Goal: Task Accomplishment & Management: Use online tool/utility

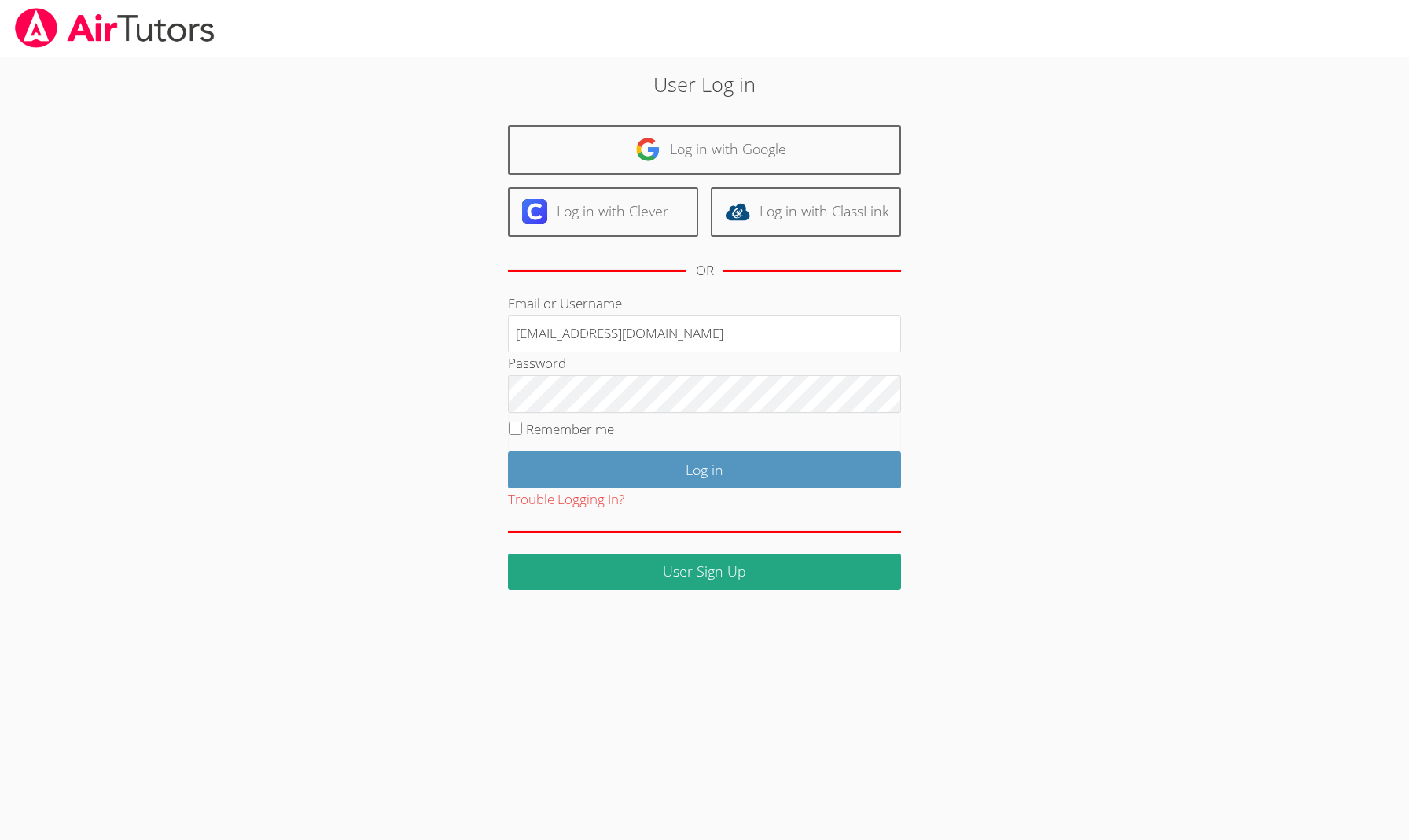
type input "[EMAIL_ADDRESS][DOMAIN_NAME]"
click at [628, 461] on input "Log in" at bounding box center [704, 470] width 393 height 37
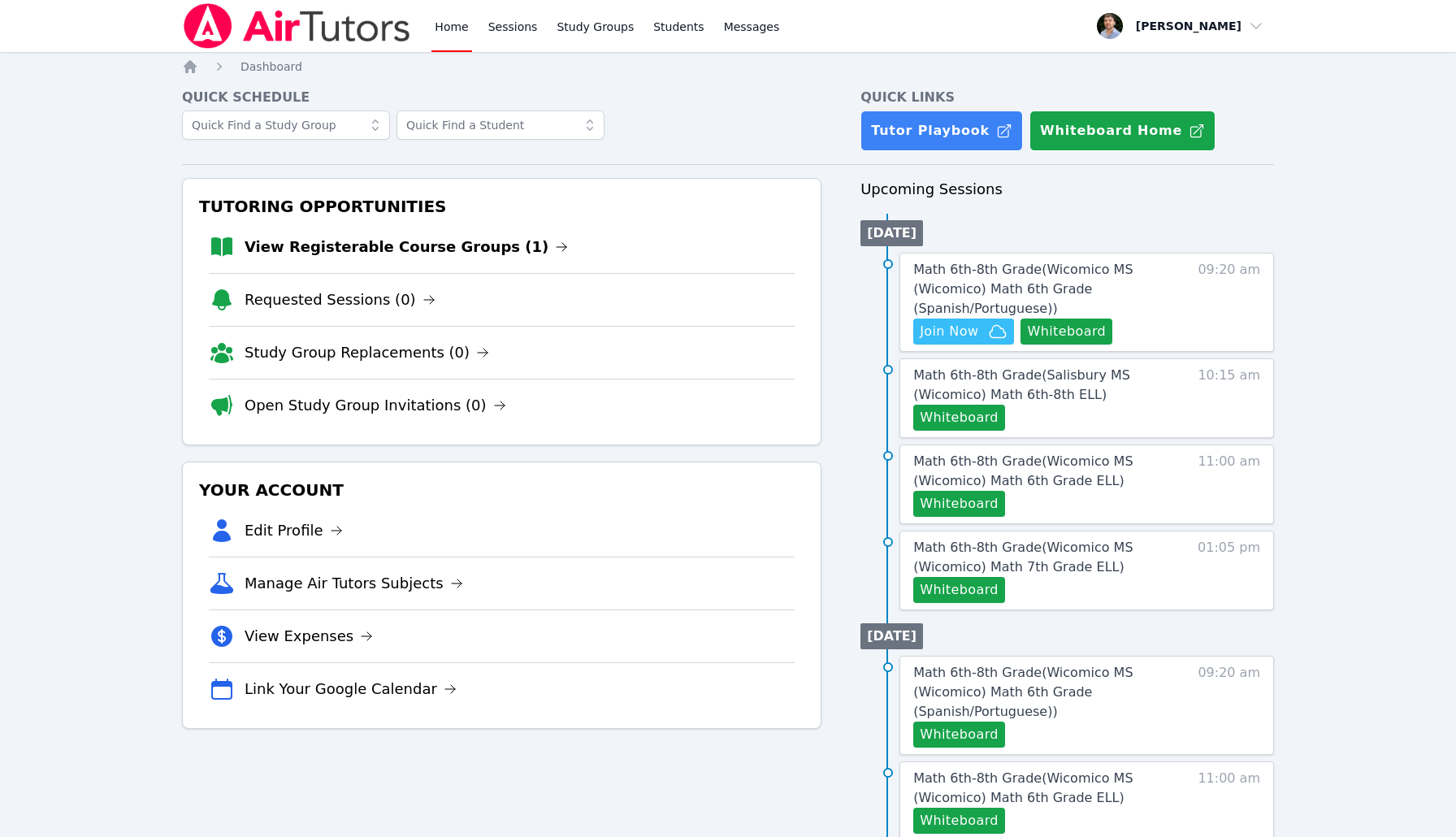
click at [636, 29] on div "Home Sessions Study Groups Students Messages" at bounding box center [607, 26] width 351 height 52
click at [602, 29] on link "Study Groups" at bounding box center [595, 26] width 84 height 52
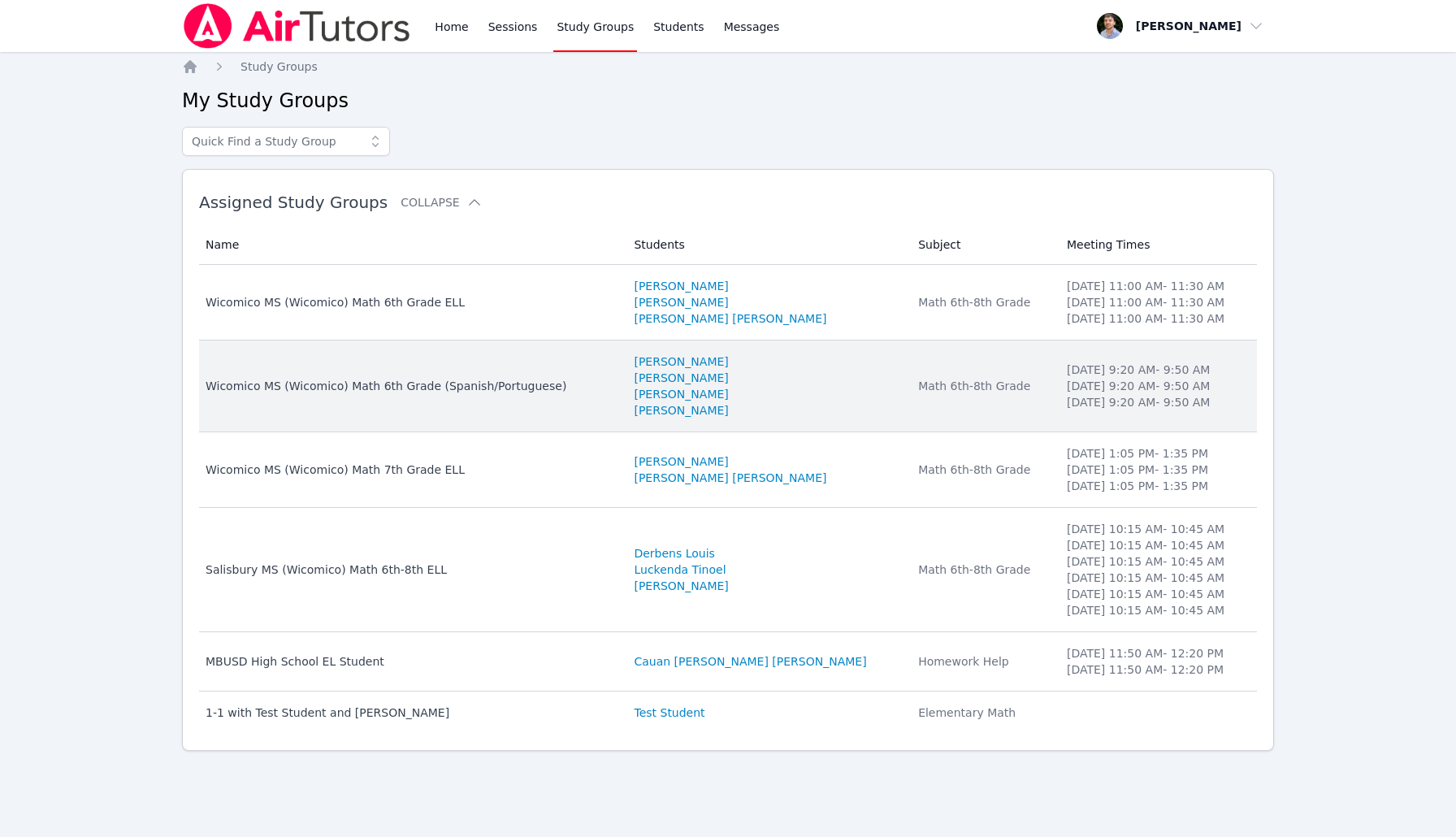
click at [1097, 410] on li "Thursday 9:20 AM - 9:50 AM" at bounding box center [1157, 401] width 181 height 16
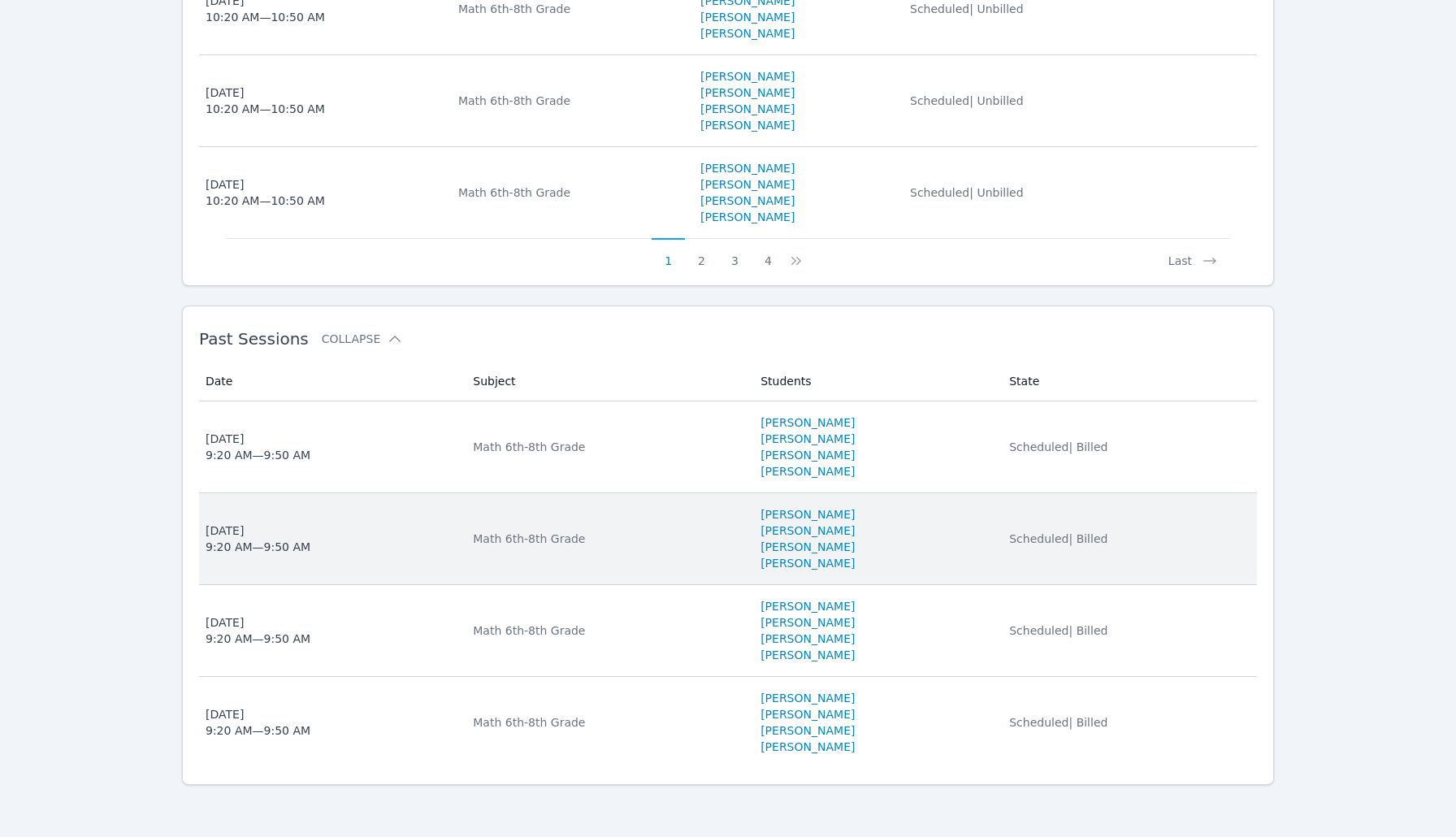
scroll to position [1357, 0]
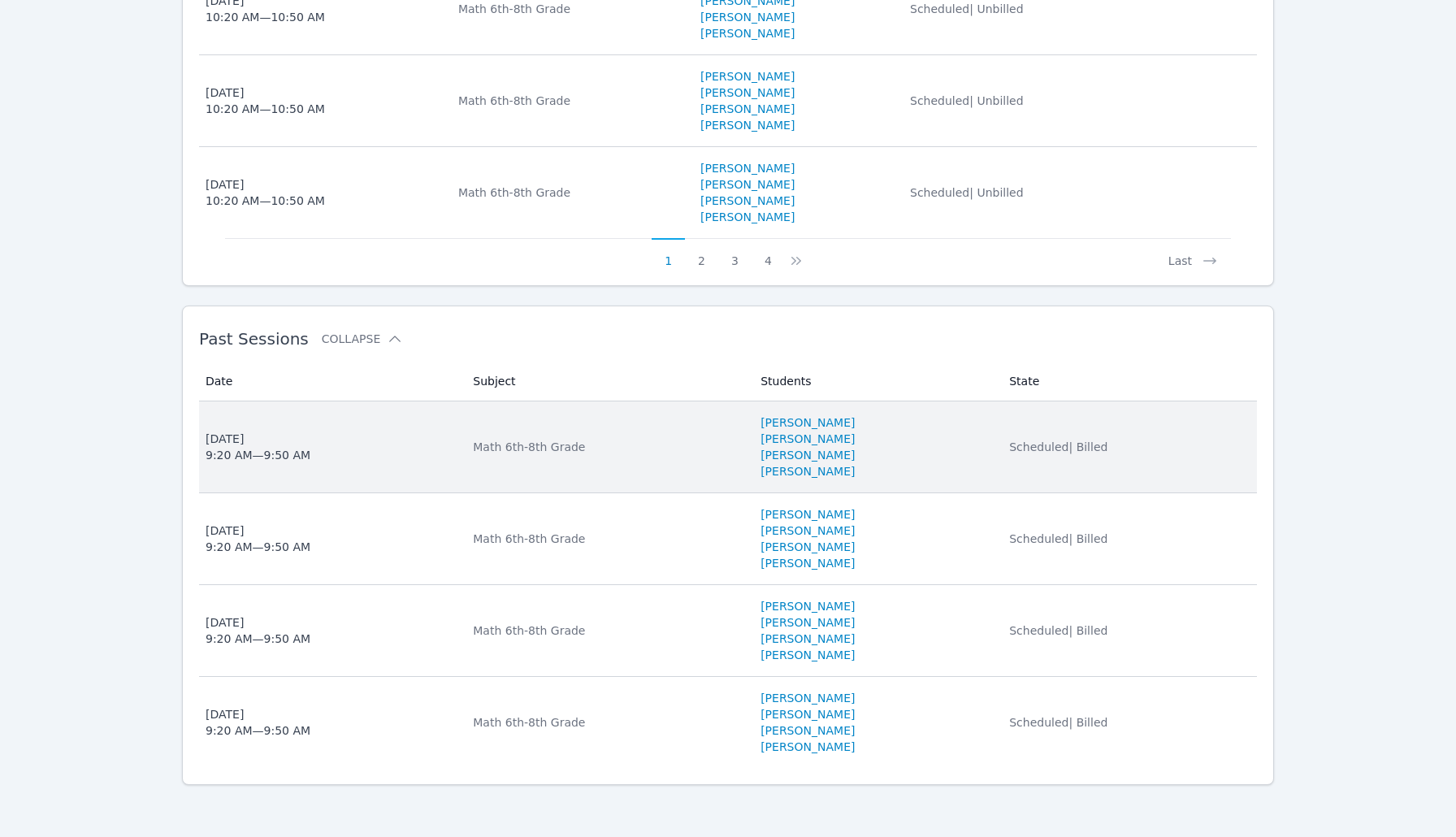
click at [1000, 480] on td "Students Michelle Argueta Turcios Deysi Duarte-Sanchez Ashelly Bontempo Dionisi…" at bounding box center [875, 447] width 248 height 92
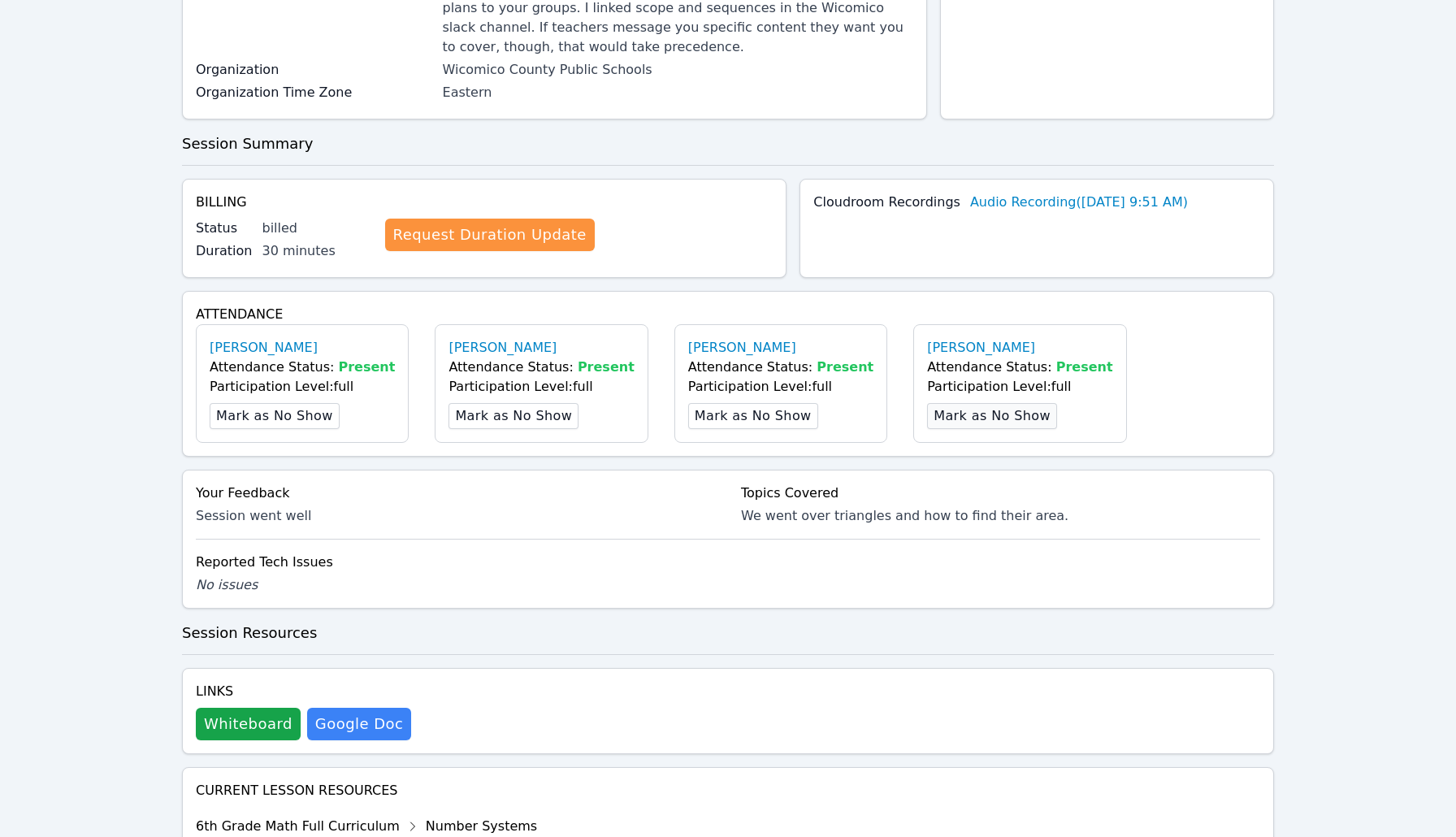
scroll to position [263, 0]
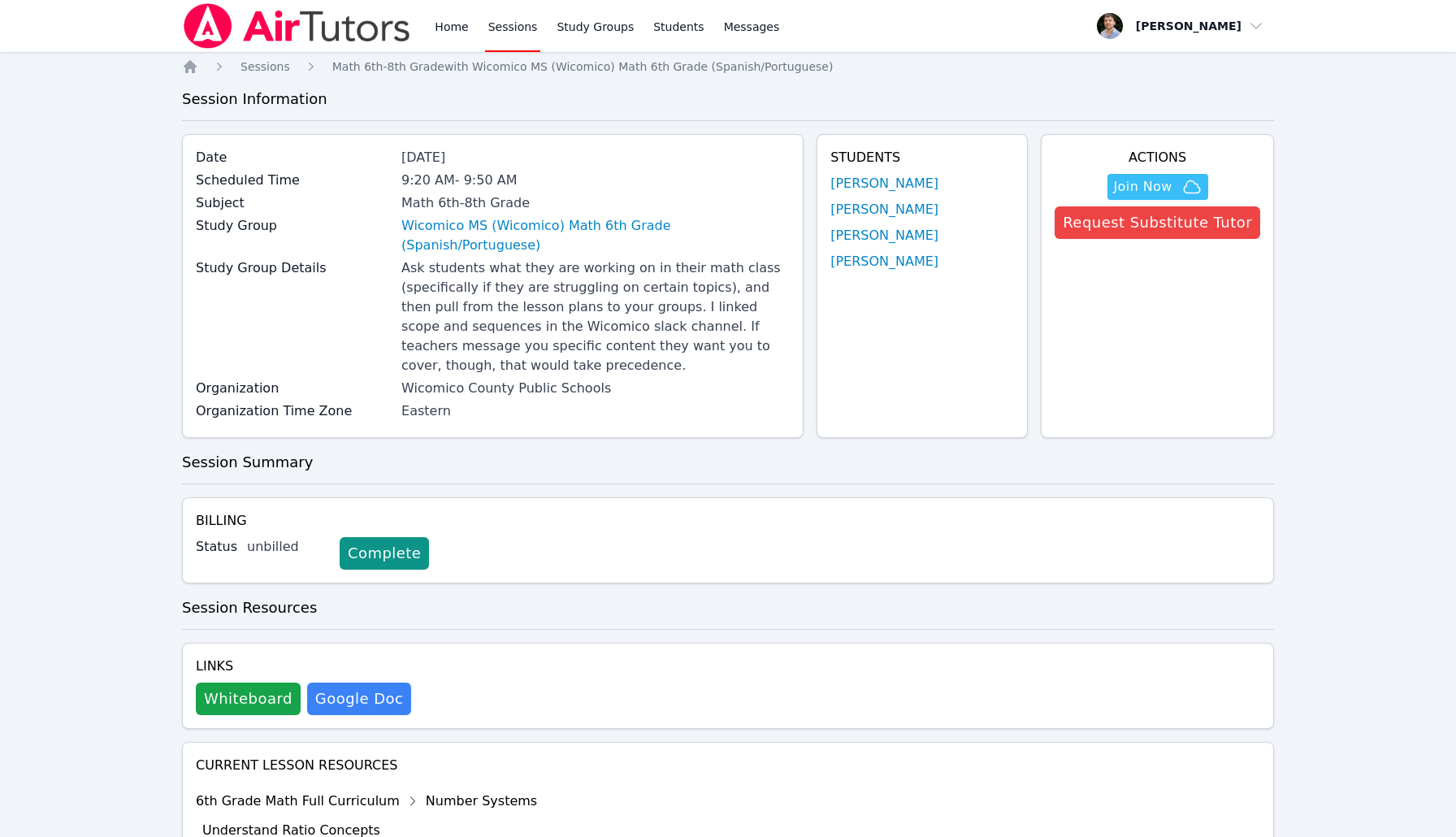
click at [1328, 131] on div "Home Sessions Study Groups Students Messages Open user menu Franco Uribe-Rheinb…" at bounding box center [728, 560] width 1456 height 1120
click at [1148, 172] on div "Hidden Join Now Request Substitute Tutor" at bounding box center [1157, 203] width 205 height 71
click at [1147, 183] on span "Join Now" at bounding box center [1144, 186] width 59 height 20
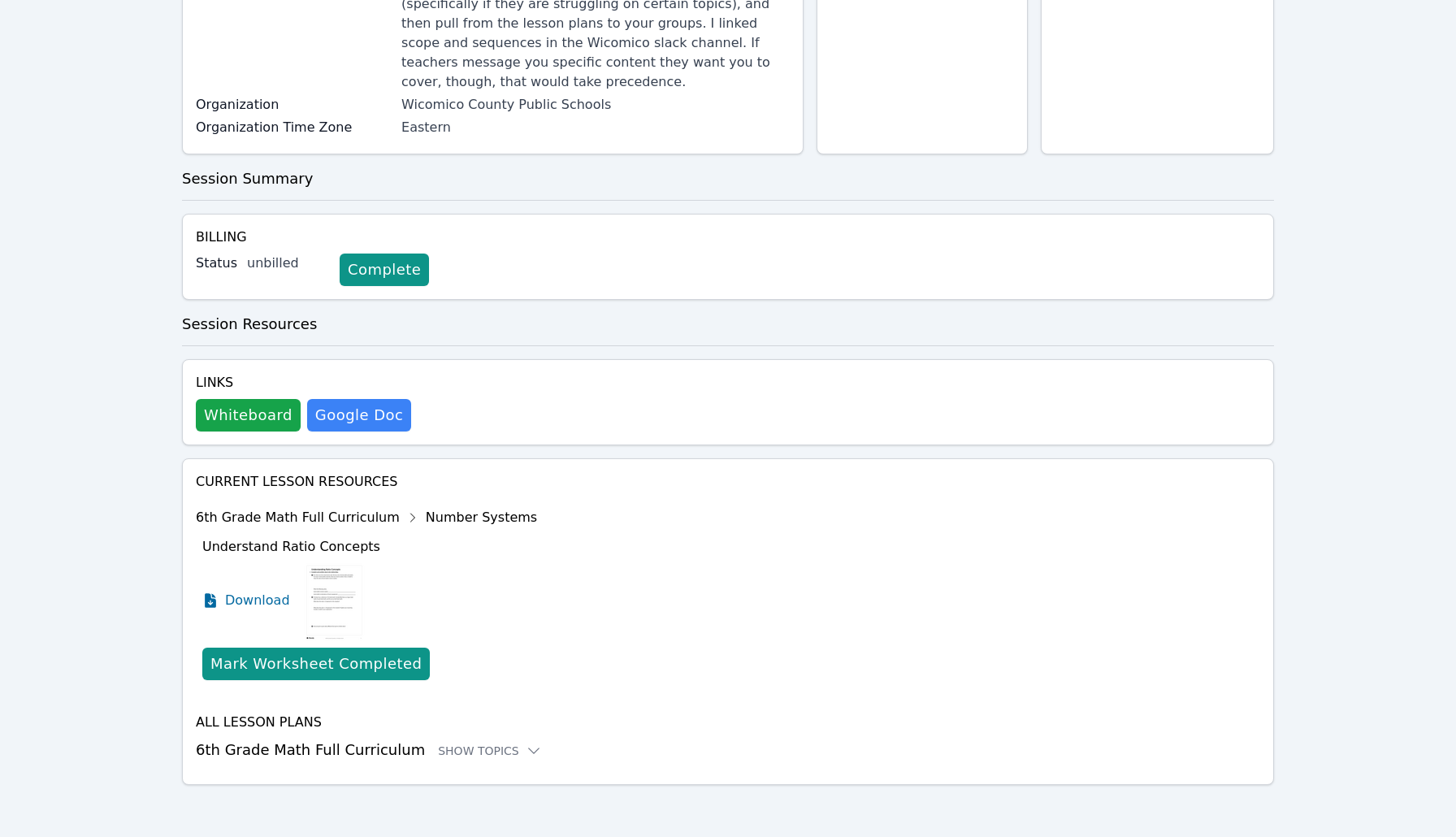
scroll to position [283, 0]
click at [526, 746] on icon at bounding box center [534, 750] width 16 height 16
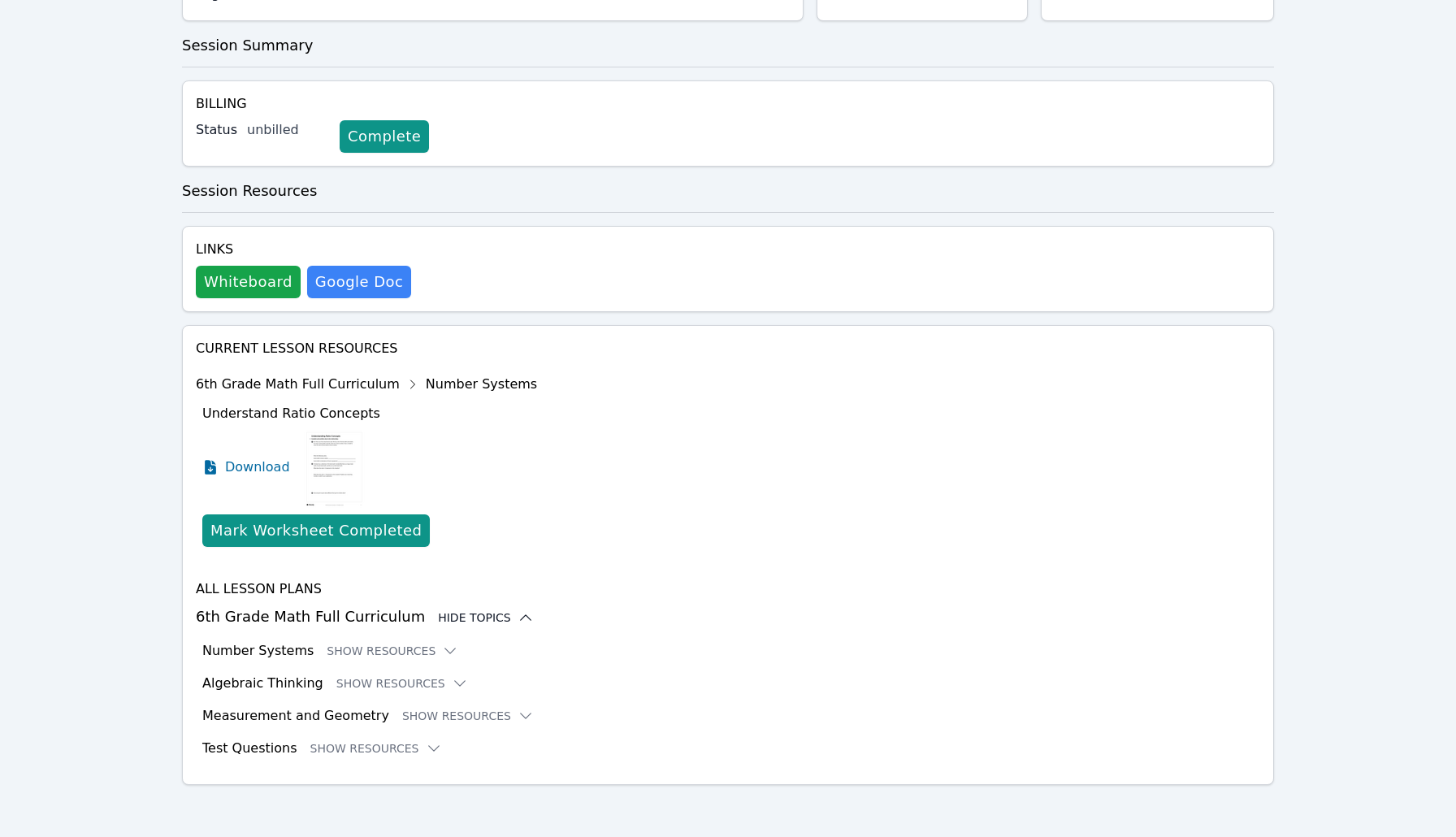
scroll to position [417, 0]
click at [422, 708] on button "Show Resources" at bounding box center [468, 715] width 131 height 16
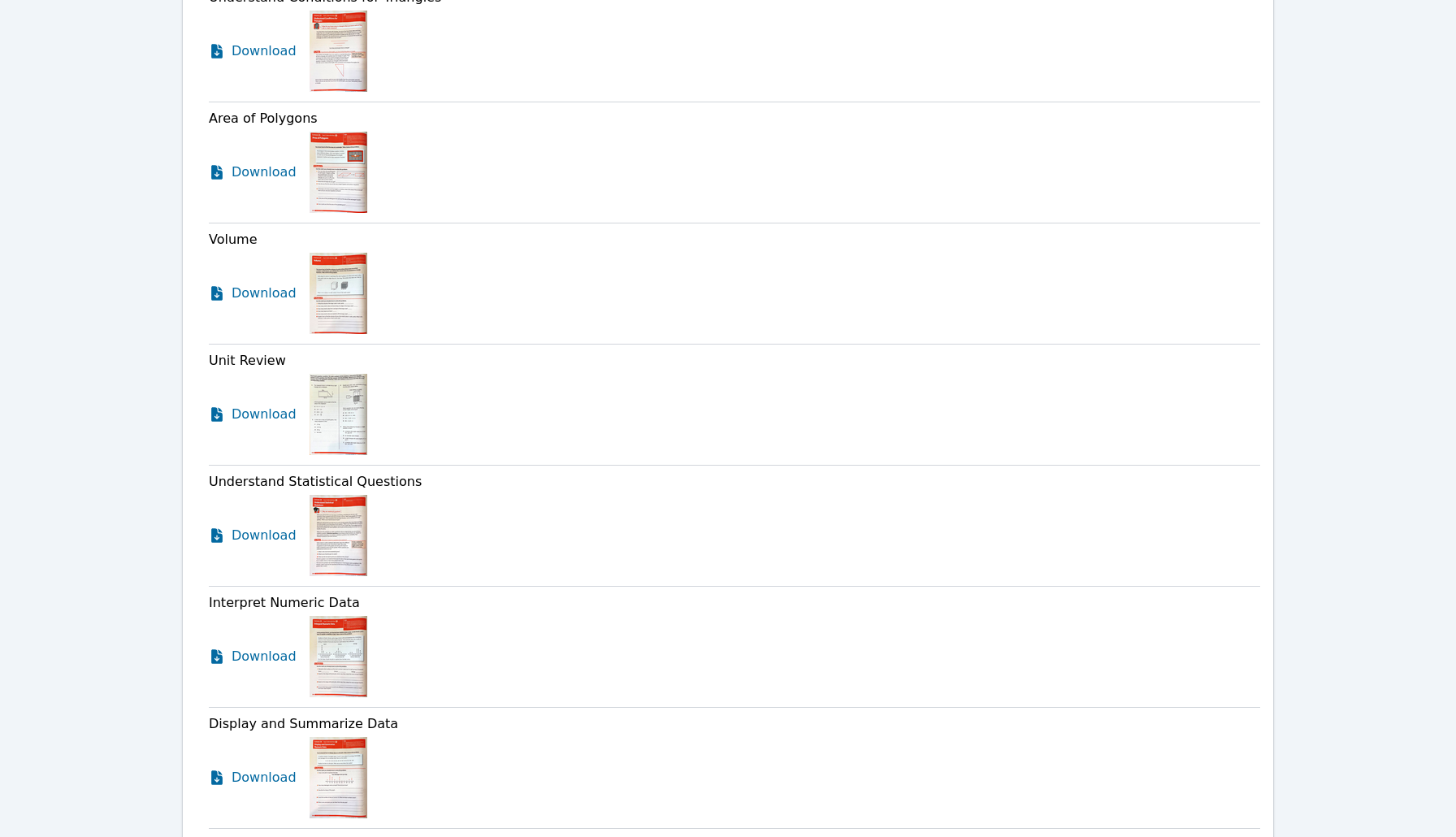
scroll to position [1275, 0]
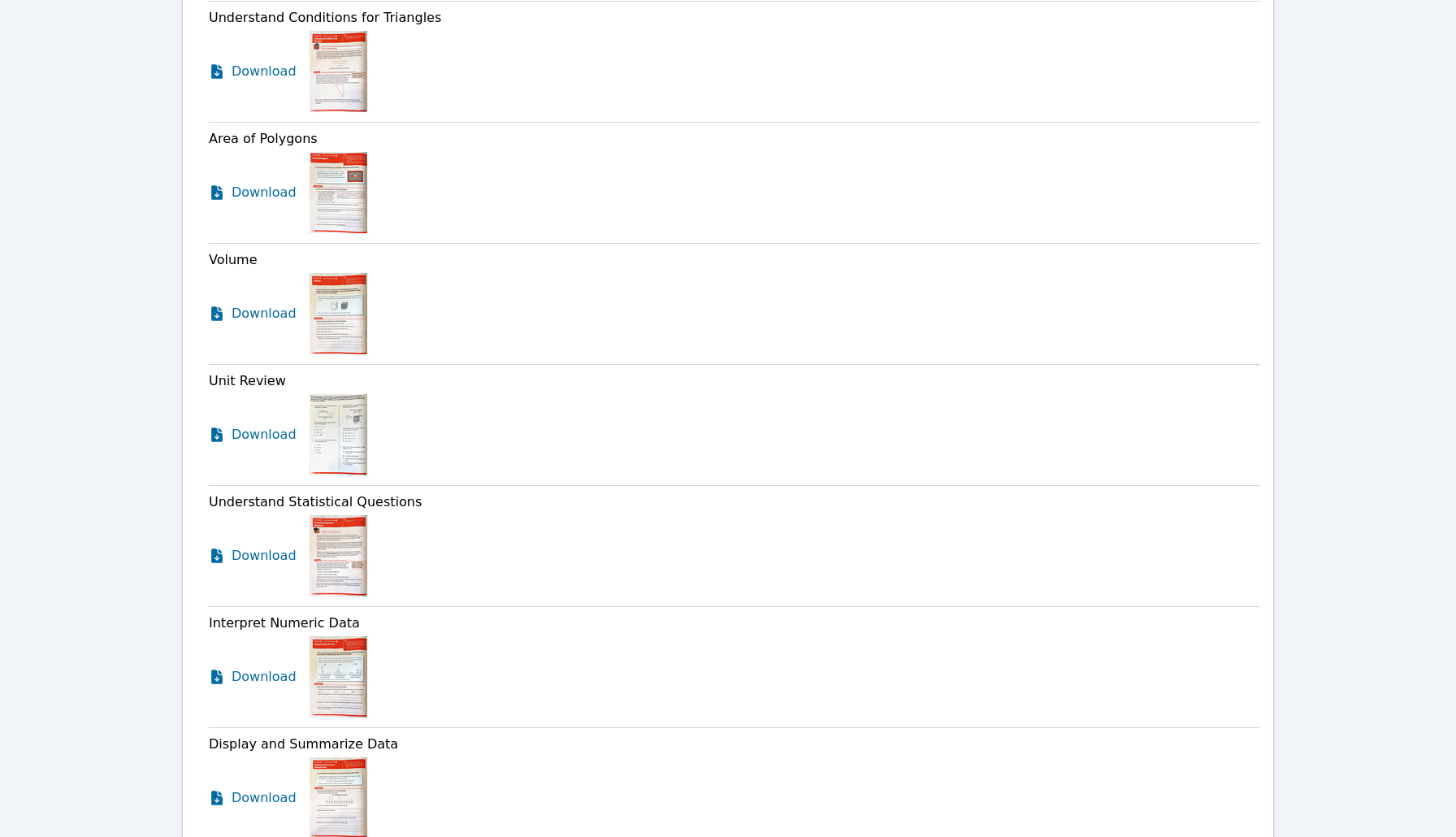
click at [331, 62] on img at bounding box center [339, 70] width 58 height 81
click at [262, 79] on span "Download" at bounding box center [268, 71] width 72 height 20
click at [269, 191] on span "Download" at bounding box center [268, 192] width 72 height 20
click at [270, 193] on span "Download" at bounding box center [268, 192] width 72 height 20
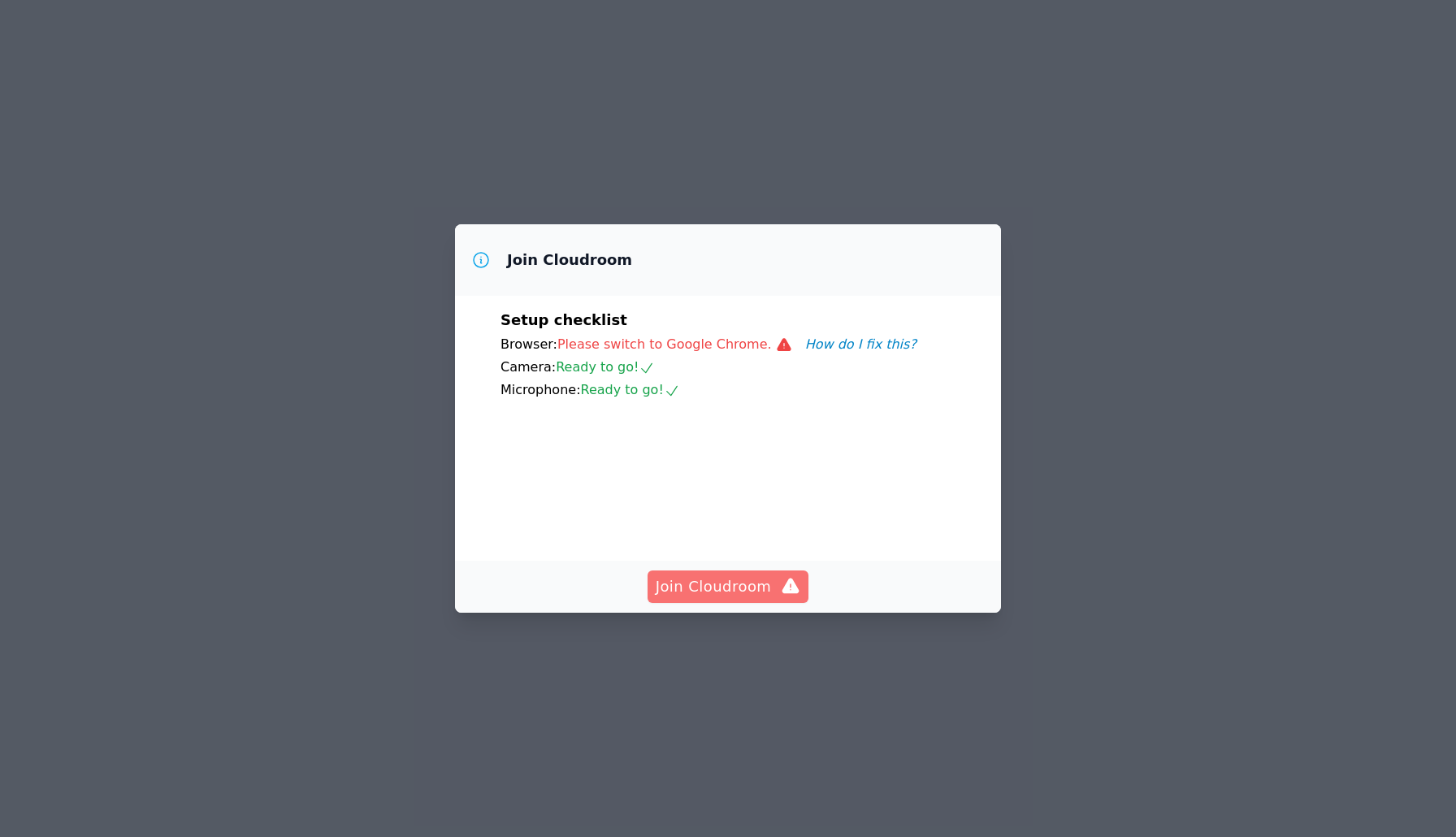
click at [785, 578] on icon "button" at bounding box center [790, 587] width 20 height 20
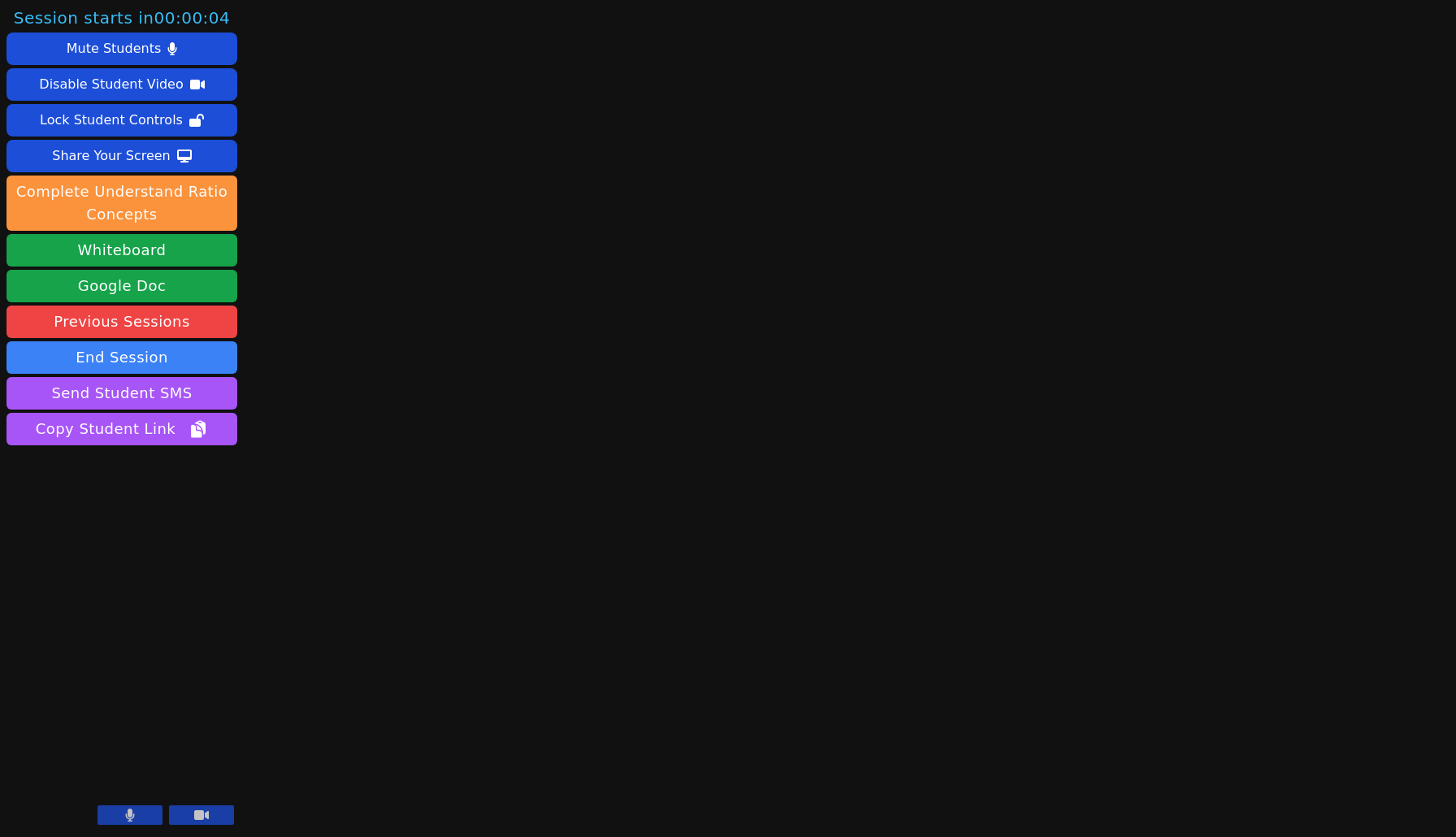
click at [212, 808] on button at bounding box center [202, 815] width 65 height 20
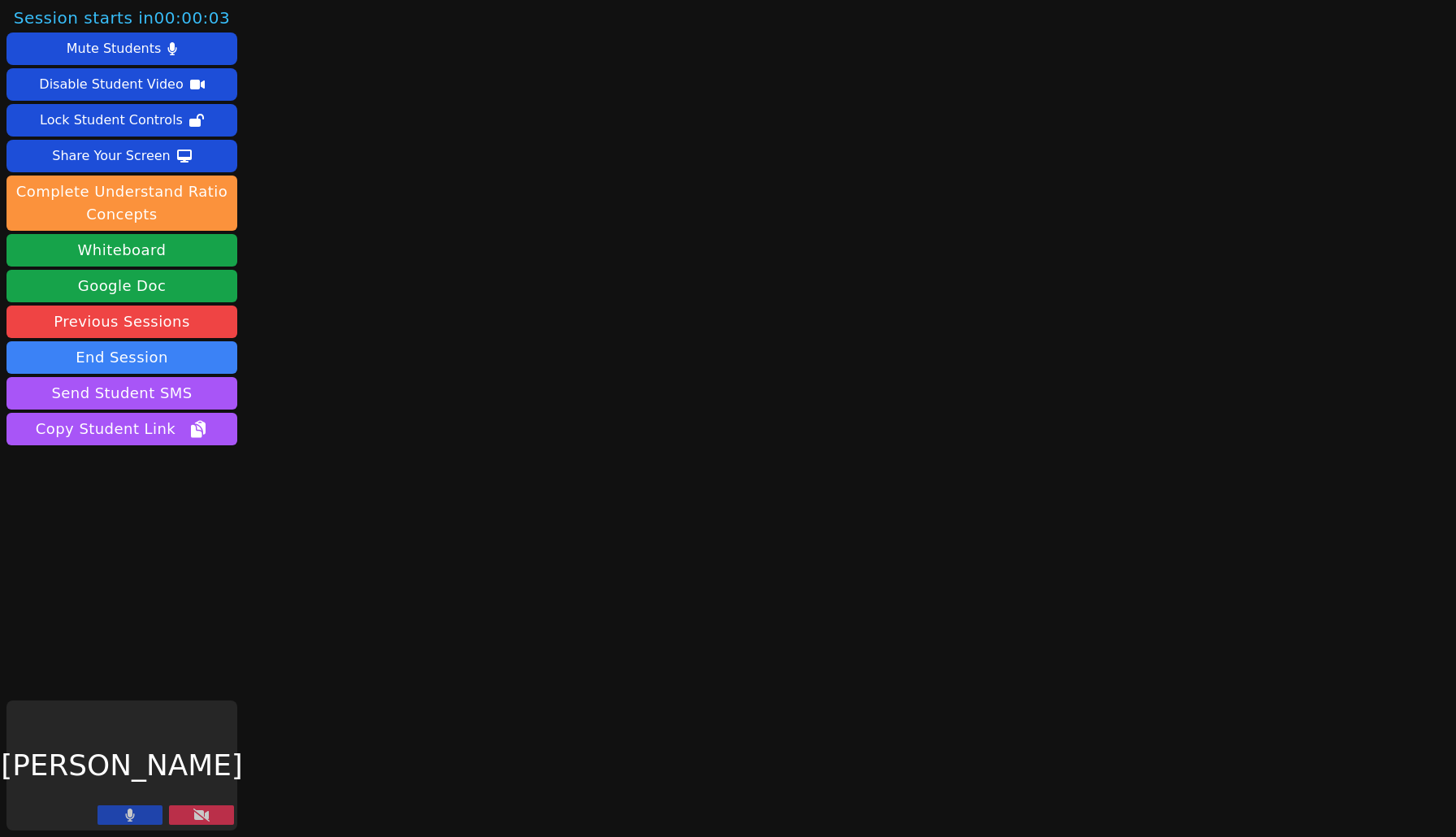
click at [105, 808] on button at bounding box center [130, 815] width 65 height 20
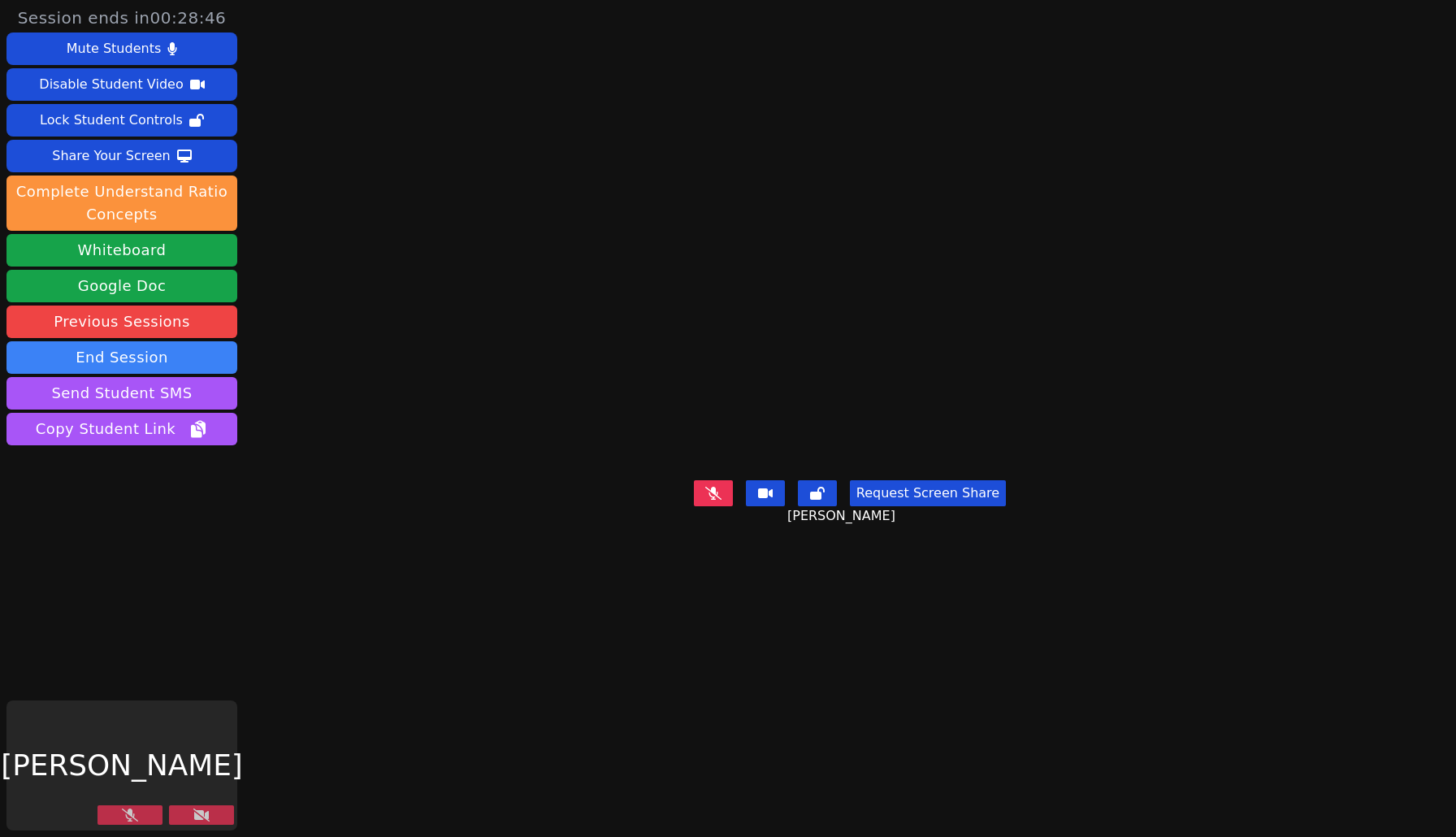
click at [111, 811] on button at bounding box center [130, 815] width 65 height 20
click at [206, 818] on icon at bounding box center [201, 815] width 16 height 13
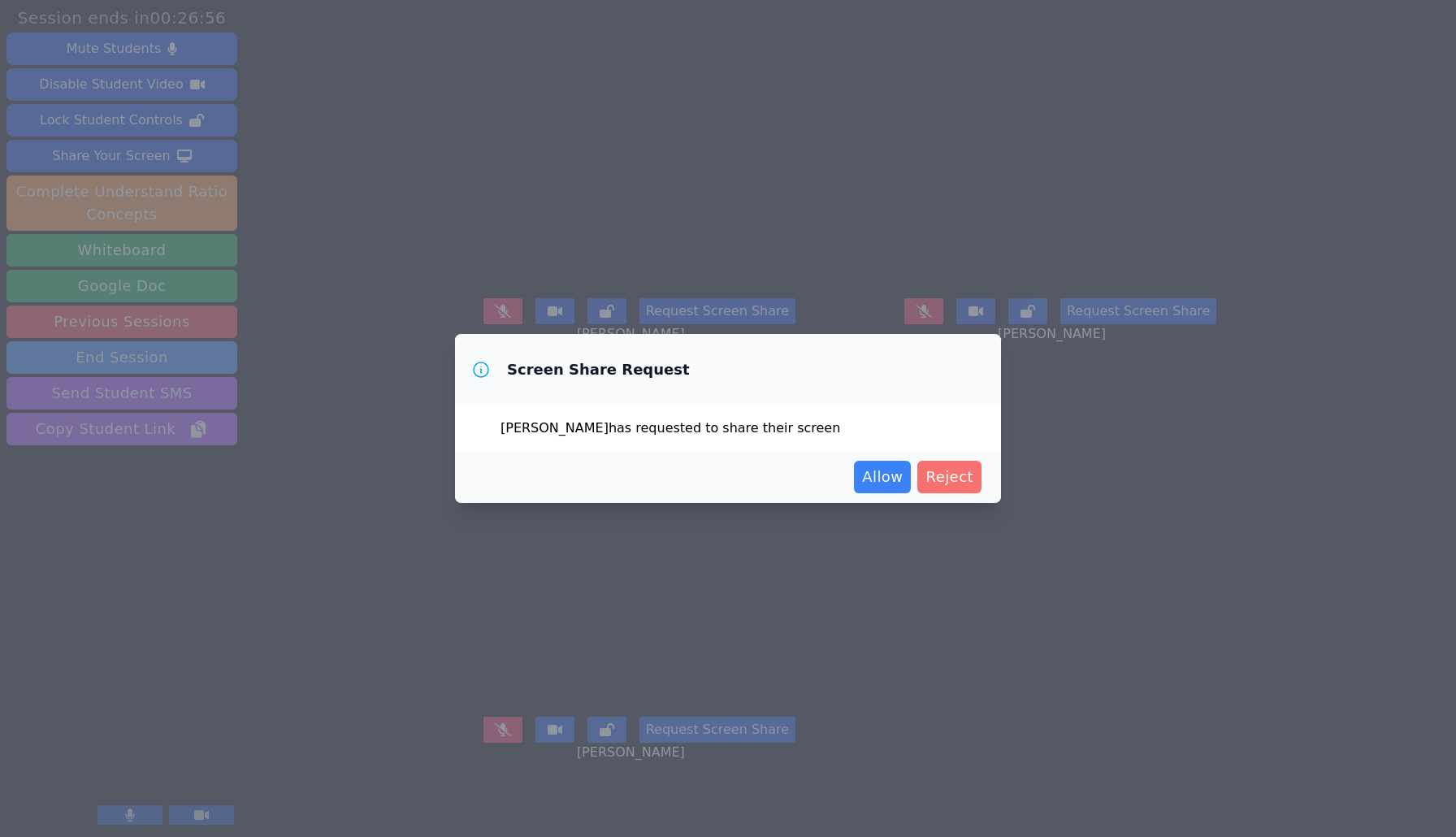
click at [953, 493] on button "Reject" at bounding box center [950, 477] width 65 height 32
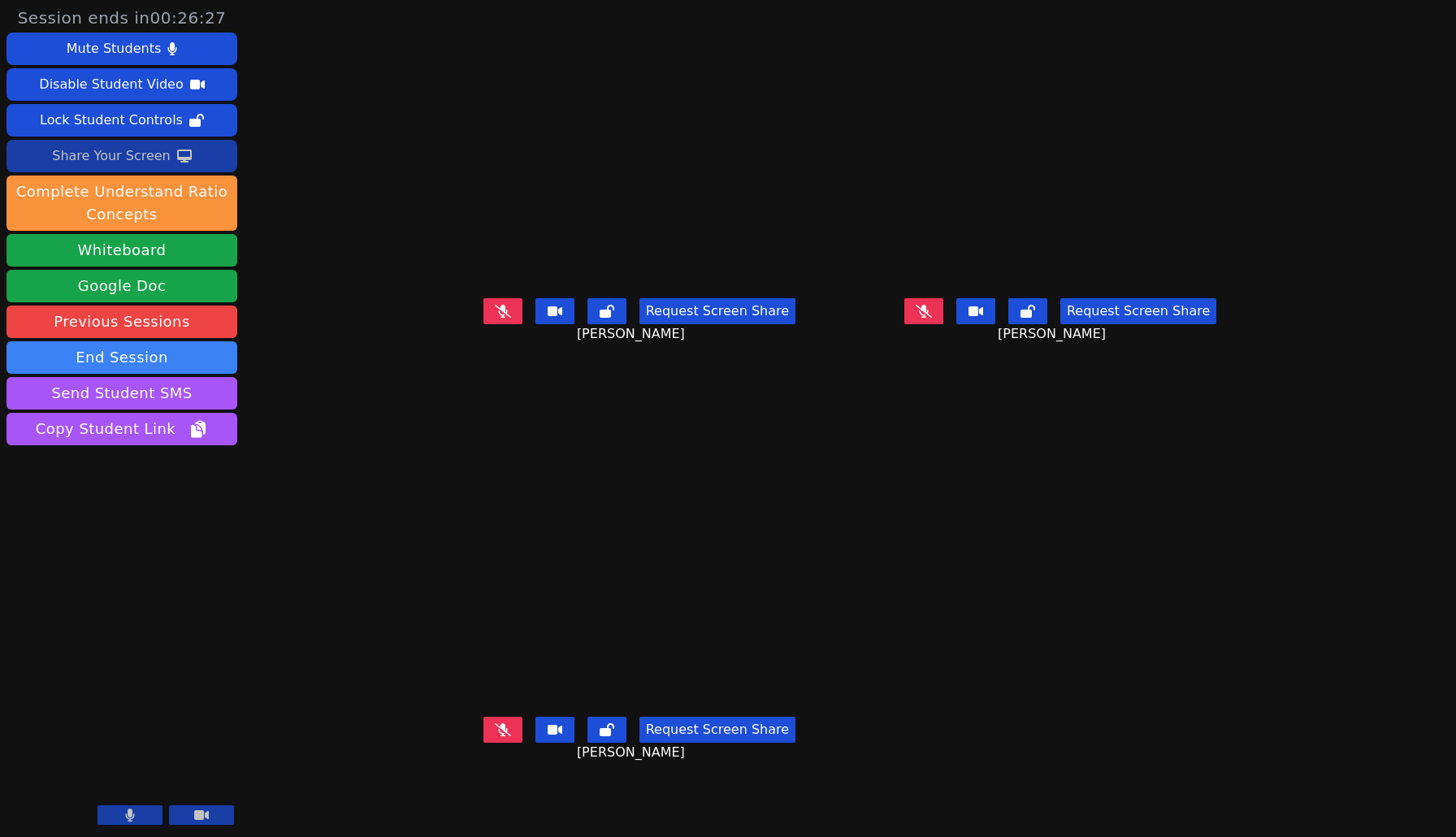
click at [131, 164] on div "Share Your Screen" at bounding box center [111, 155] width 119 height 26
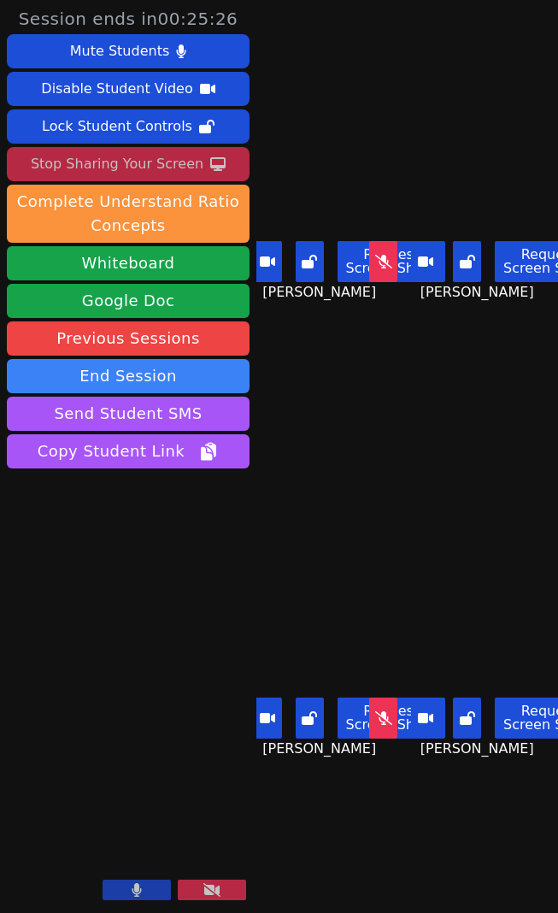
click at [181, 173] on div "Stop Sharing Your Screen" at bounding box center [117, 163] width 173 height 27
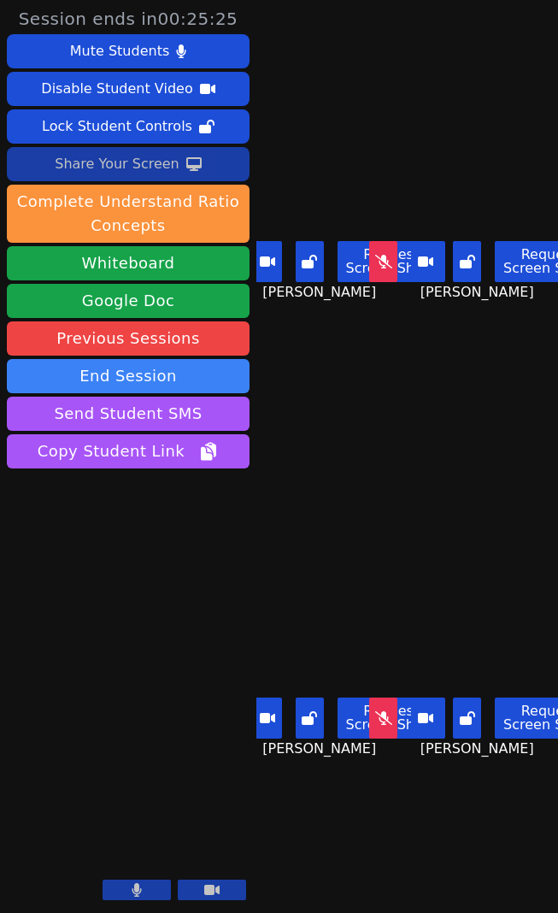
click at [162, 170] on div "Share Your Screen" at bounding box center [117, 163] width 125 height 27
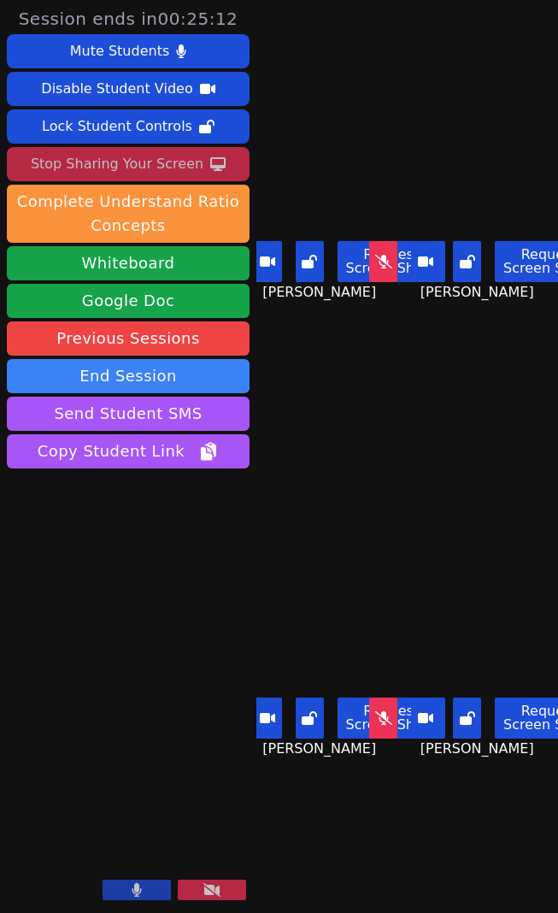
click at [144, 879] on button at bounding box center [137, 889] width 68 height 21
click at [152, 879] on button at bounding box center [137, 889] width 68 height 21
click at [150, 161] on div "Stop Sharing Your Screen" at bounding box center [117, 163] width 173 height 27
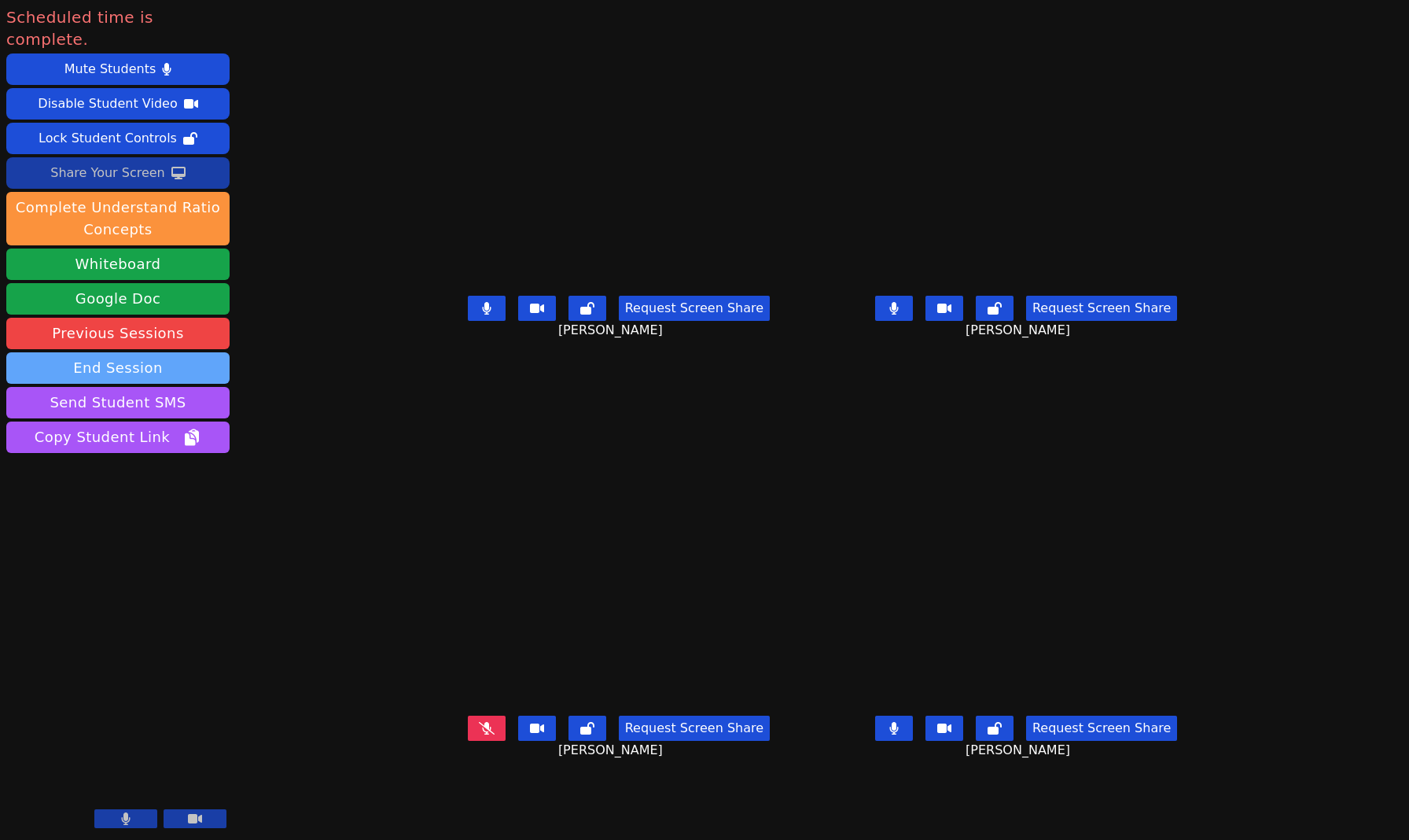
click at [149, 352] on button "End Session" at bounding box center [118, 368] width 224 height 31
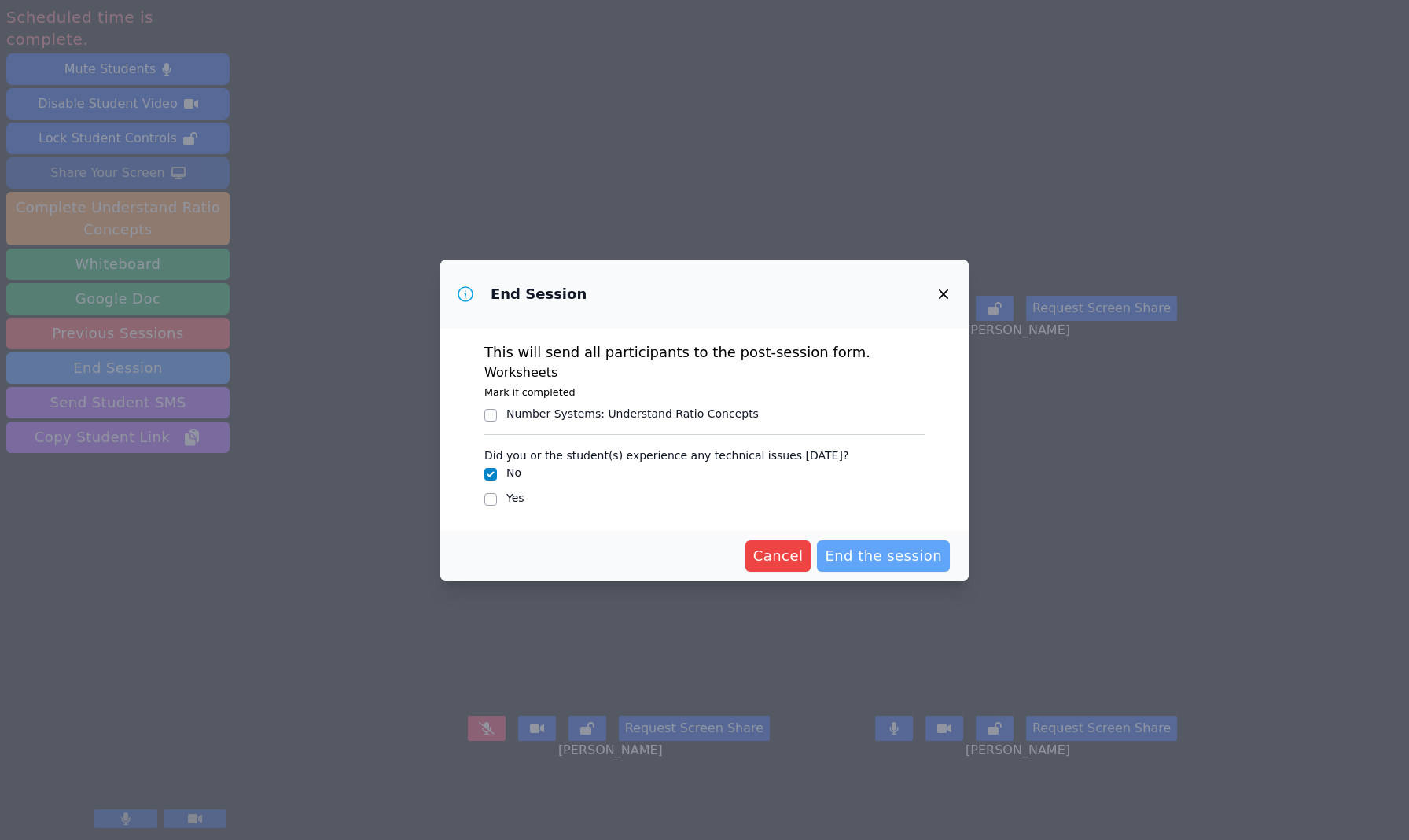
click at [895, 545] on span "End the session" at bounding box center [883, 556] width 117 height 22
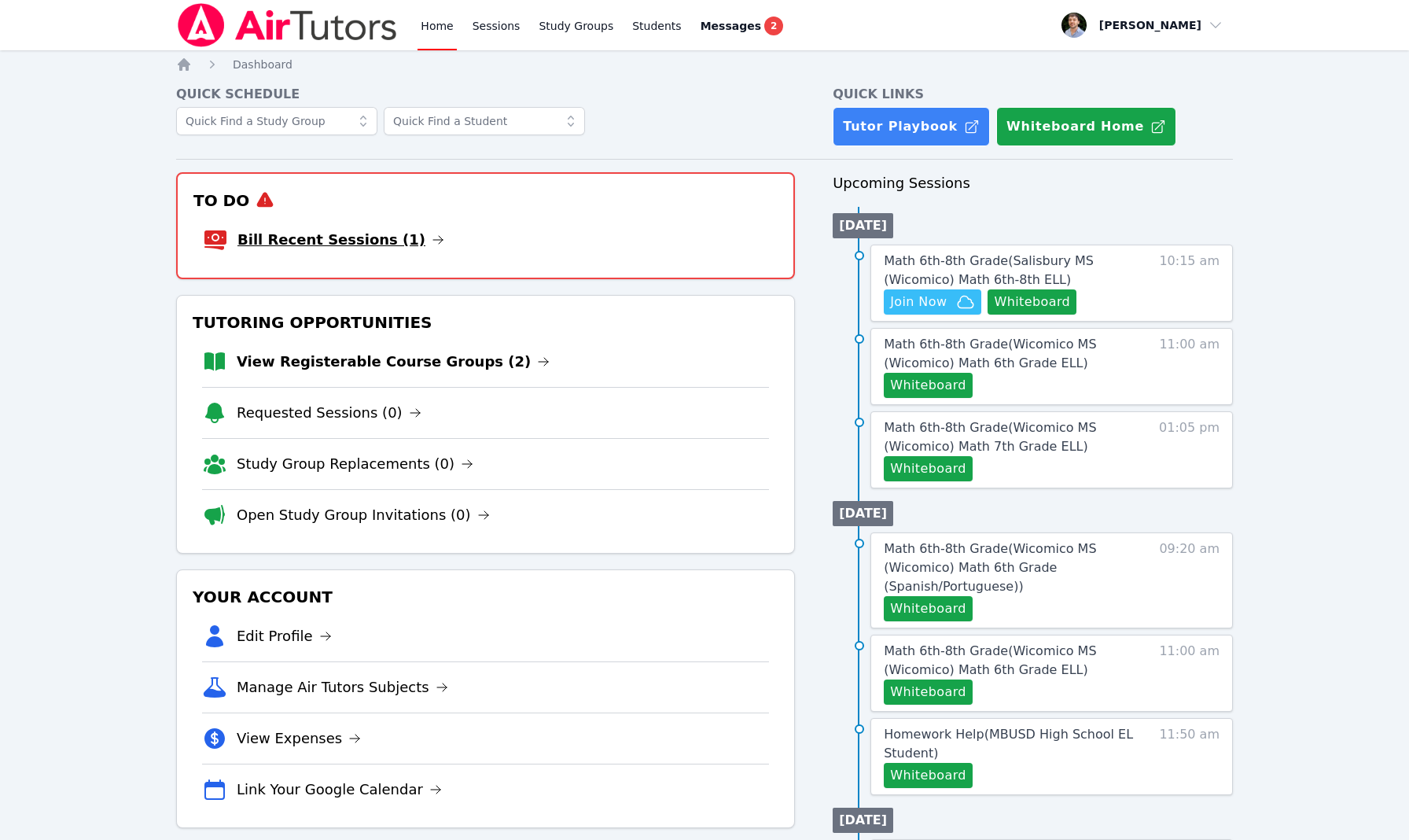
click at [370, 245] on link "Bill Recent Sessions (1)" at bounding box center [341, 240] width 207 height 22
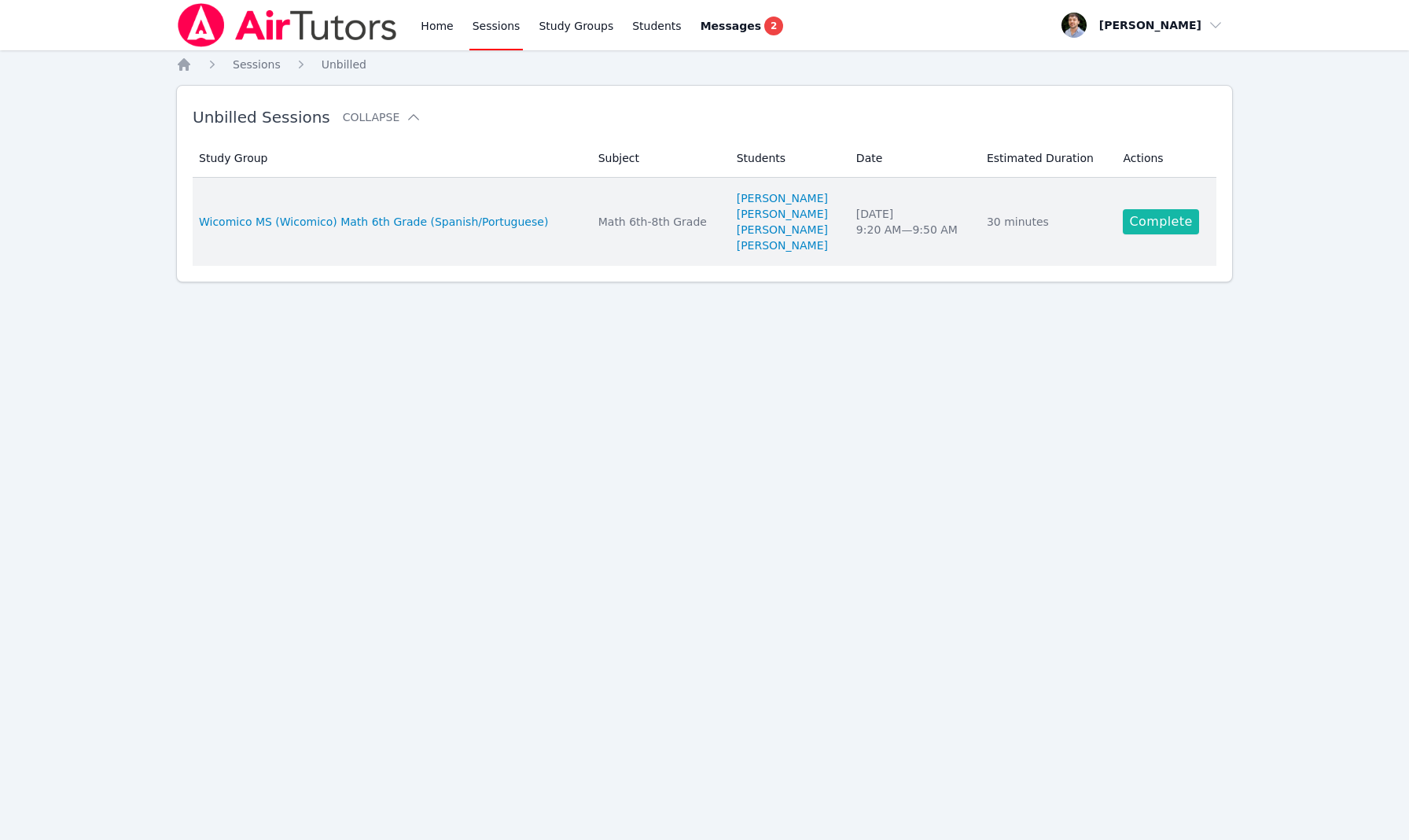
click at [1191, 230] on link "Complete" at bounding box center [1161, 221] width 75 height 25
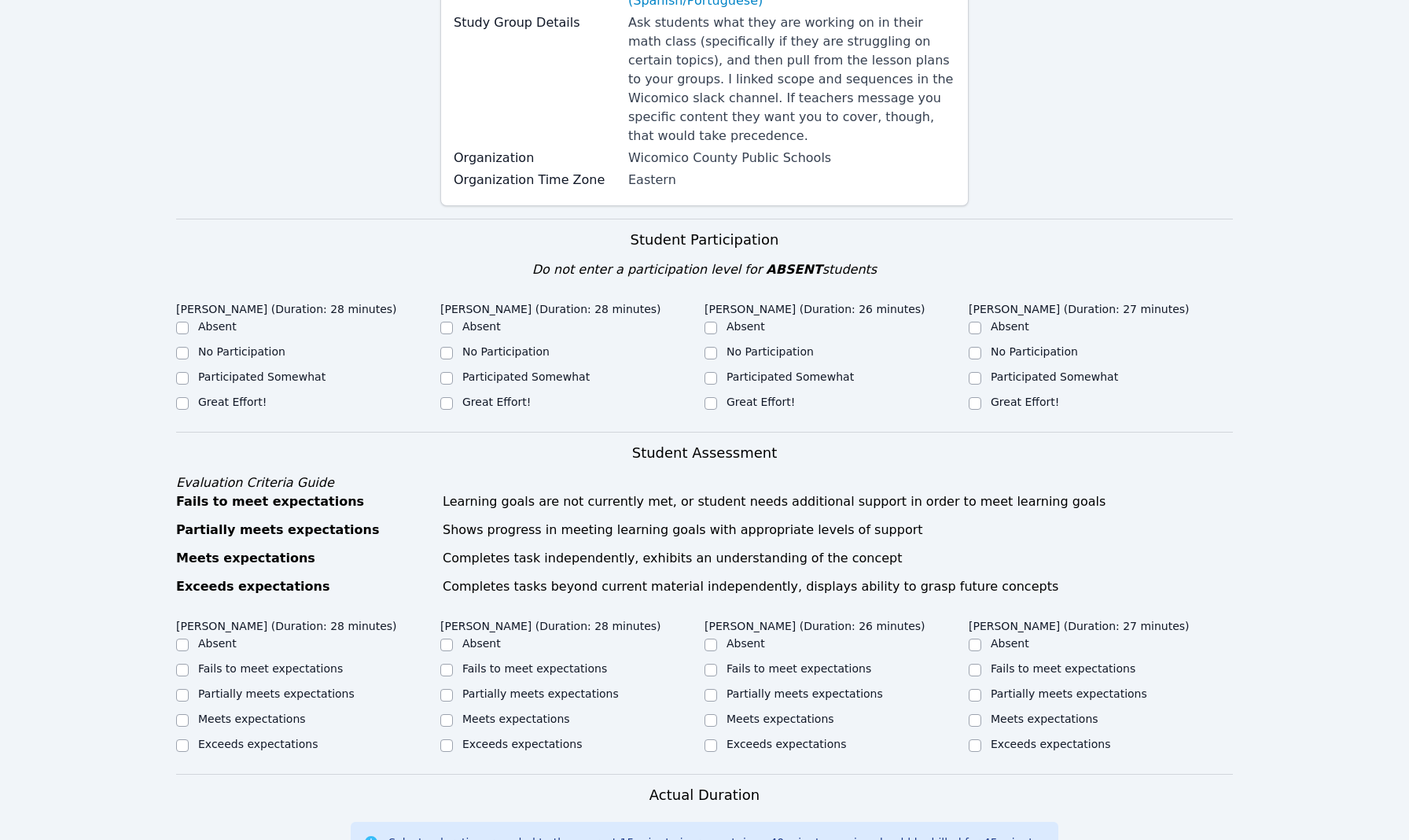
scroll to position [499, 0]
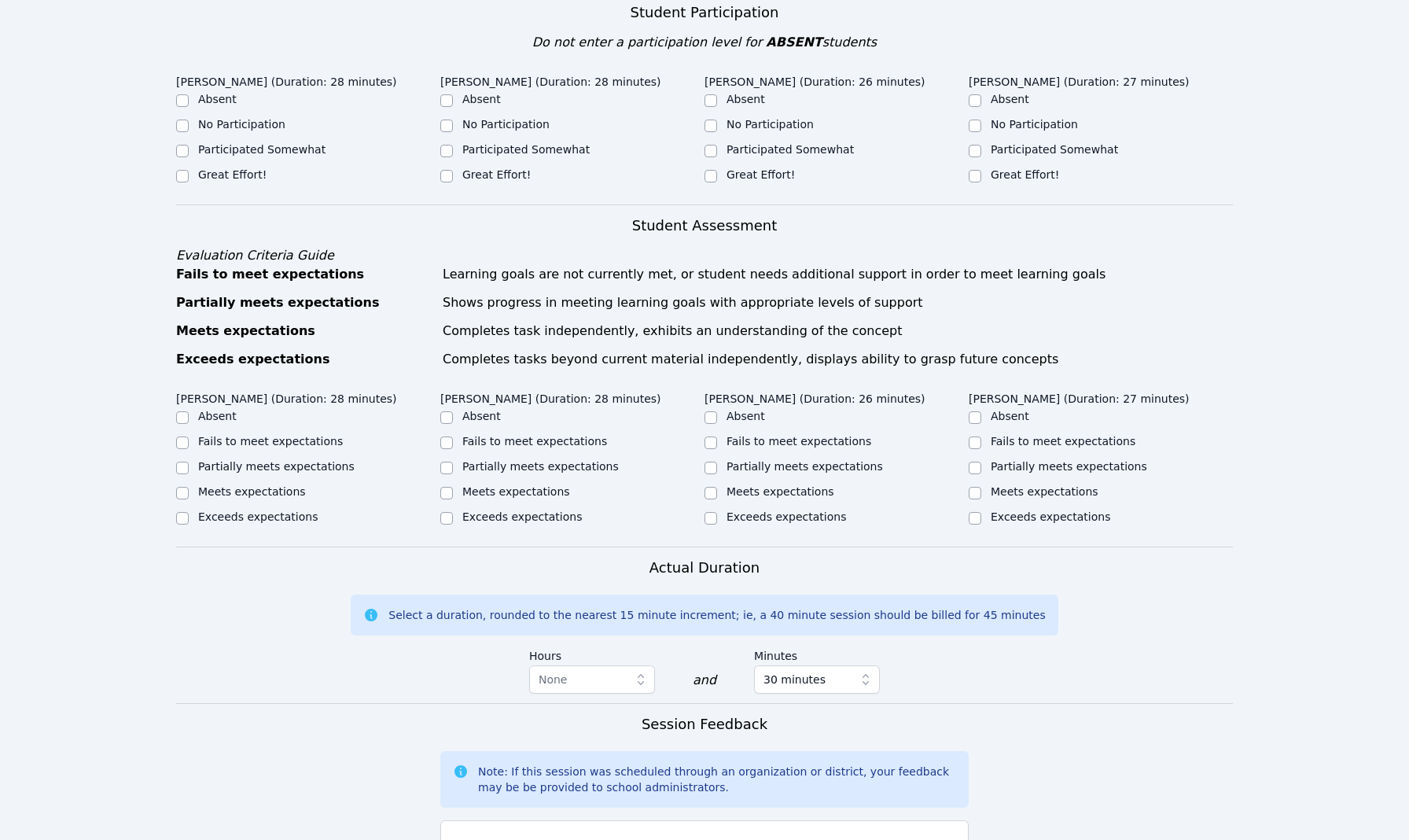
click at [239, 176] on label "Great Effort!" at bounding box center [232, 175] width 68 height 13
click at [189, 176] on input "Great Effort!" at bounding box center [182, 177] width 13 height 13
checkbox input "true"
click at [509, 151] on label "Participated Somewhat" at bounding box center [525, 150] width 127 height 13
click at [453, 151] on input "Participated Somewhat" at bounding box center [447, 151] width 13 height 13
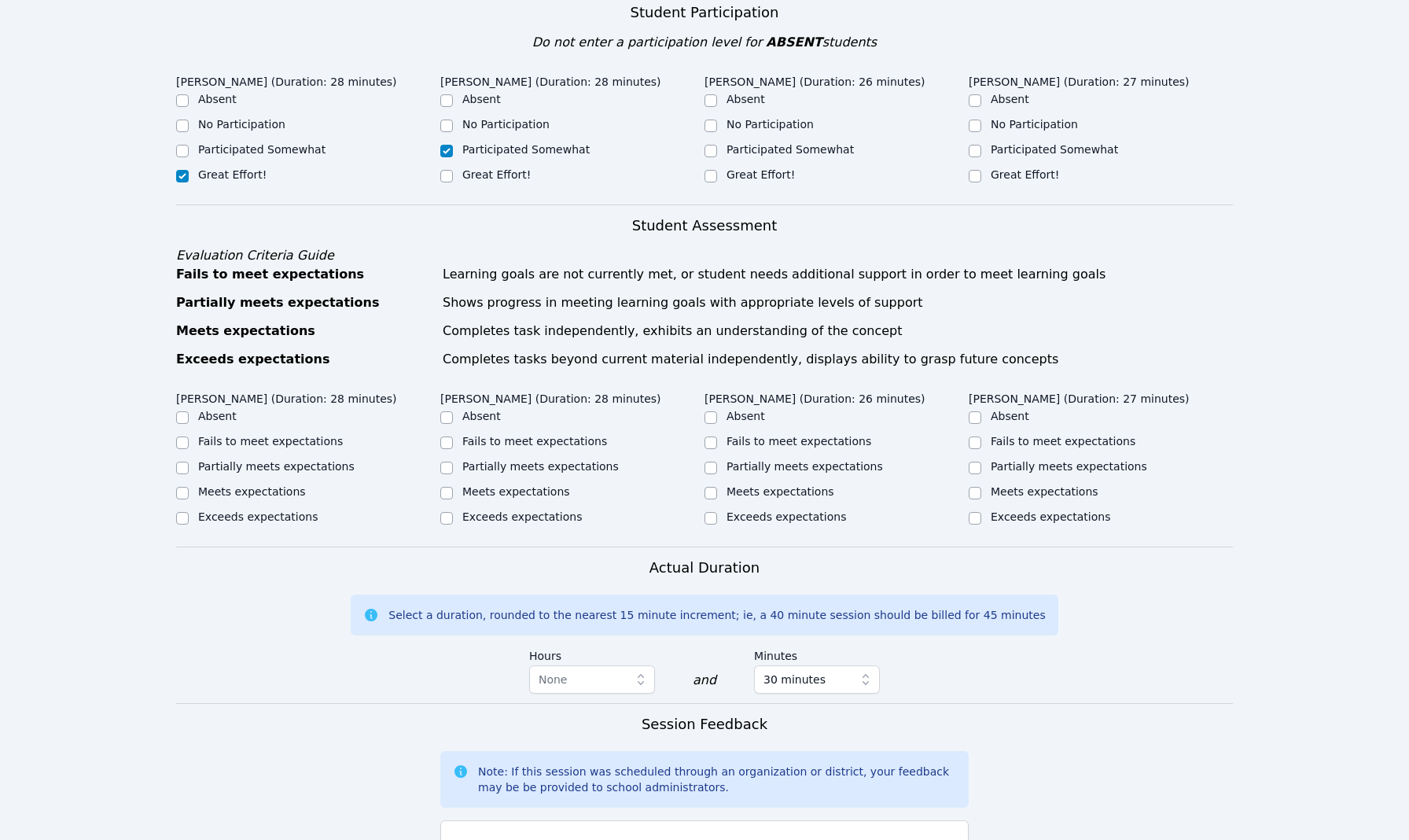
checkbox input "true"
click at [745, 176] on label "Great Effort!" at bounding box center [761, 175] width 68 height 13
click at [717, 176] on input "Great Effort!" at bounding box center [711, 177] width 13 height 13
checkbox input "true"
click at [1015, 176] on label "Great Effort!" at bounding box center [1025, 175] width 68 height 13
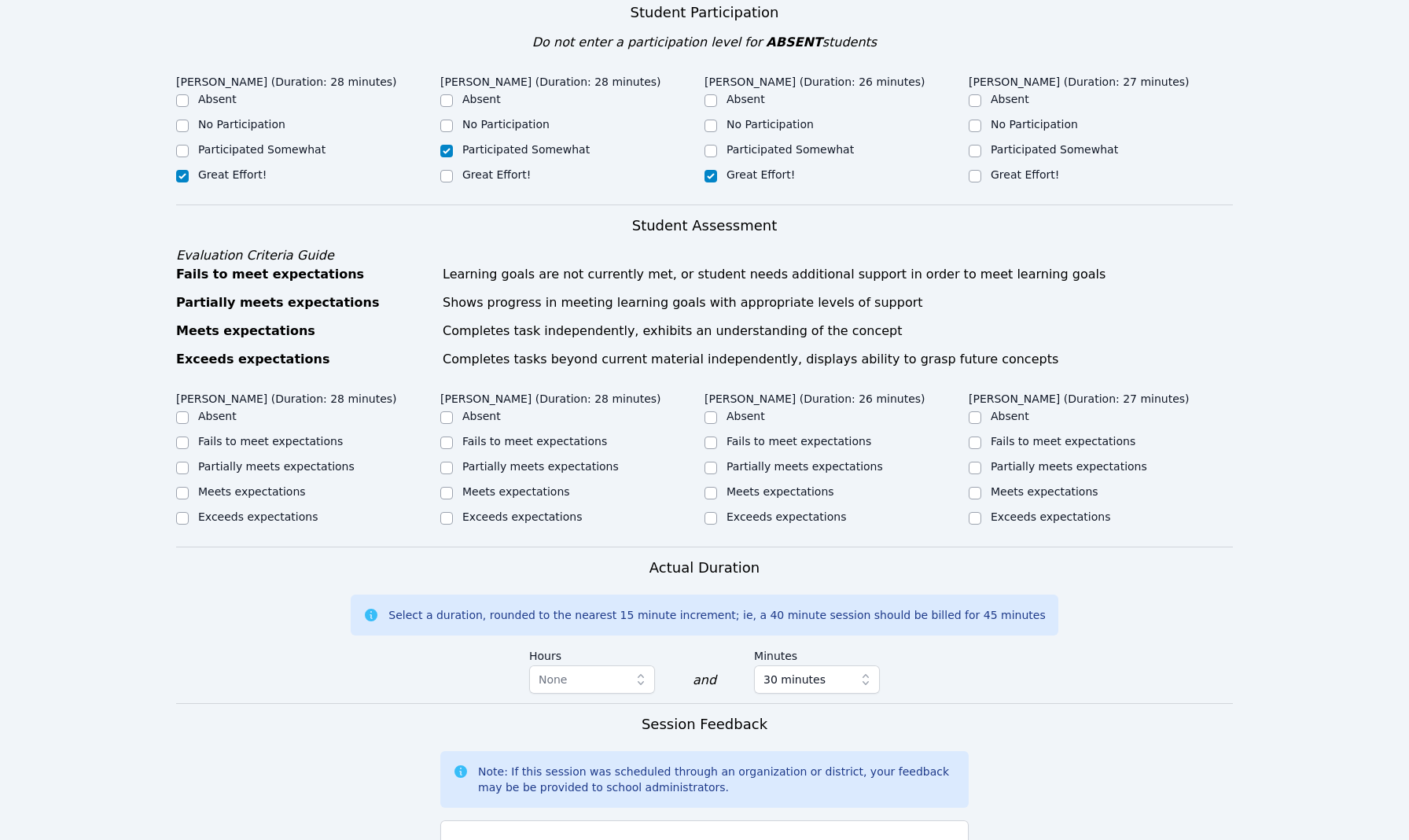
click at [981, 176] on input "Great Effort!" at bounding box center [976, 177] width 13 height 13
checkbox input "true"
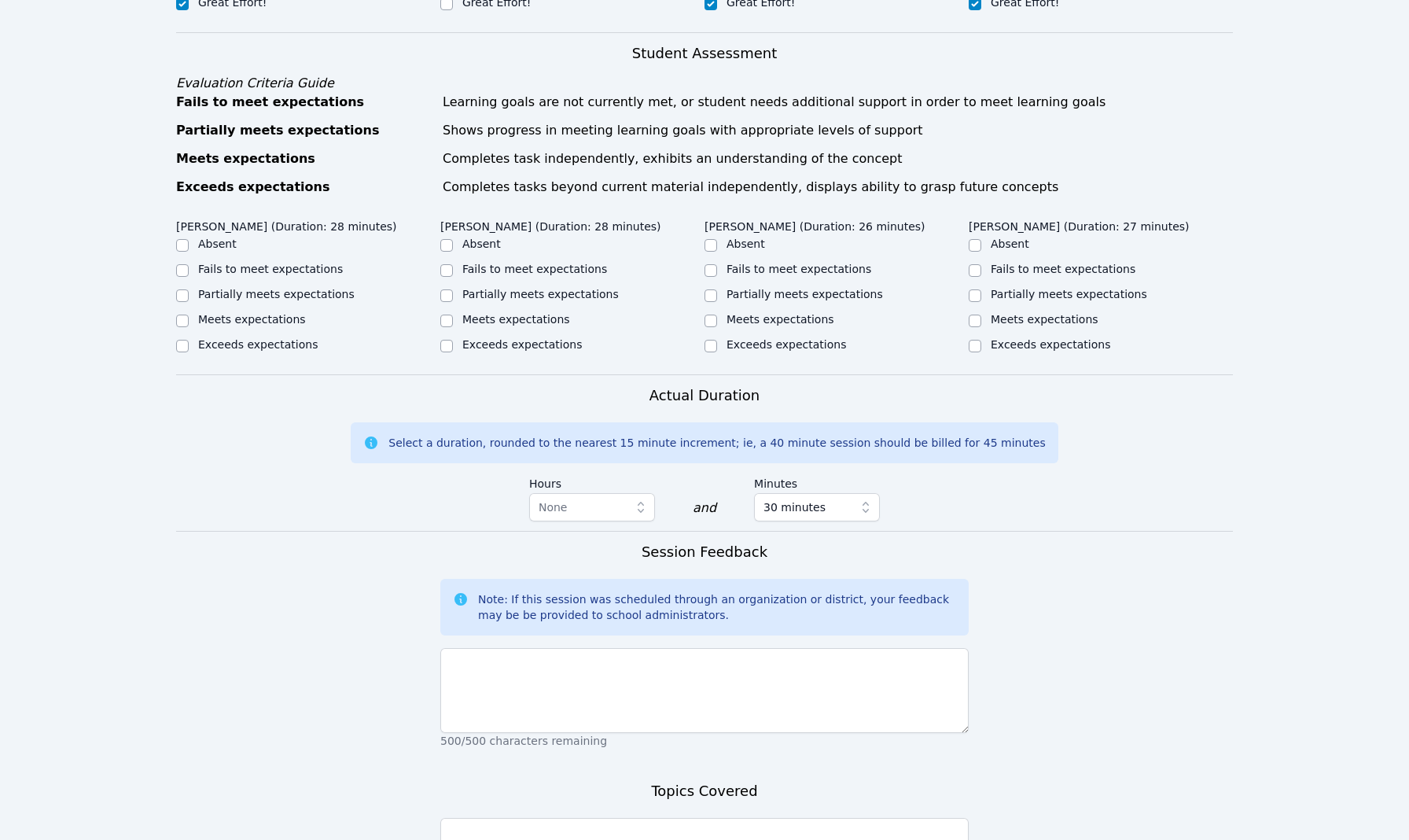
scroll to position [673, 0]
click at [1037, 320] on label "Meets expectations" at bounding box center [1045, 317] width 108 height 13
click at [981, 320] on input "Meets expectations" at bounding box center [976, 319] width 13 height 13
checkbox input "true"
click at [798, 335] on ul "Absent Fails to meet expectations Partially meets expectations Meets expectatio…" at bounding box center [837, 294] width 264 height 120
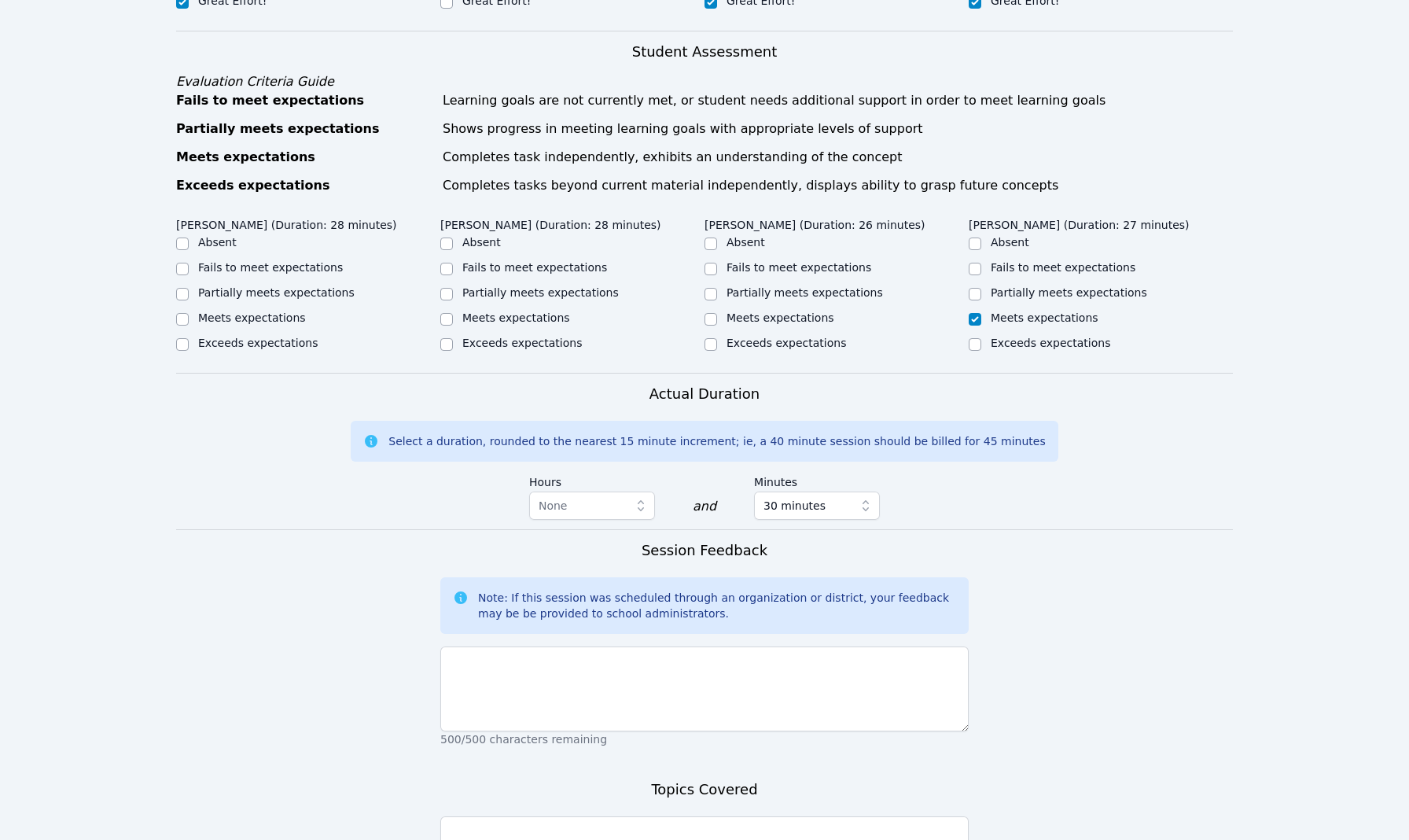
click at [780, 313] on label "Meets expectations" at bounding box center [780, 317] width 108 height 13
click at [717, 313] on input "Meets expectations" at bounding box center [711, 319] width 13 height 13
checkbox input "true"
click at [522, 316] on label "Meets expectations" at bounding box center [515, 317] width 108 height 13
click at [453, 316] on input "Meets expectations" at bounding box center [447, 319] width 13 height 13
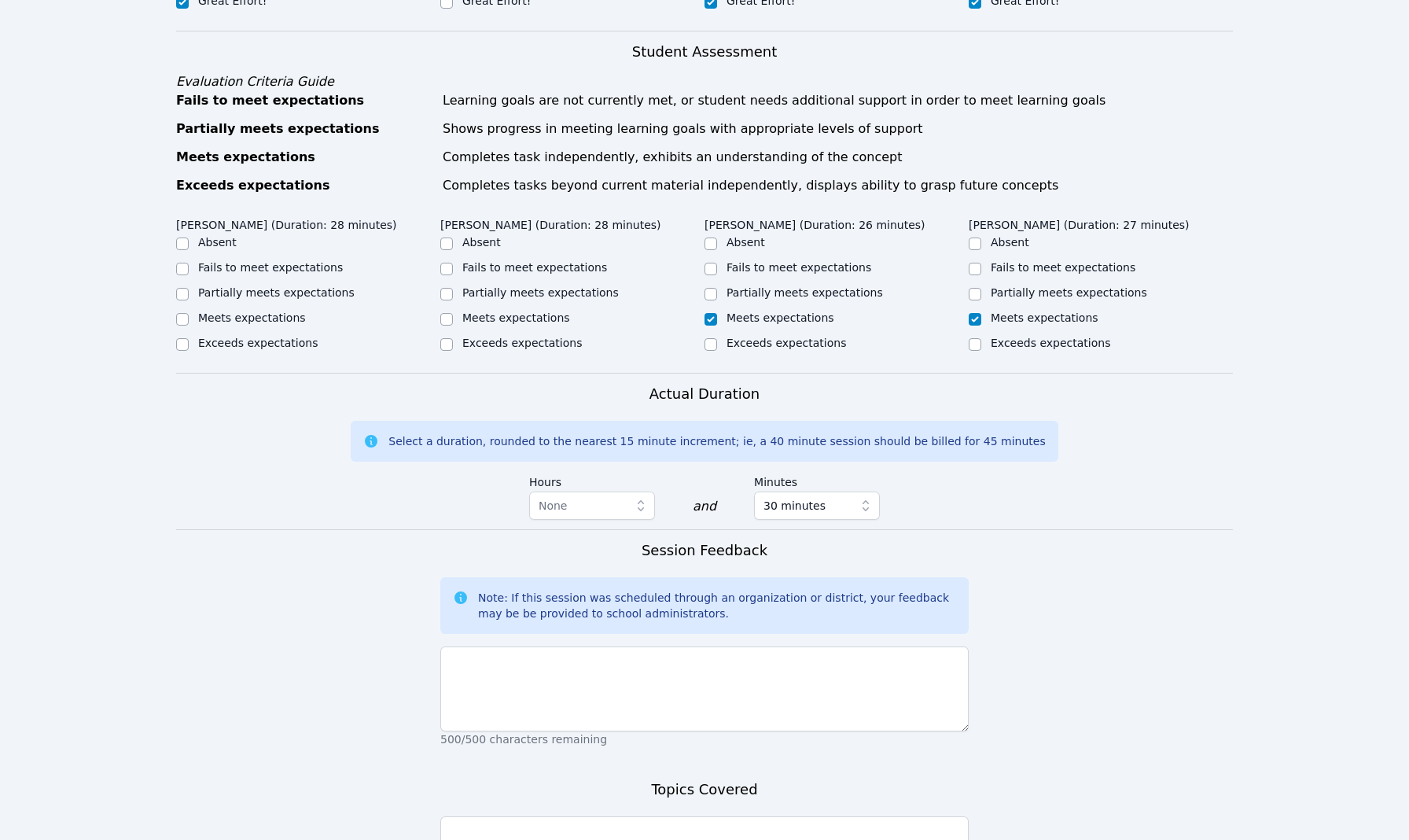
checkbox input "true"
click at [522, 294] on label "Partially meets expectations" at bounding box center [540, 293] width 156 height 13
click at [453, 294] on input "Partially meets expectations" at bounding box center [447, 294] width 13 height 13
checkbox input "true"
checkbox input "false"
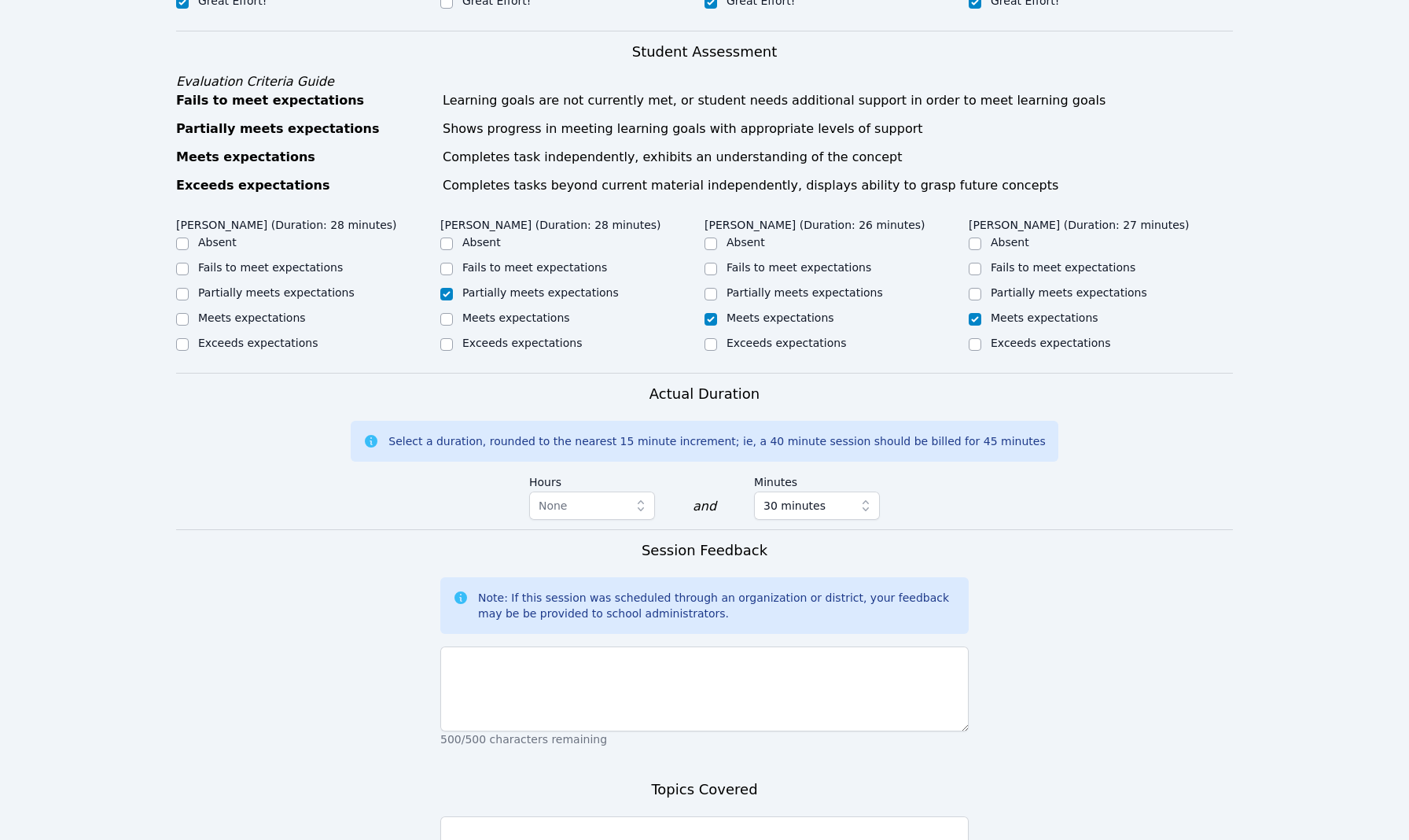
click at [250, 322] on label "Meets expectations" at bounding box center [251, 317] width 108 height 13
click at [189, 322] on input "Meets expectations" at bounding box center [182, 319] width 13 height 13
checkbox input "true"
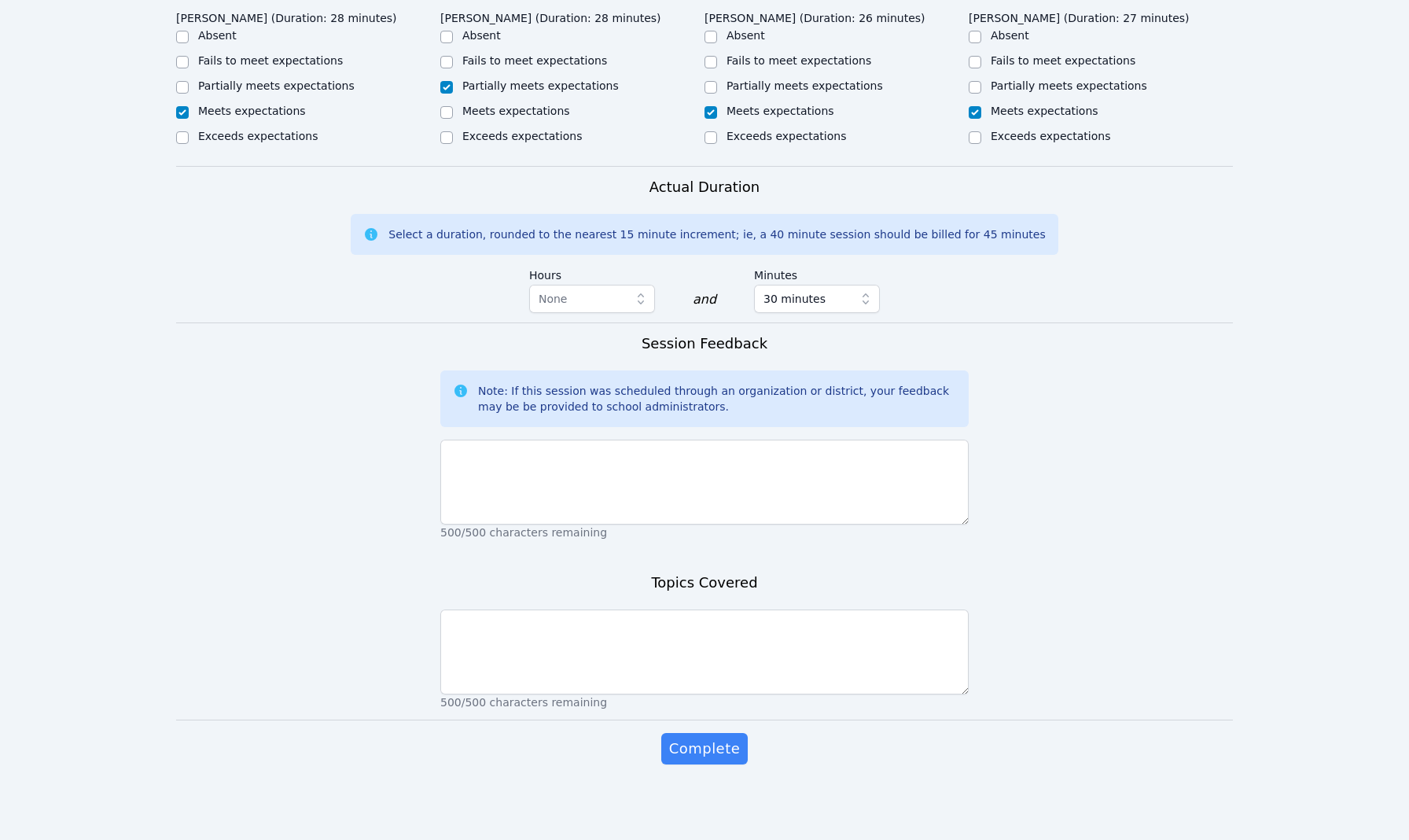
scroll to position [879, 0]
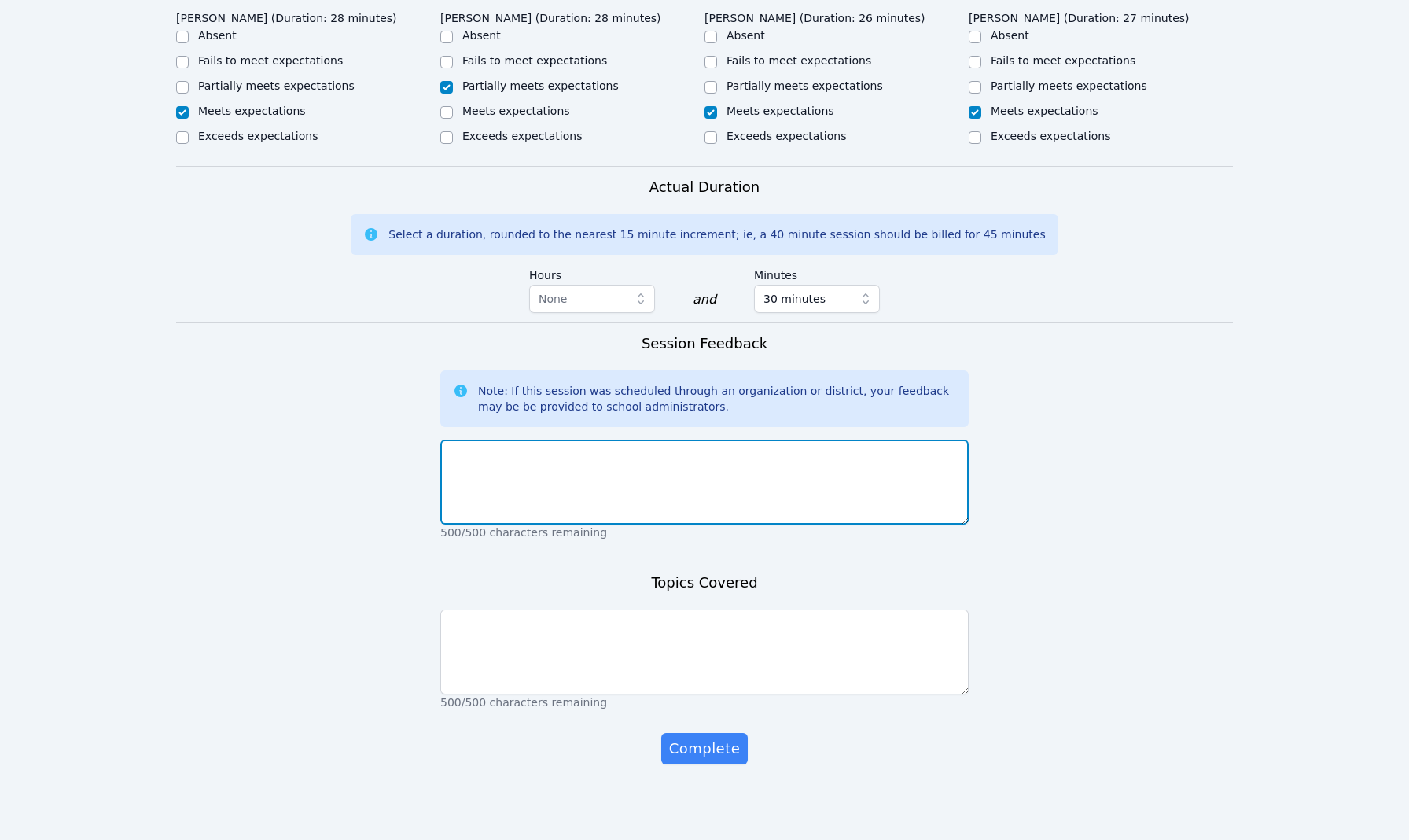
click at [585, 493] on textarea at bounding box center [705, 482] width 528 height 85
type textarea "W"
type textarea "Session went well."
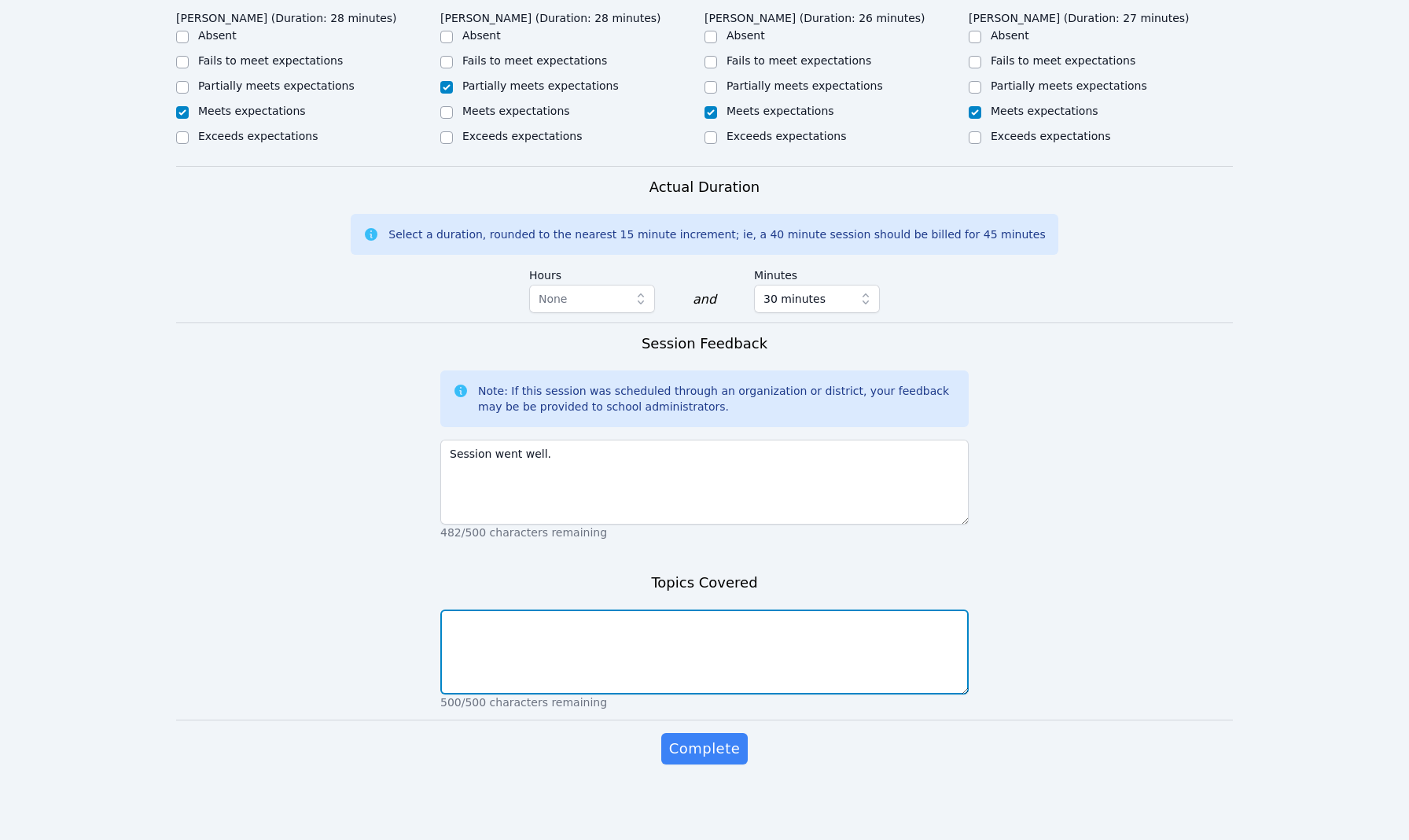
type textarea "`"
type textarea "We kept practicing the area of triangles, and we learned about right, obtuse an…"
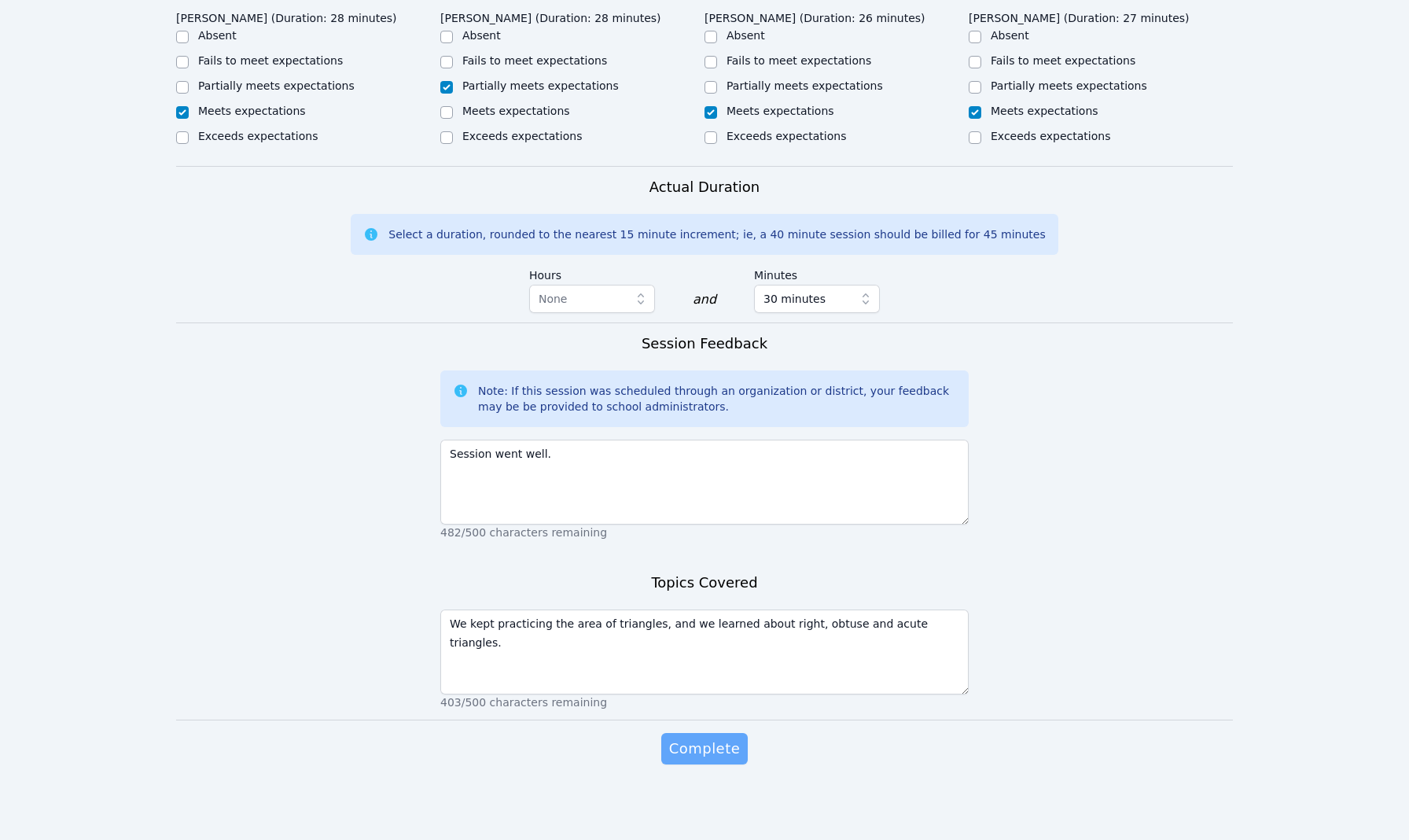
click at [698, 740] on span "Complete" at bounding box center [704, 749] width 71 height 22
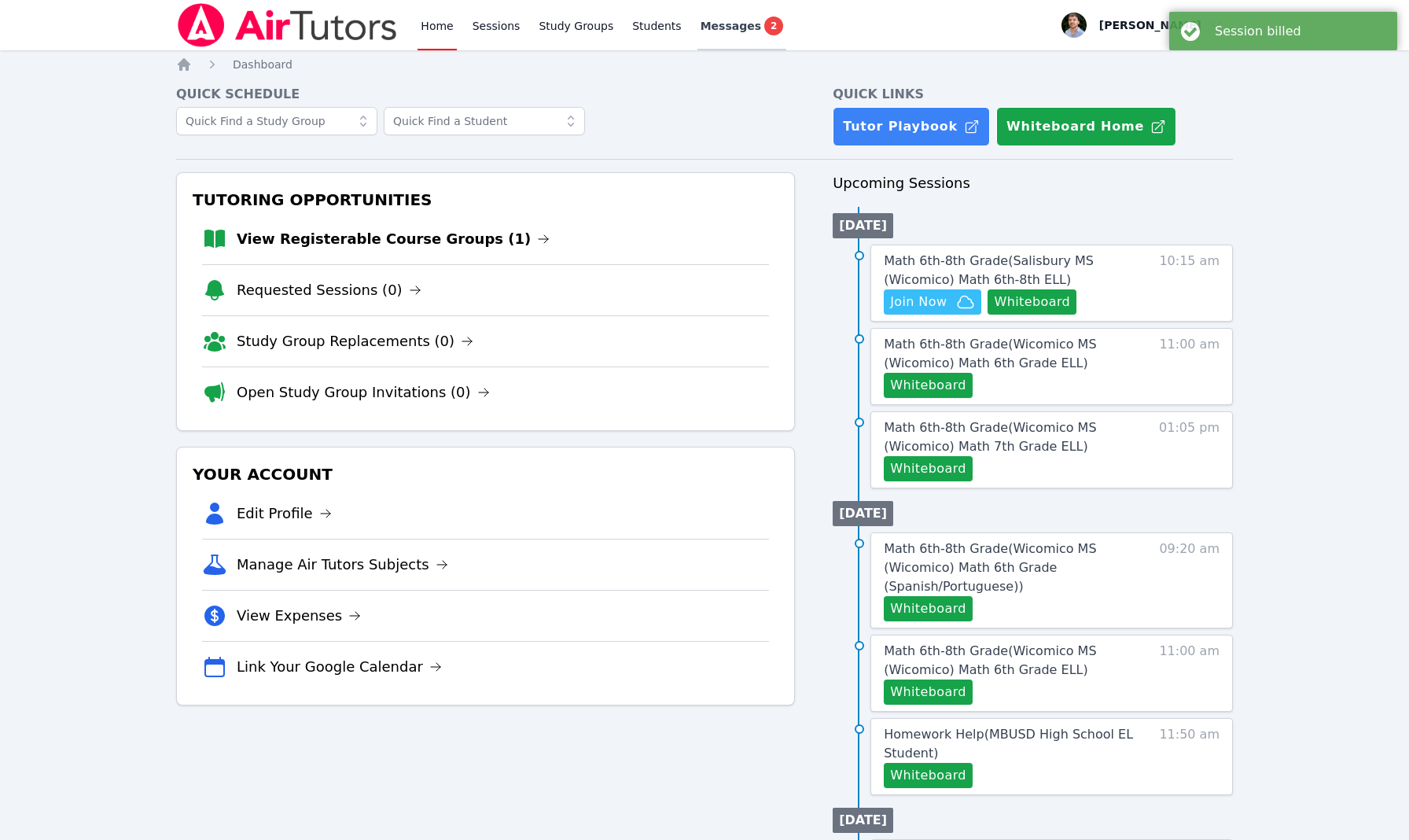
click at [729, 40] on link "Messages 2" at bounding box center [742, 25] width 89 height 51
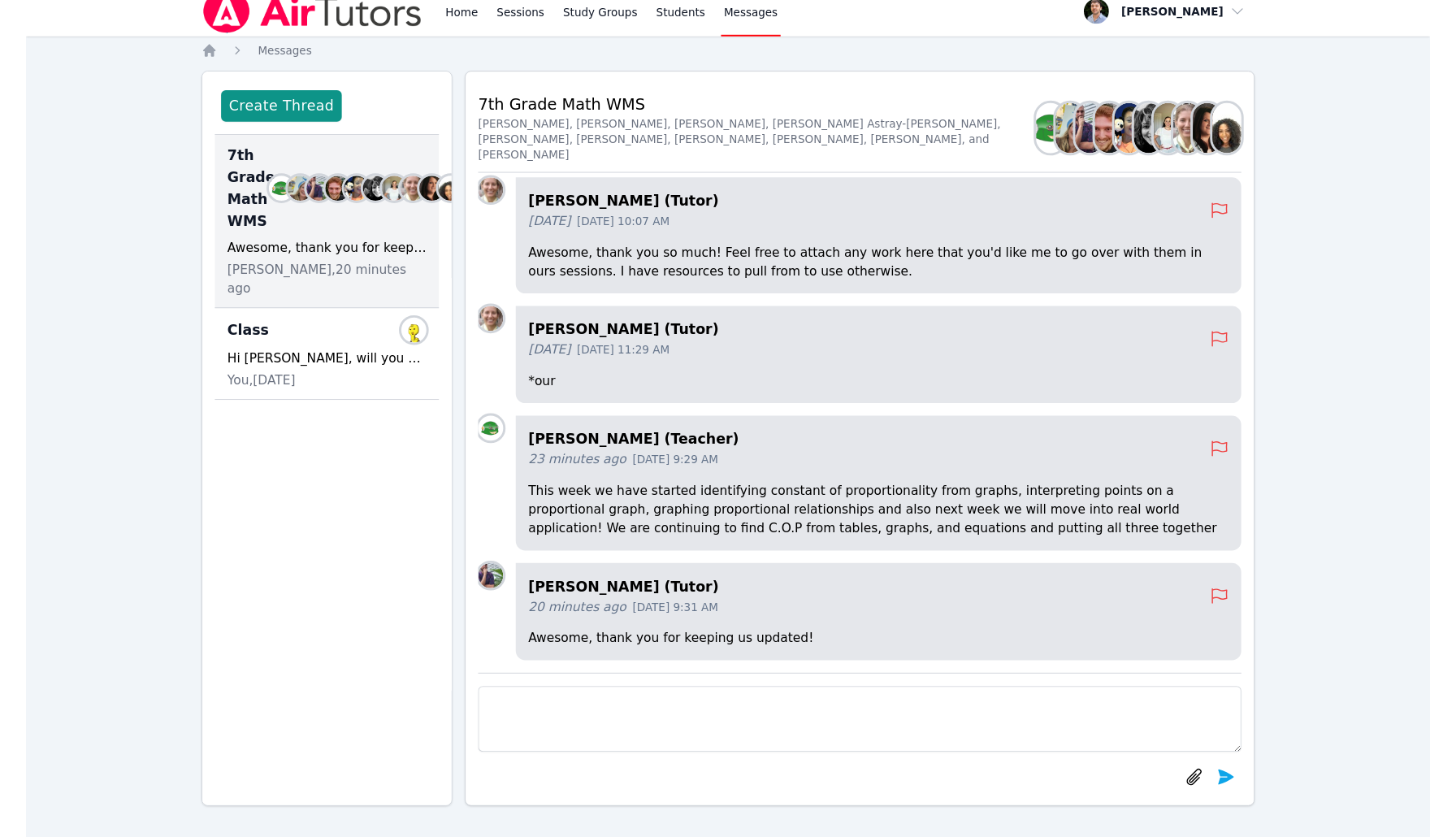
scroll to position [-1, 0]
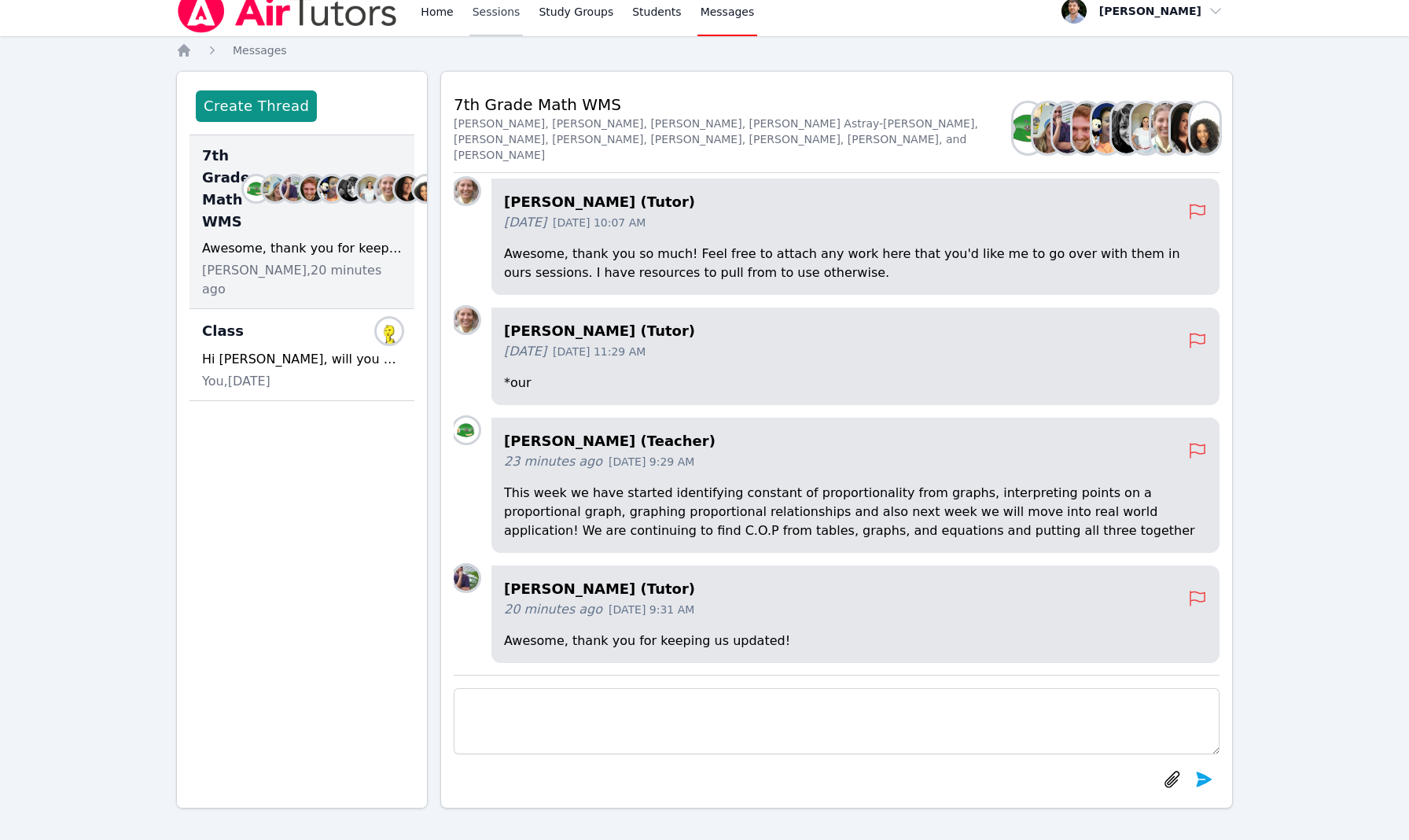
click at [491, 25] on link "Sessions" at bounding box center [496, 11] width 54 height 51
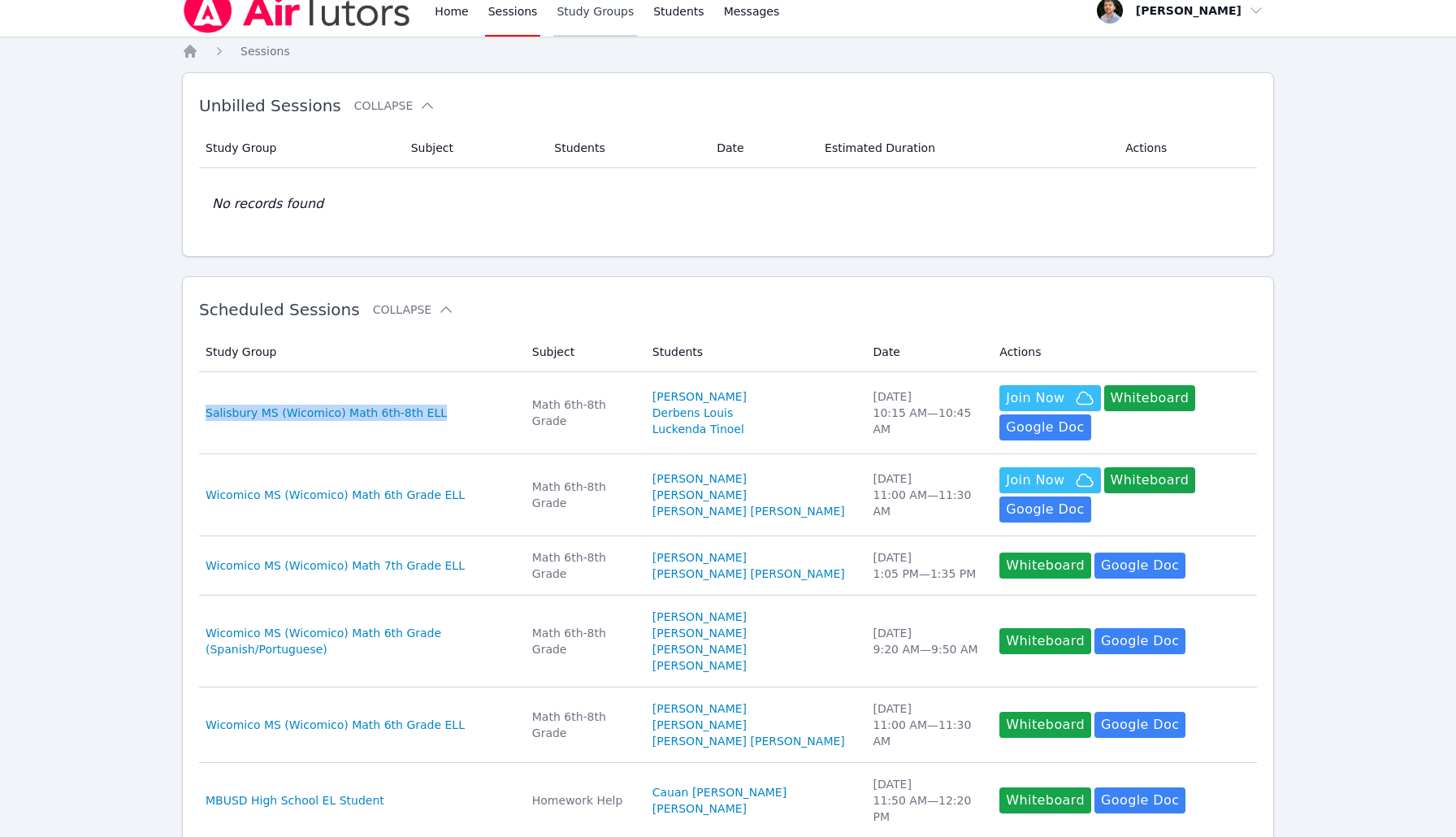
click at [625, 9] on link "Study Groups" at bounding box center [595, 10] width 84 height 52
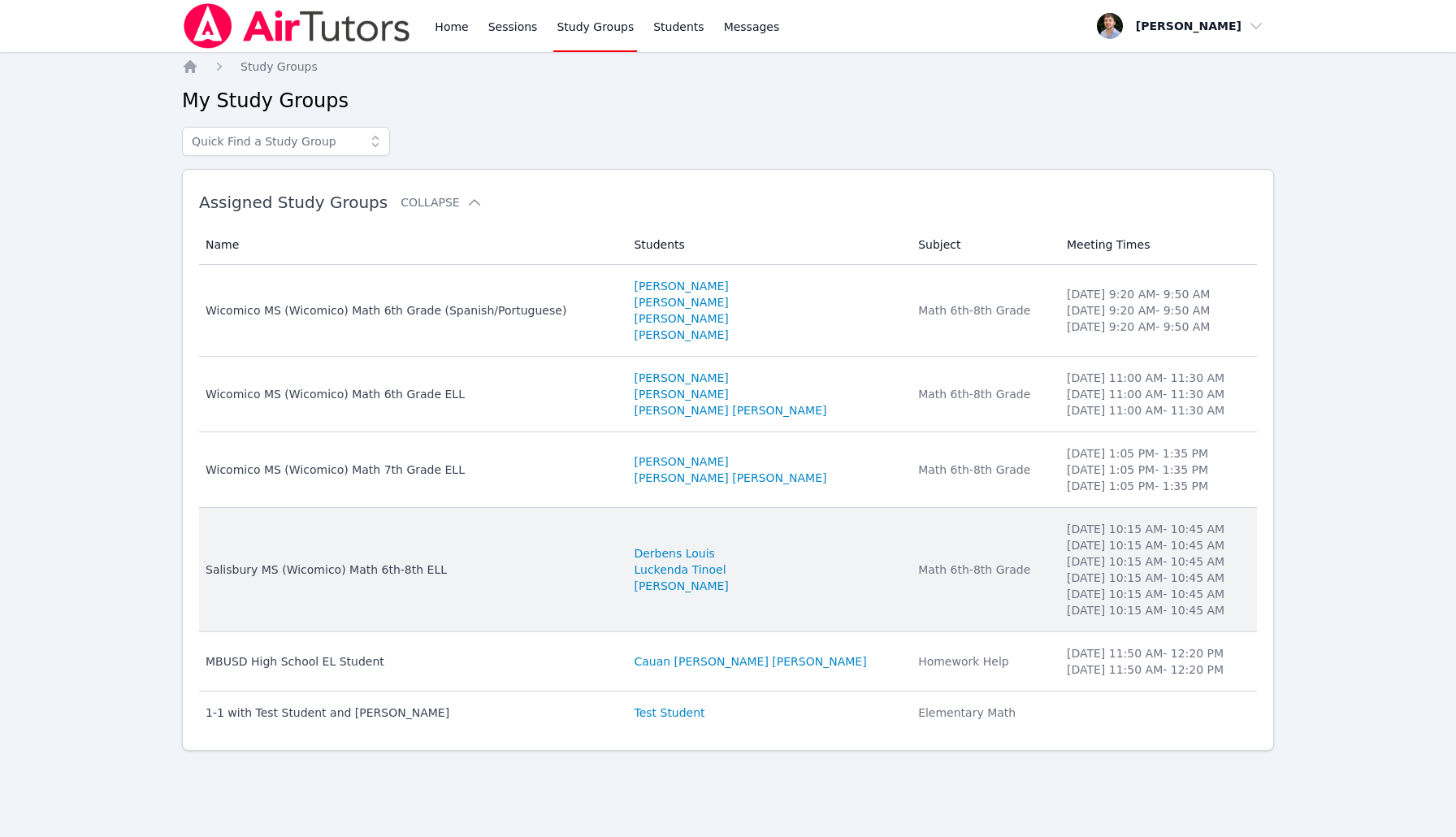
click at [612, 522] on td "Name Salisbury MS (Wicomico) Math 6th-8th ELL" at bounding box center [411, 570] width 425 height 125
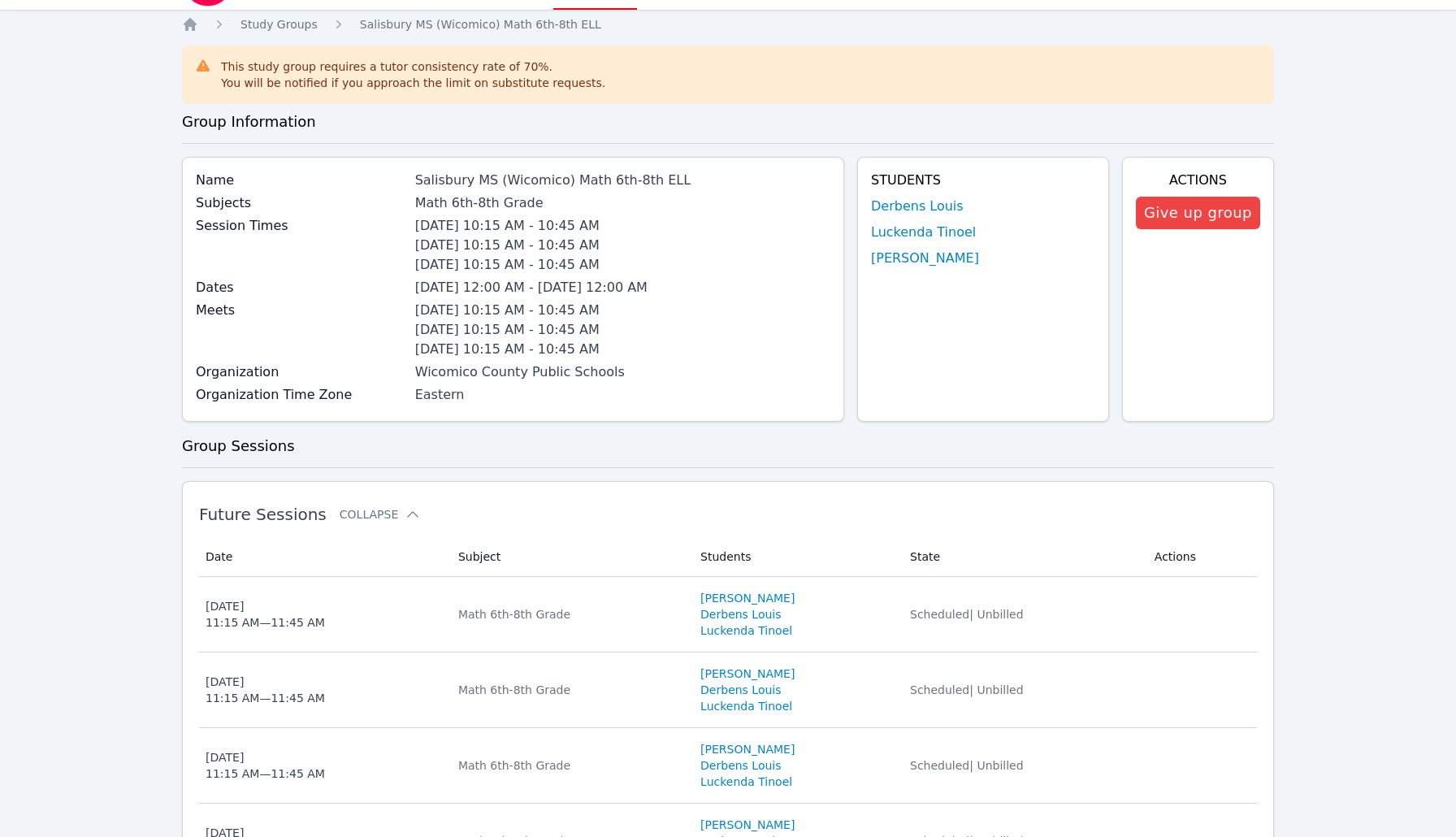
scroll to position [43, 0]
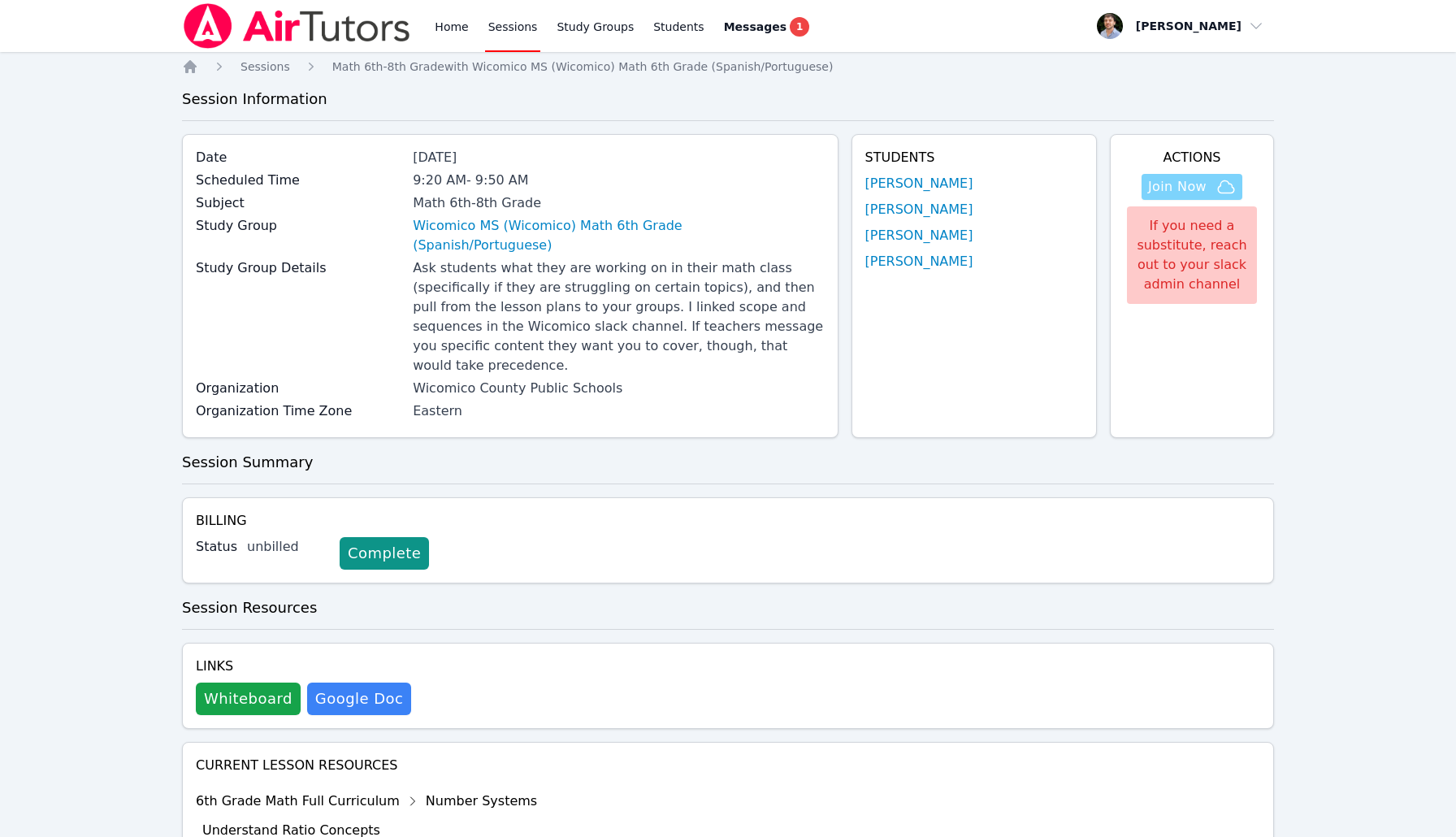
click at [1194, 182] on span "Join Now" at bounding box center [1177, 186] width 59 height 20
click at [516, 20] on link "Sessions" at bounding box center [513, 26] width 56 height 52
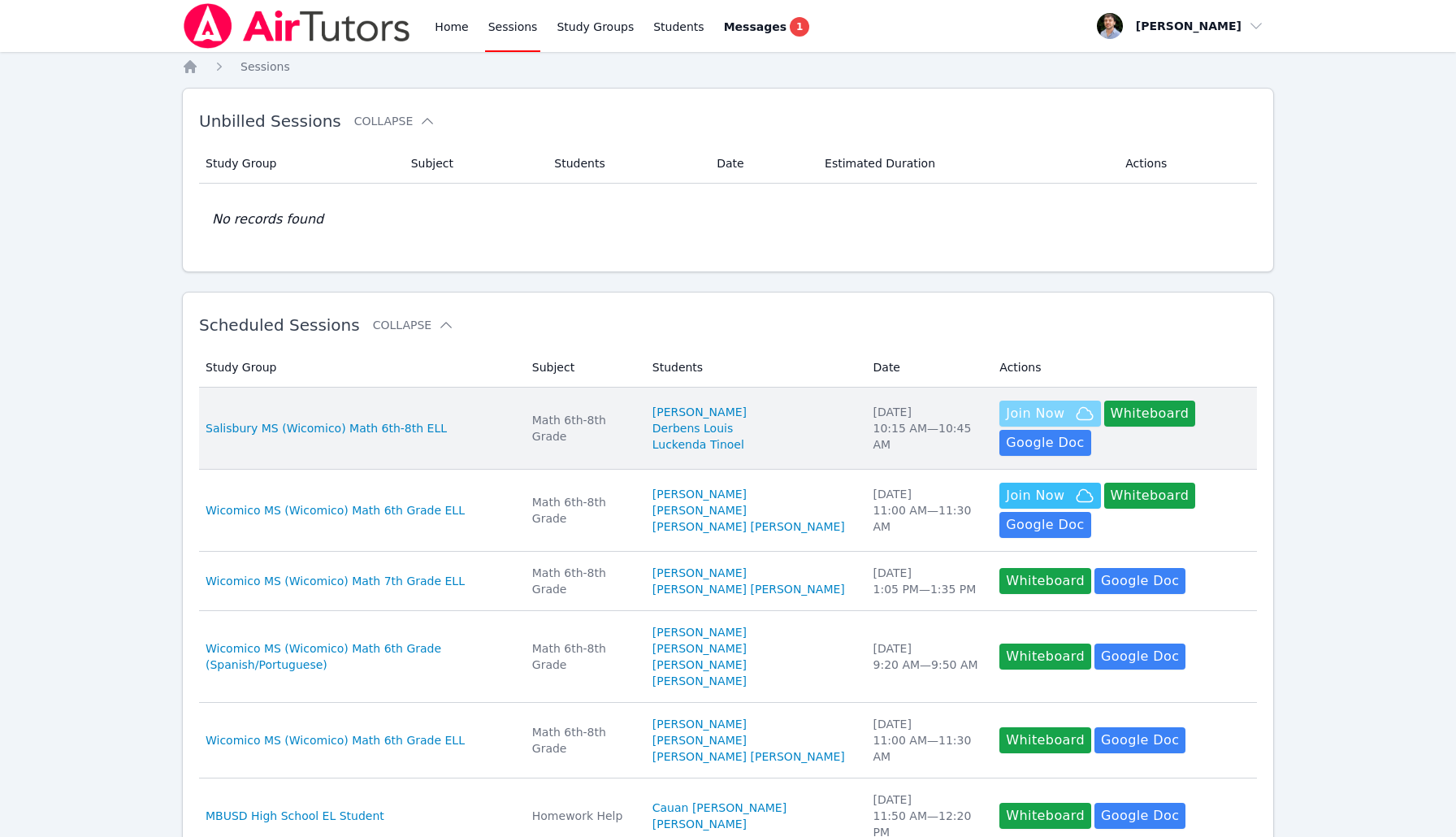
click at [1076, 409] on icon "button" at bounding box center [1085, 414] width 20 height 20
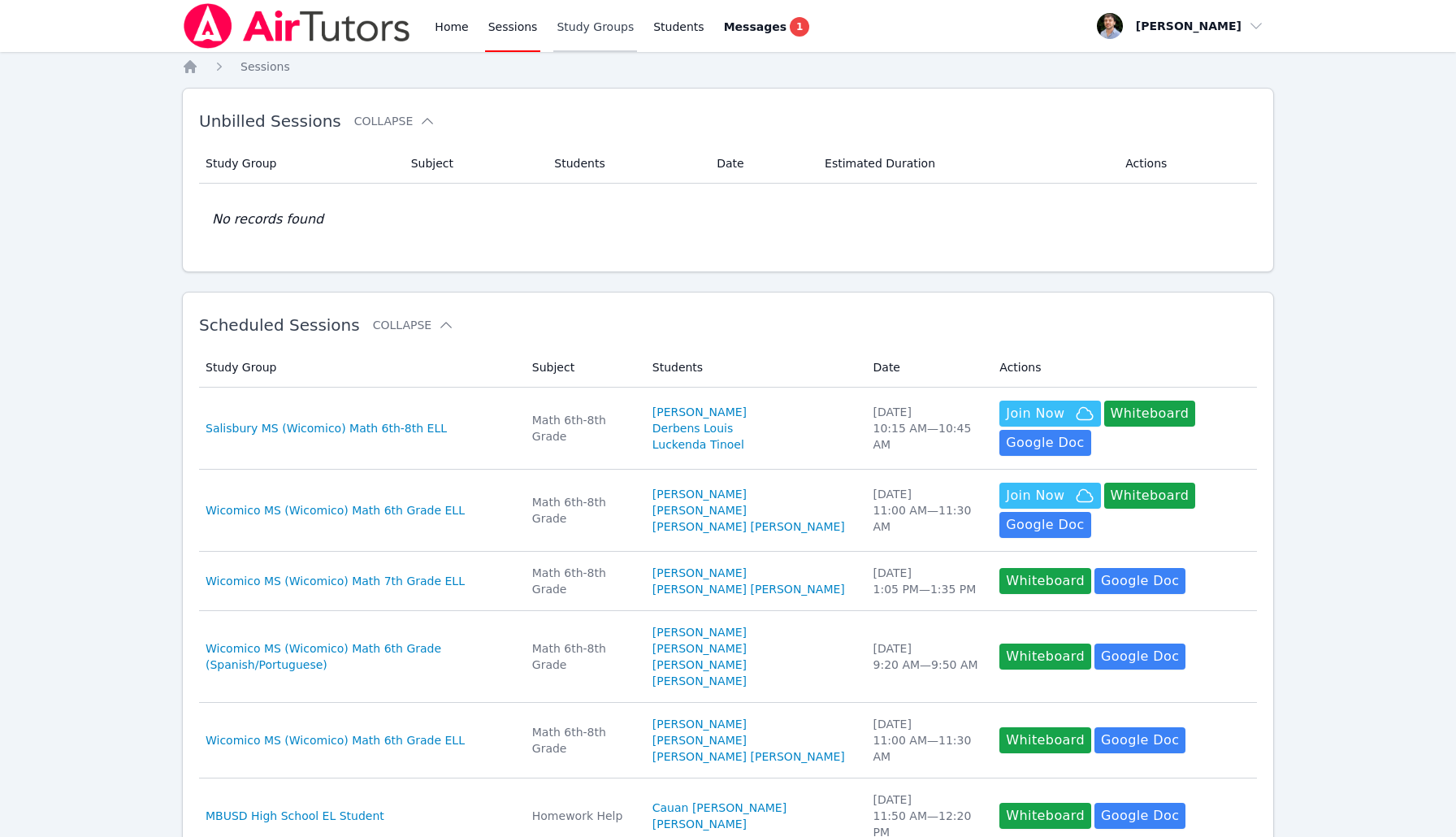
click at [588, 42] on link "Study Groups" at bounding box center [595, 26] width 84 height 52
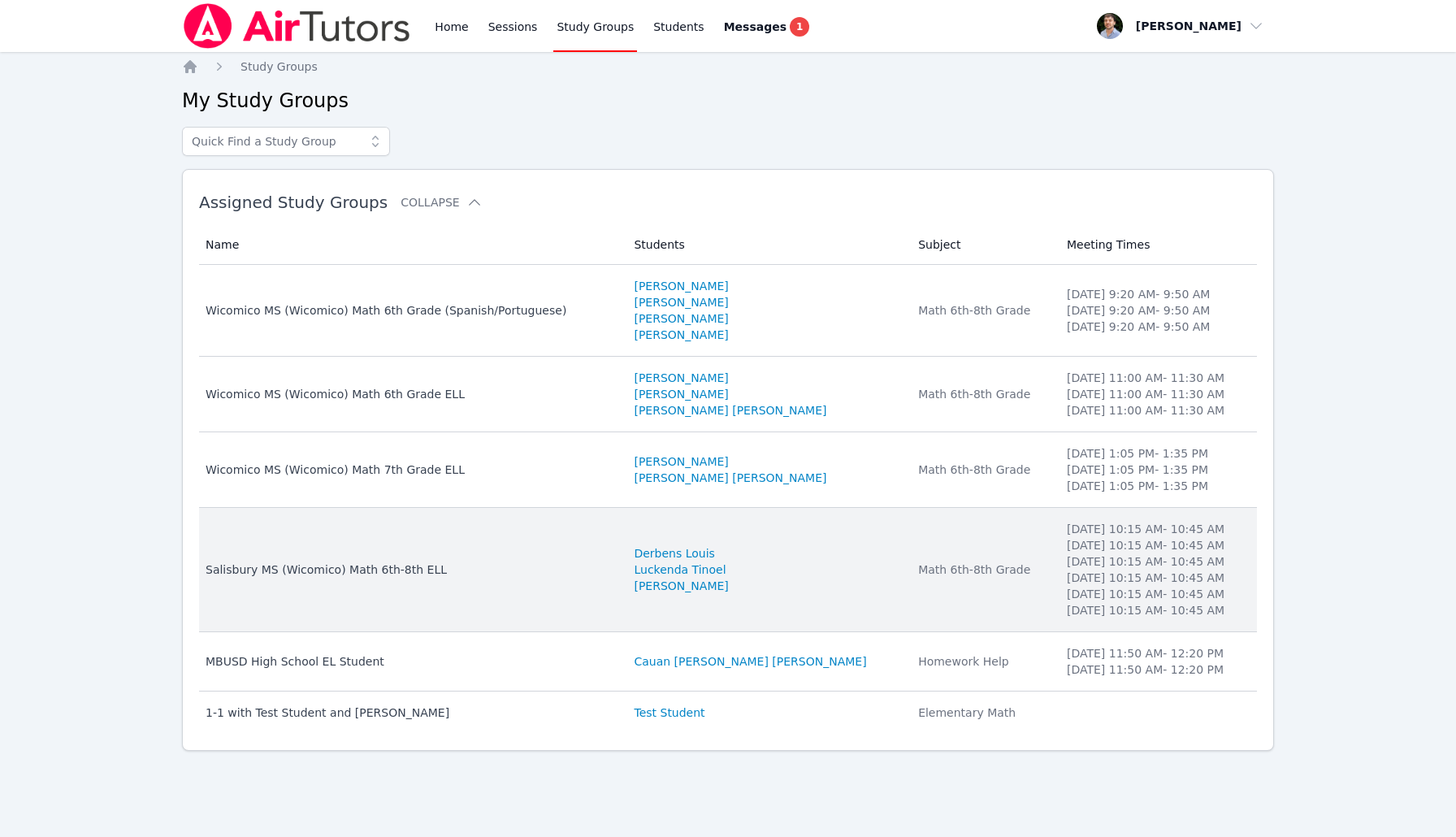
click at [594, 546] on td "Name Salisbury MS (Wicomico) Math 6th-8th ELL" at bounding box center [411, 570] width 425 height 125
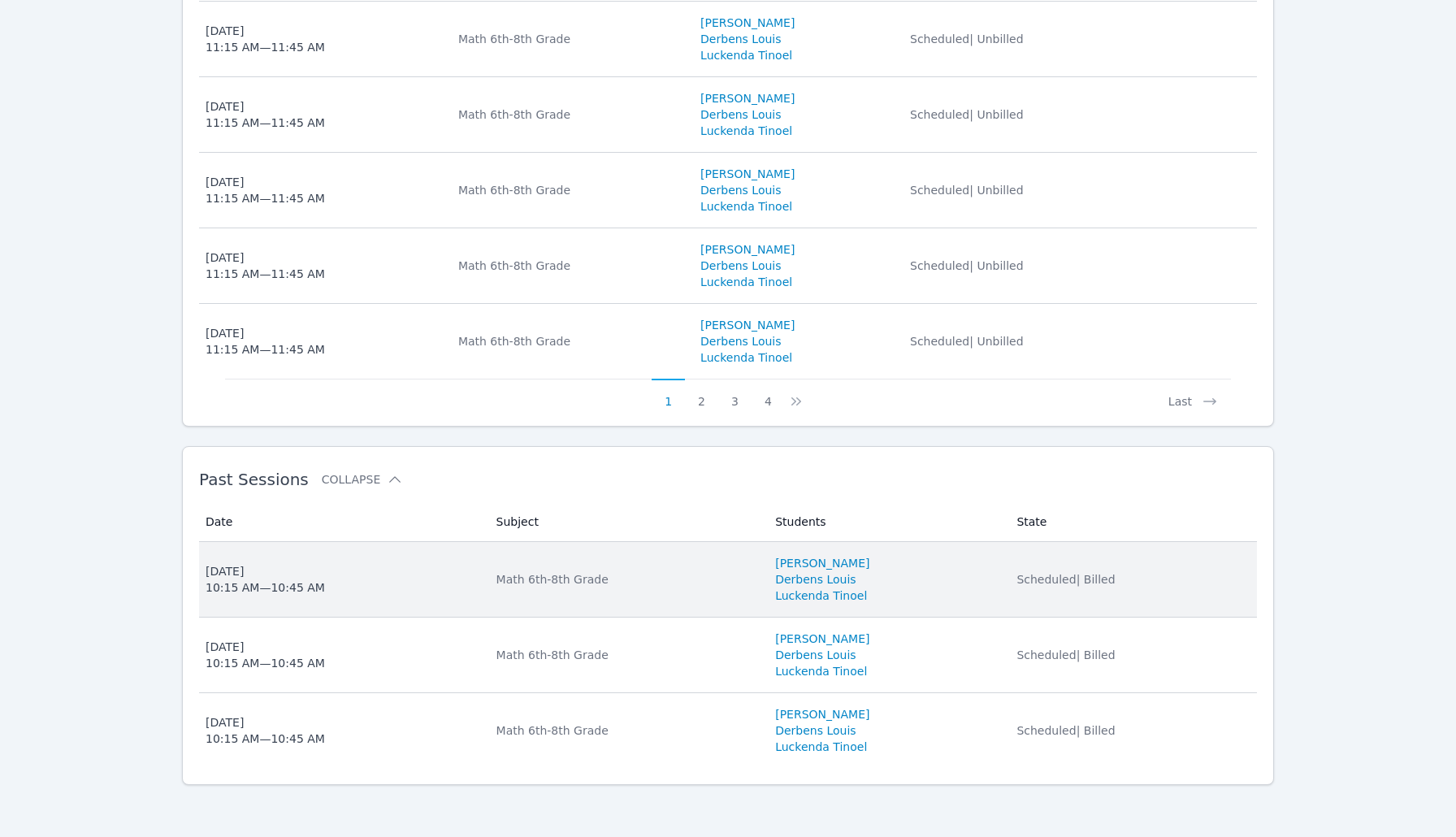
scroll to position [996, 0]
click at [711, 573] on div "Math 6th-8th Grade" at bounding box center [626, 579] width 260 height 16
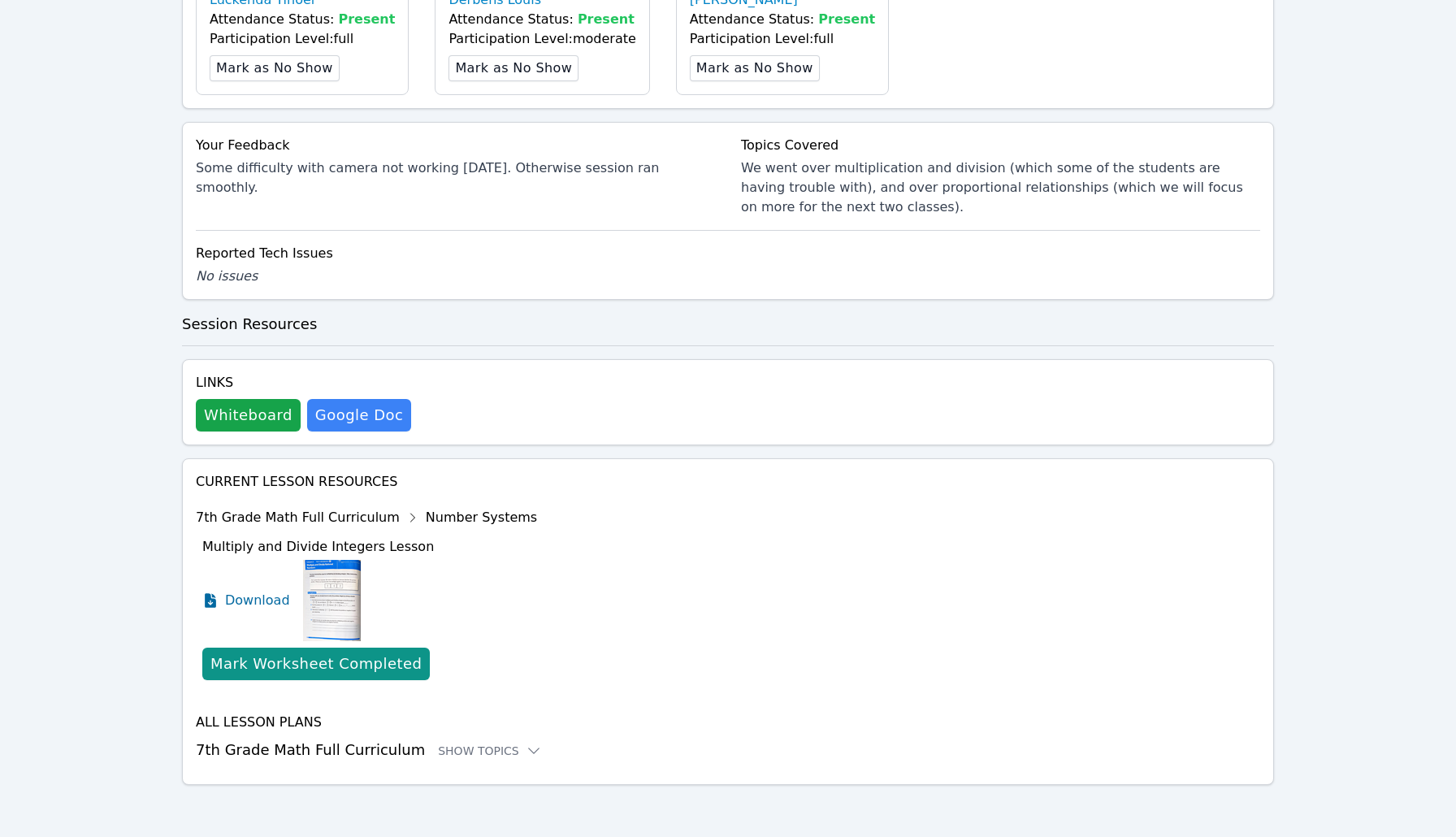
scroll to position [527, 0]
click at [260, 425] on button "Whiteboard" at bounding box center [248, 416] width 105 height 32
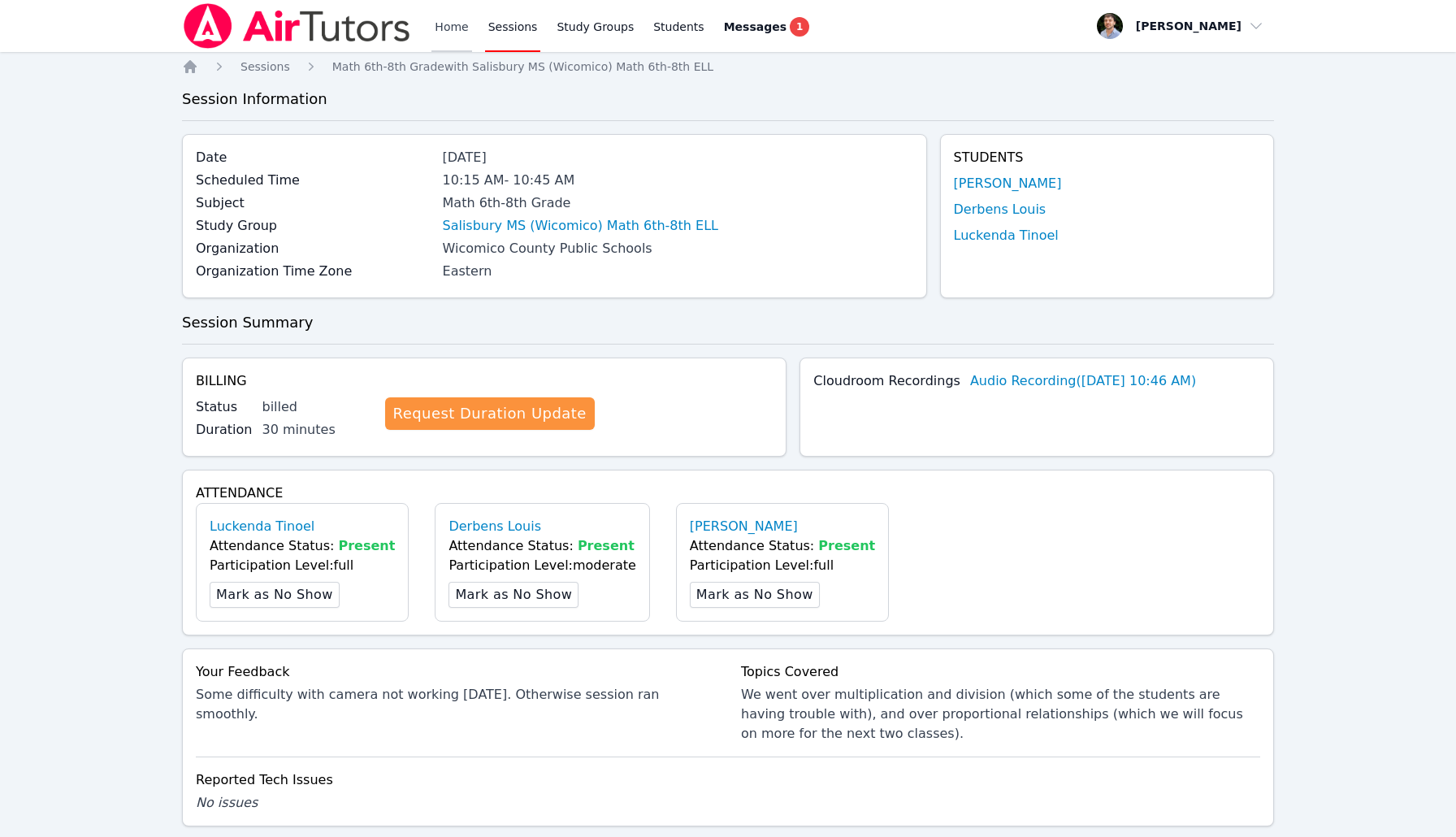
scroll to position [0, 0]
click at [491, 27] on link "Sessions" at bounding box center [513, 26] width 56 height 52
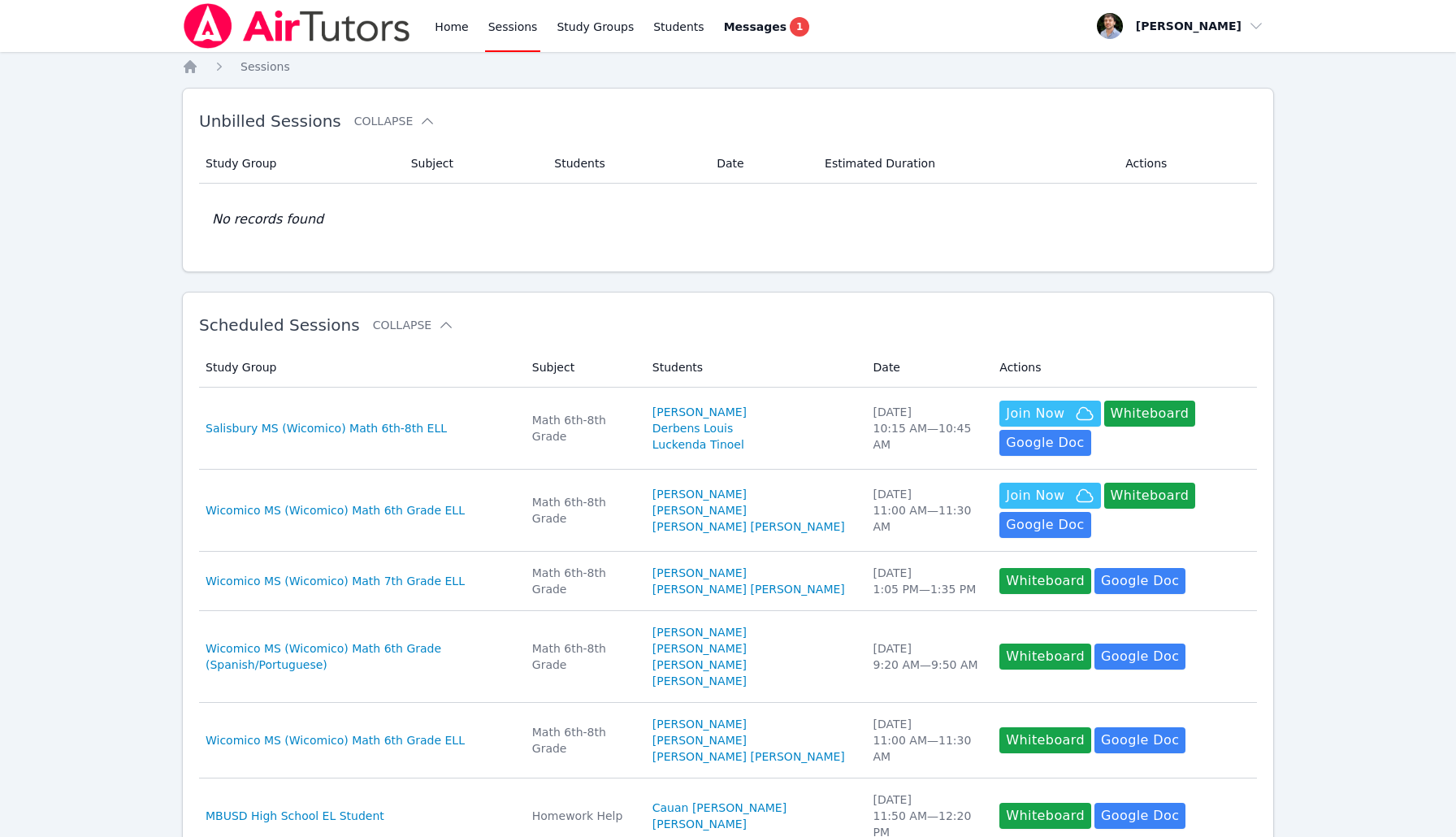
click at [521, 31] on link "Sessions" at bounding box center [513, 26] width 56 height 52
click at [444, 48] on link "Home" at bounding box center [452, 26] width 40 height 52
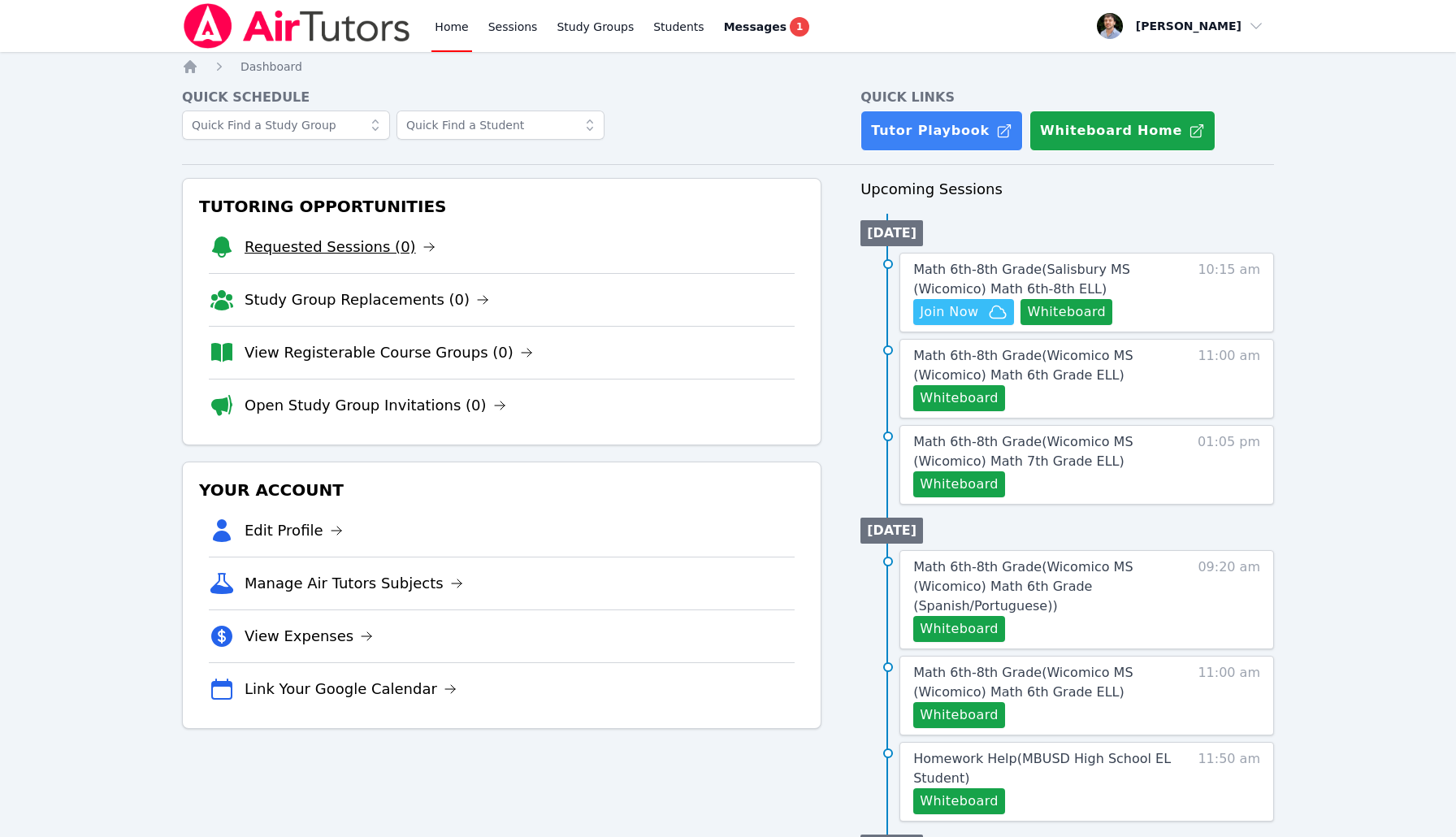
click at [384, 246] on link "Requested Sessions (0)" at bounding box center [340, 247] width 191 height 23
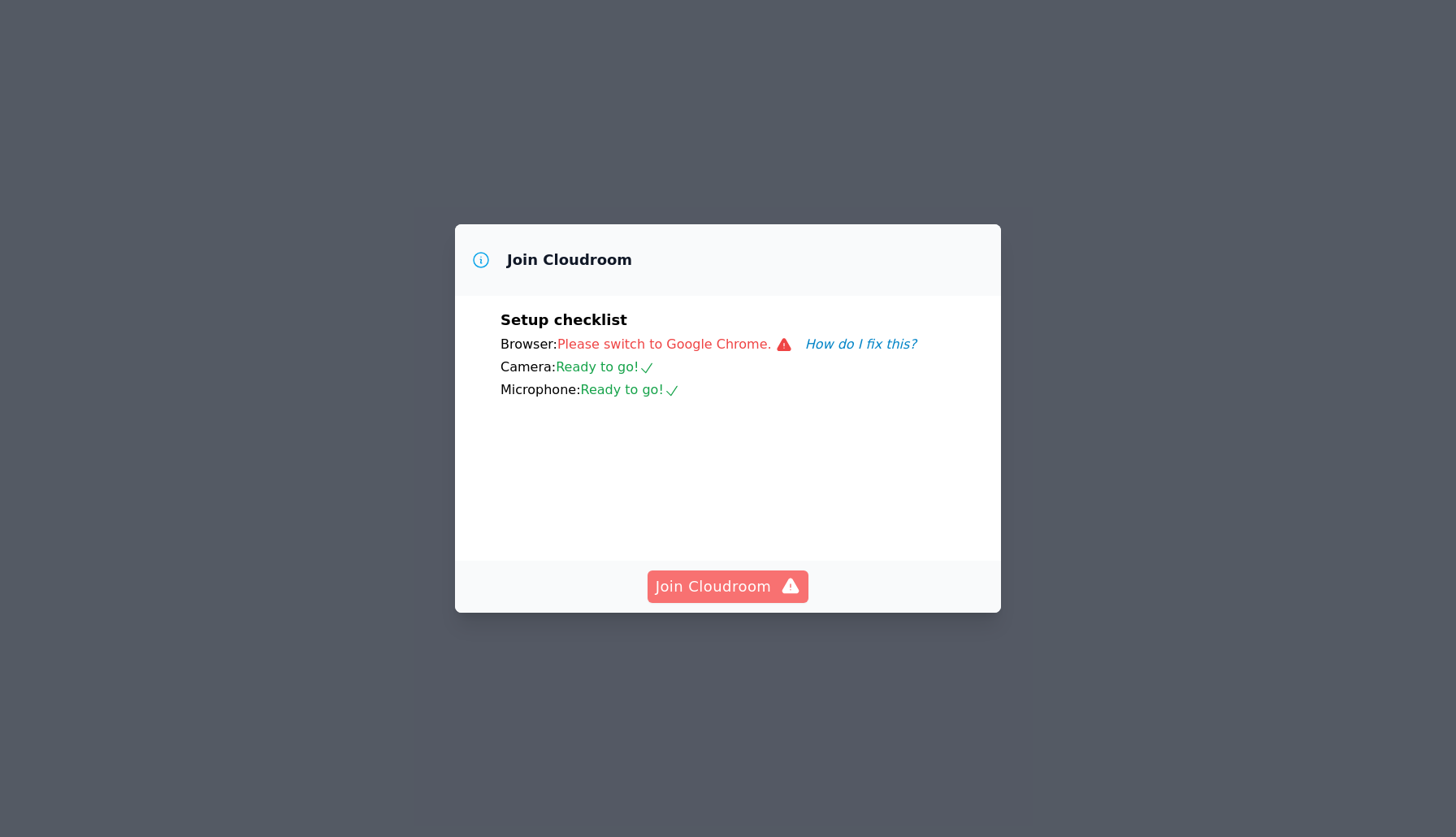
click at [747, 601] on button "Join Cloudroom" at bounding box center [728, 587] width 162 height 32
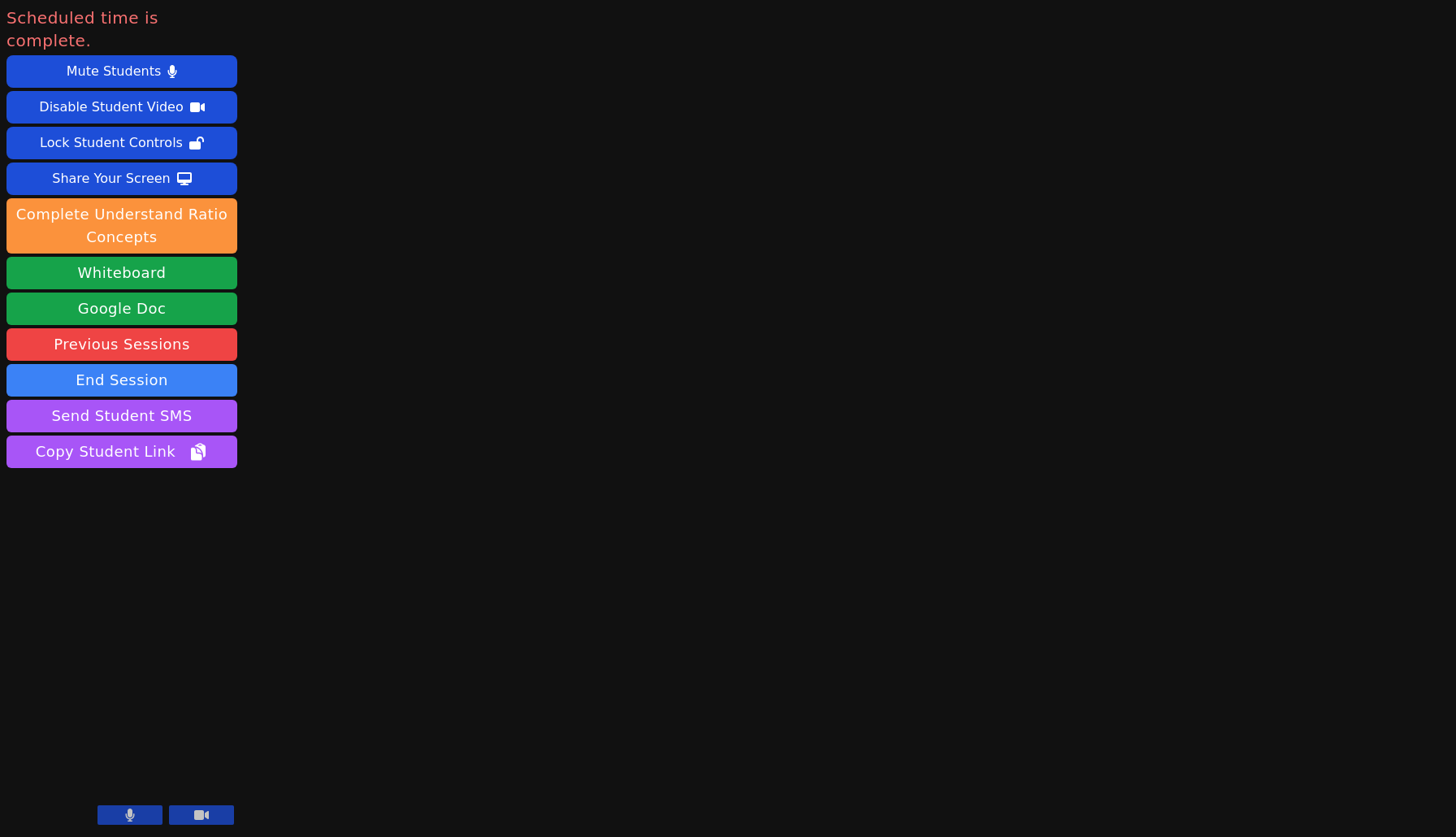
click at [205, 809] on icon at bounding box center [201, 815] width 14 height 13
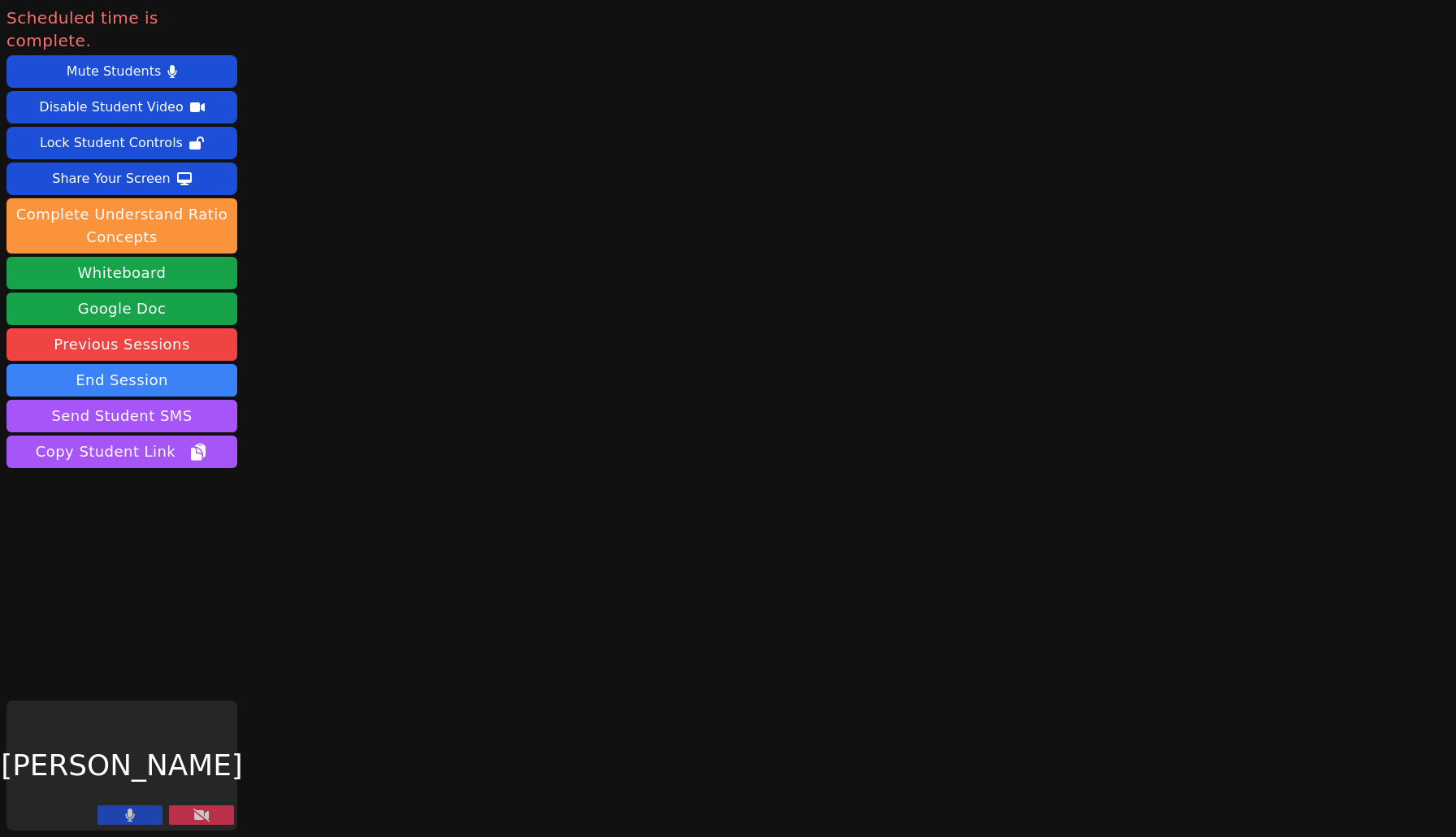
click at [142, 813] on button at bounding box center [130, 815] width 65 height 20
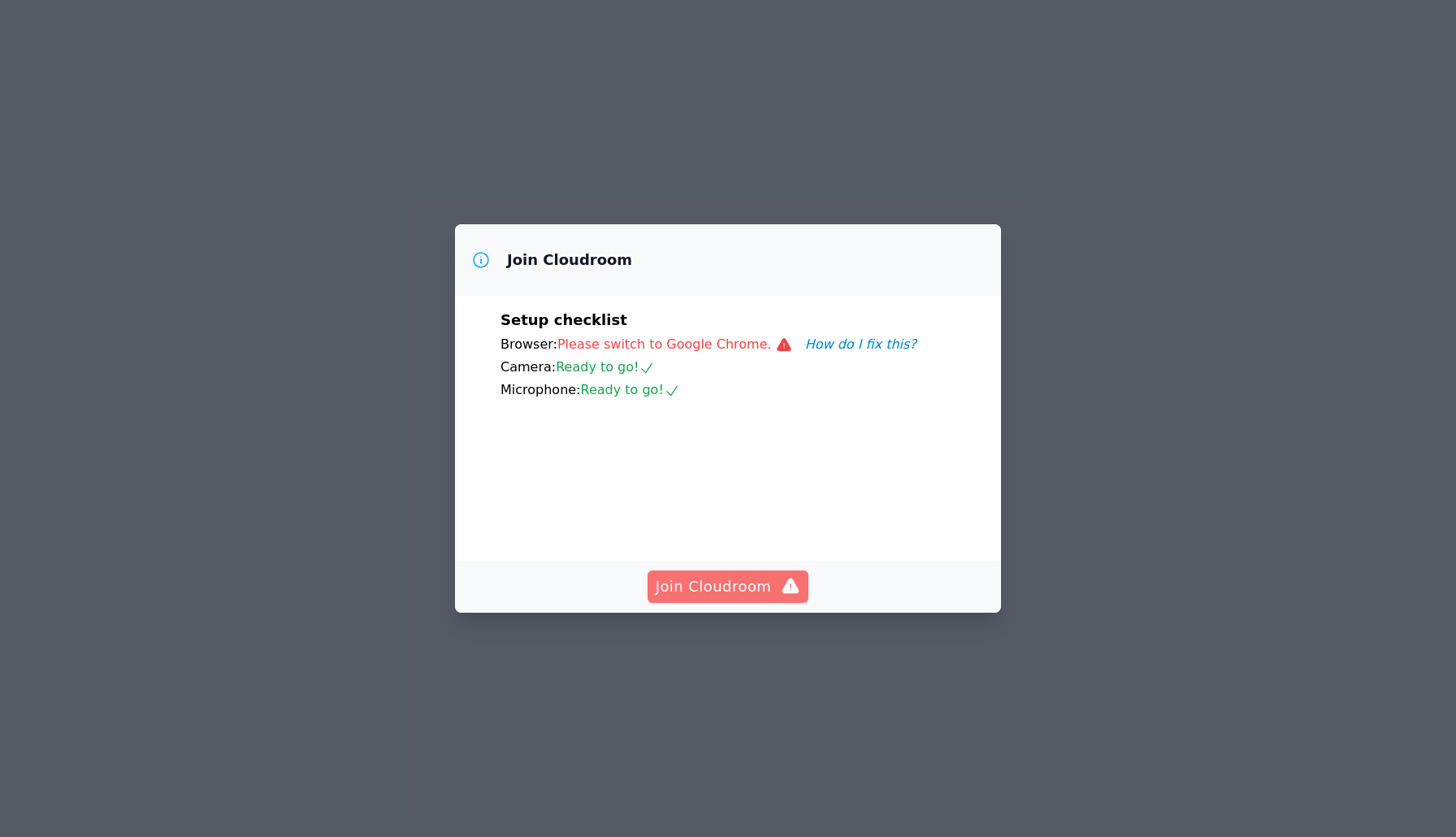
click at [720, 573] on button "Join Cloudroom" at bounding box center [728, 587] width 162 height 32
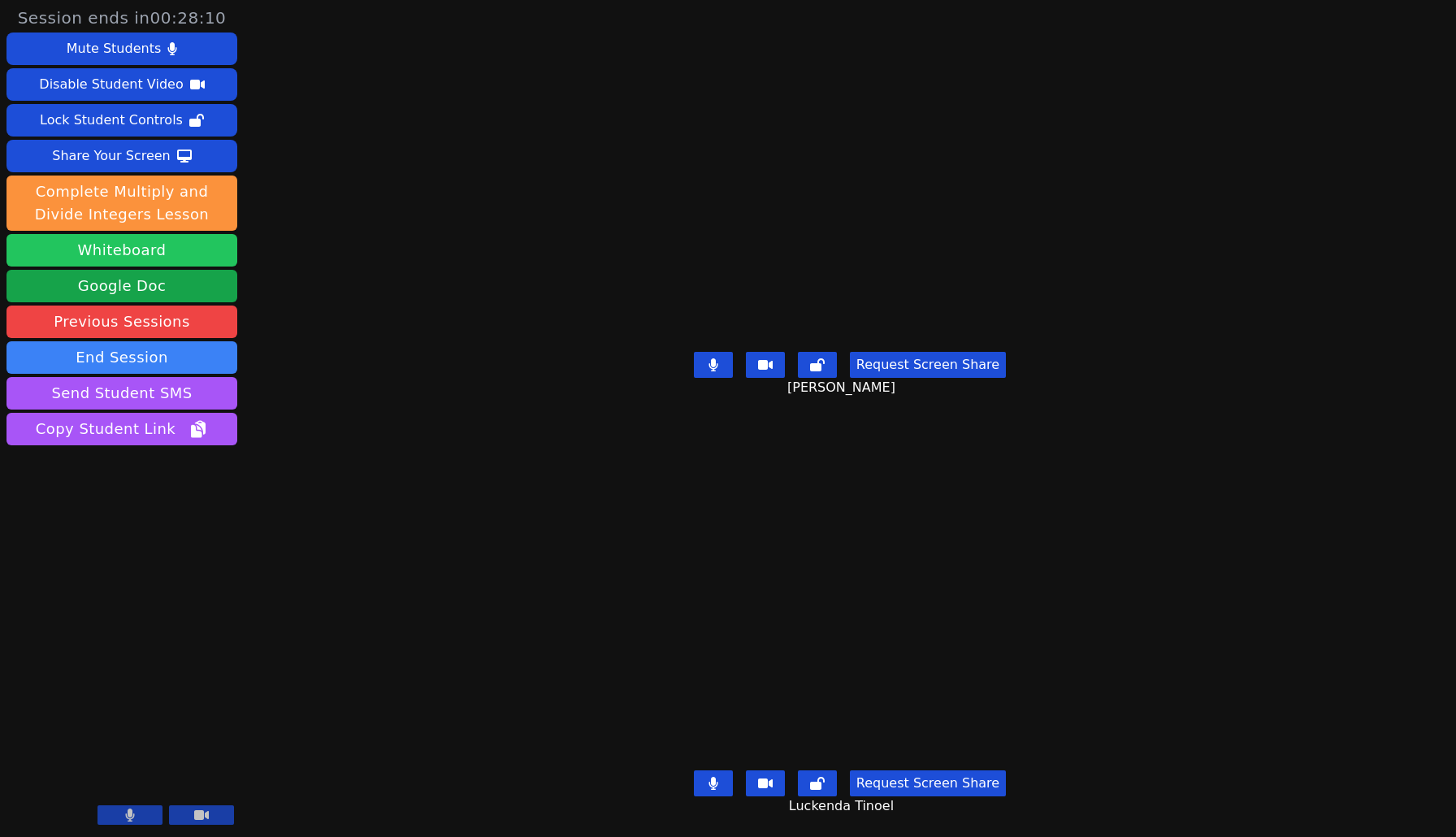
click at [197, 239] on button "Whiteboard" at bounding box center [122, 250] width 231 height 32
click at [1156, 339] on div "Paulo Gomes Silva Request Screen Share Paulo Gomes Silva" at bounding box center [850, 209] width 612 height 418
click at [1094, 308] on div "Luckenda Tinoel Request Screen Share Luckenda Tinoel" at bounding box center [850, 209] width 612 height 418
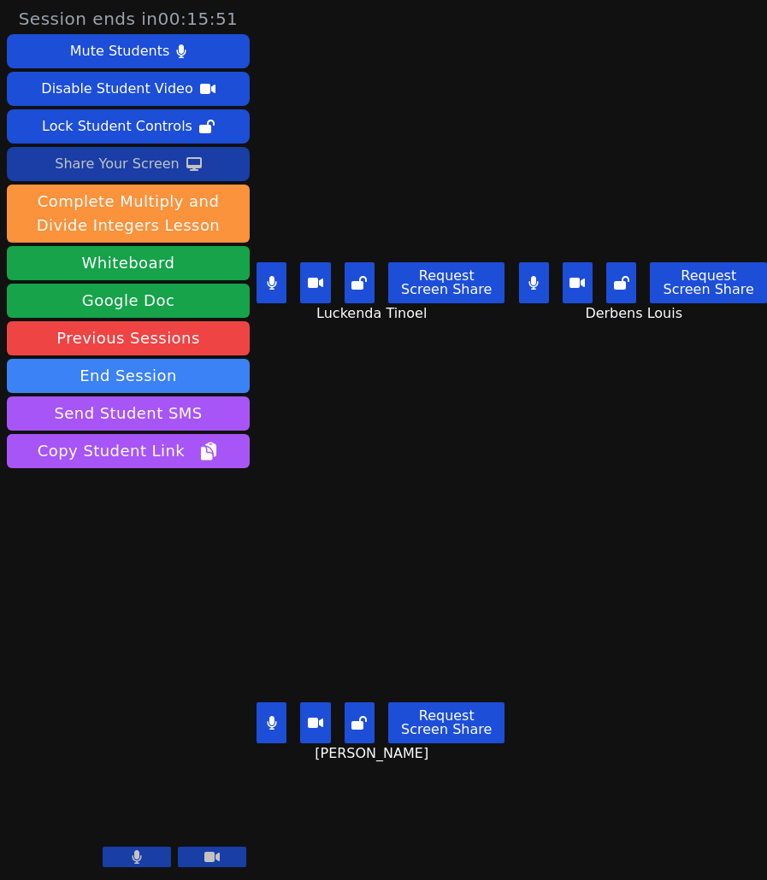
click at [184, 176] on button "Share Your Screen" at bounding box center [128, 164] width 243 height 34
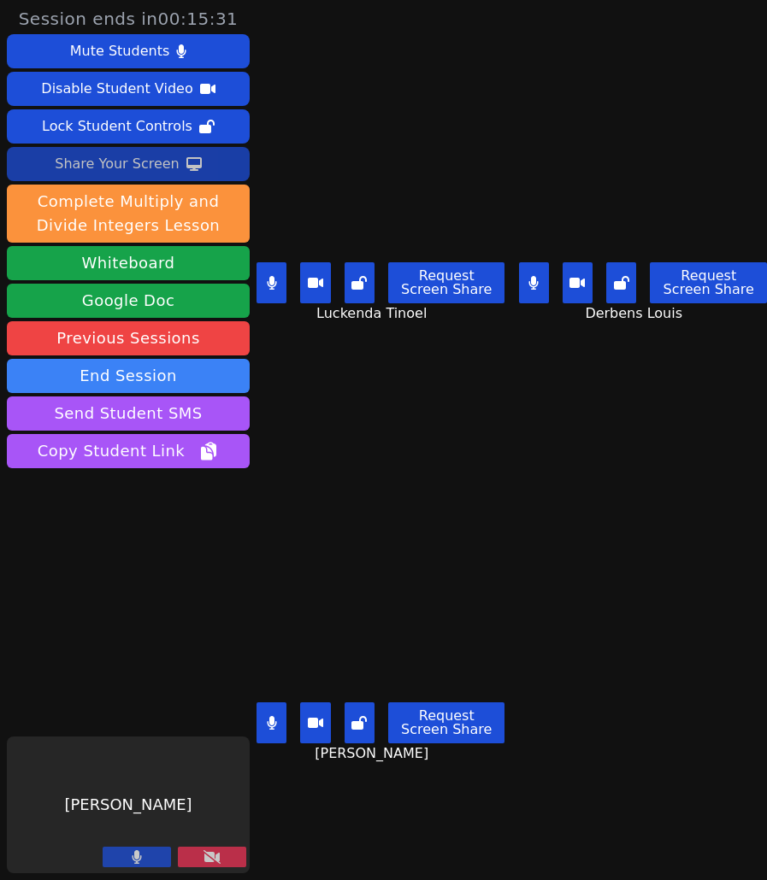
click at [186, 167] on icon at bounding box center [193, 164] width 15 height 14
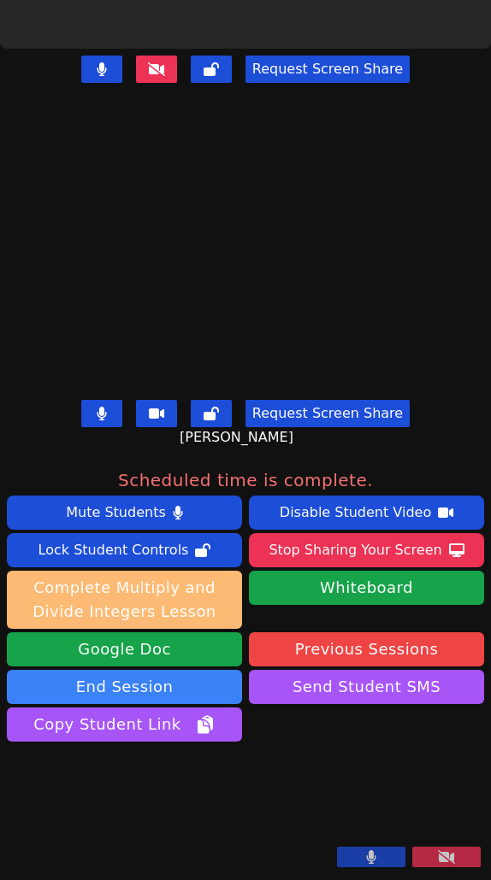
scroll to position [559, 0]
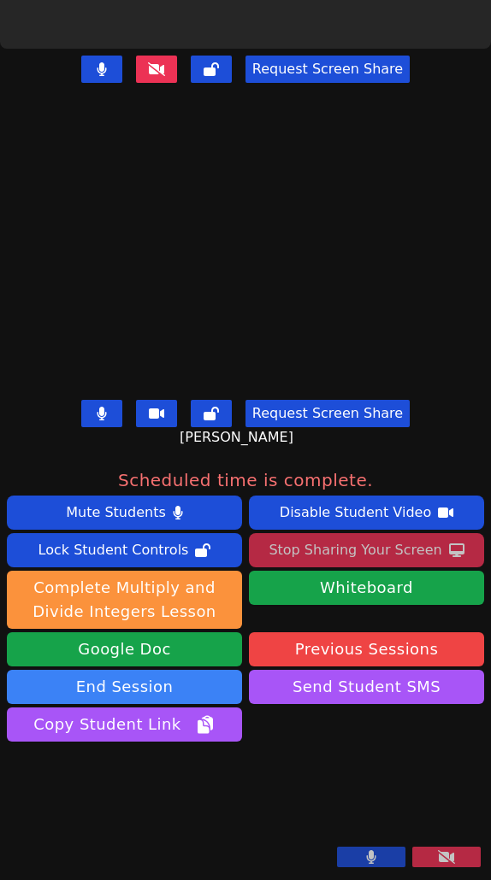
click at [361, 537] on div "Stop Sharing Your Screen" at bounding box center [354, 550] width 173 height 27
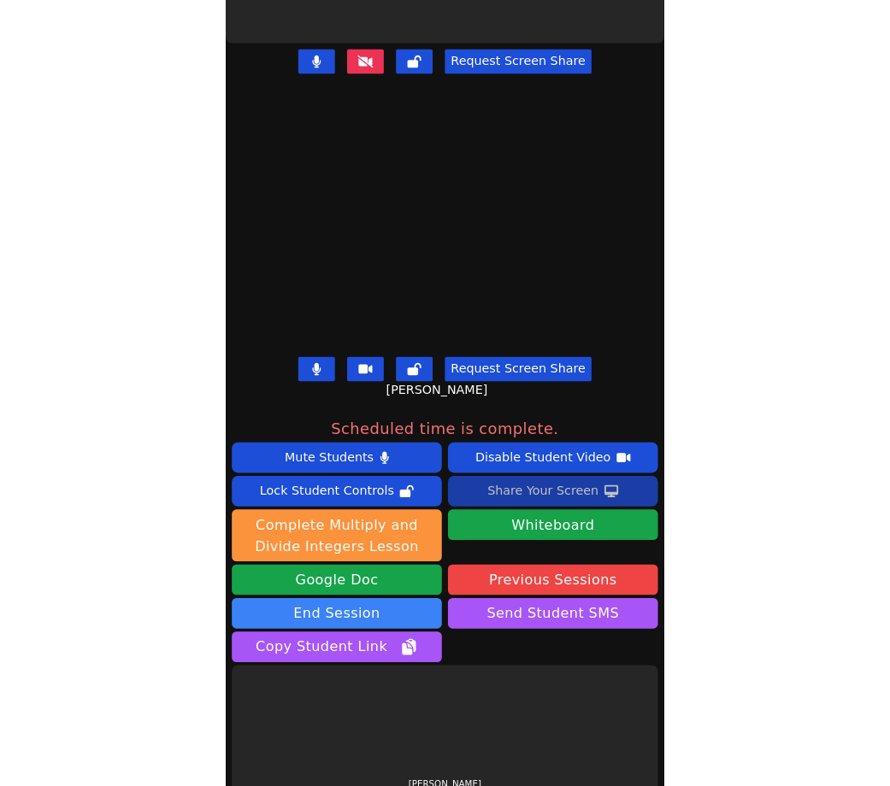
scroll to position [0, 0]
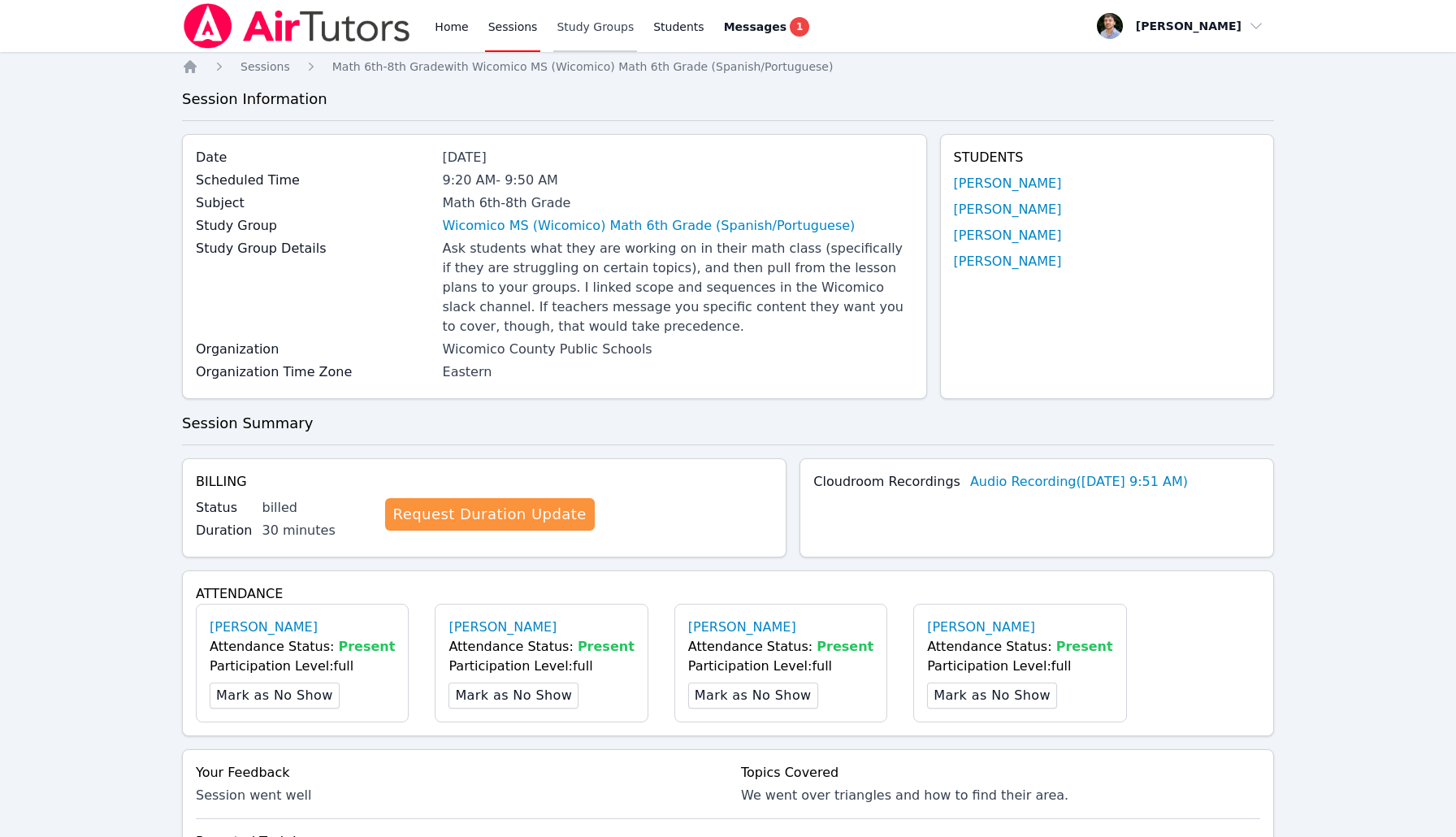
click at [584, 34] on link "Study Groups" at bounding box center [595, 26] width 84 height 52
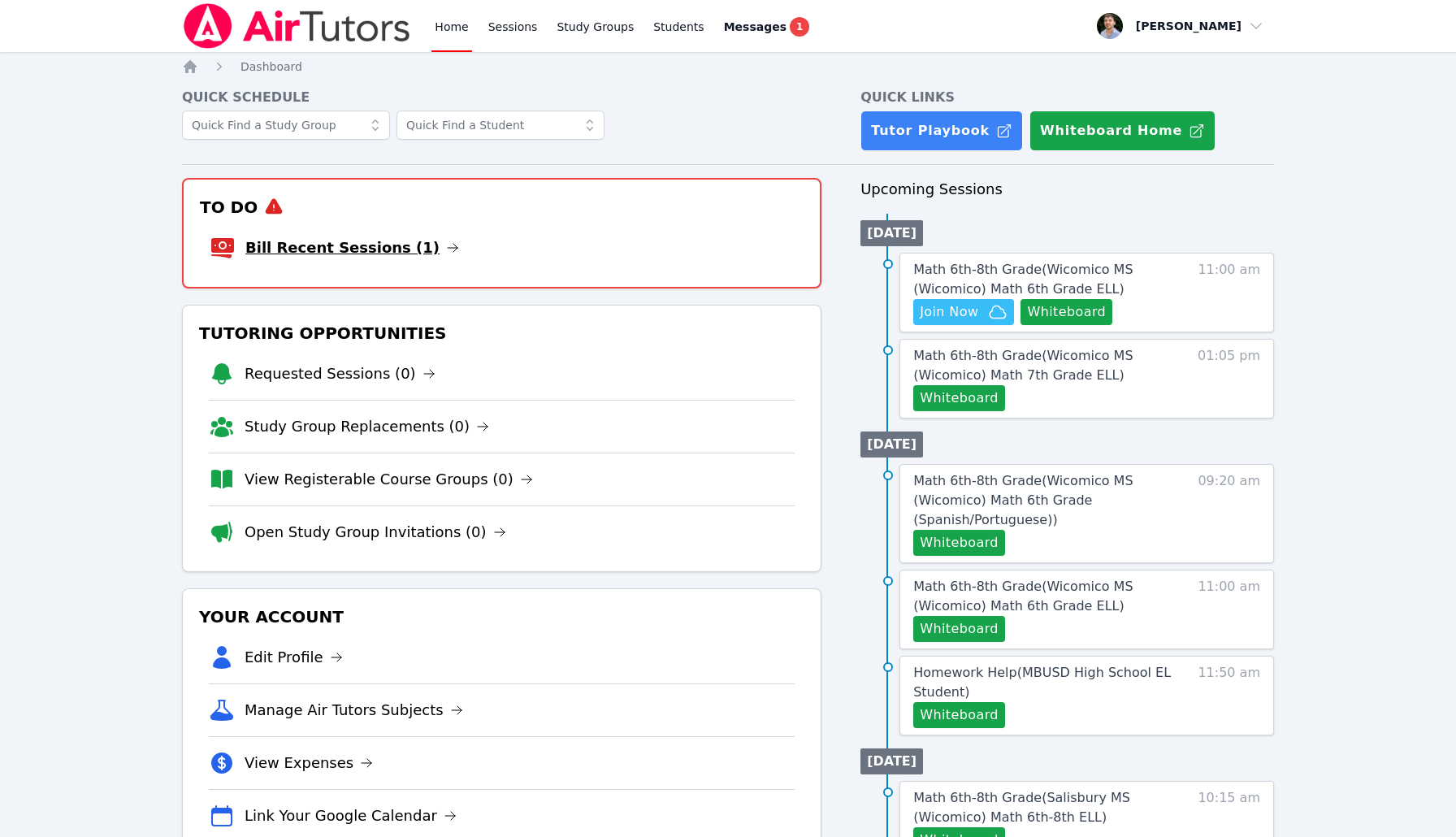
click at [368, 242] on link "Bill Recent Sessions (1)" at bounding box center [352, 248] width 214 height 23
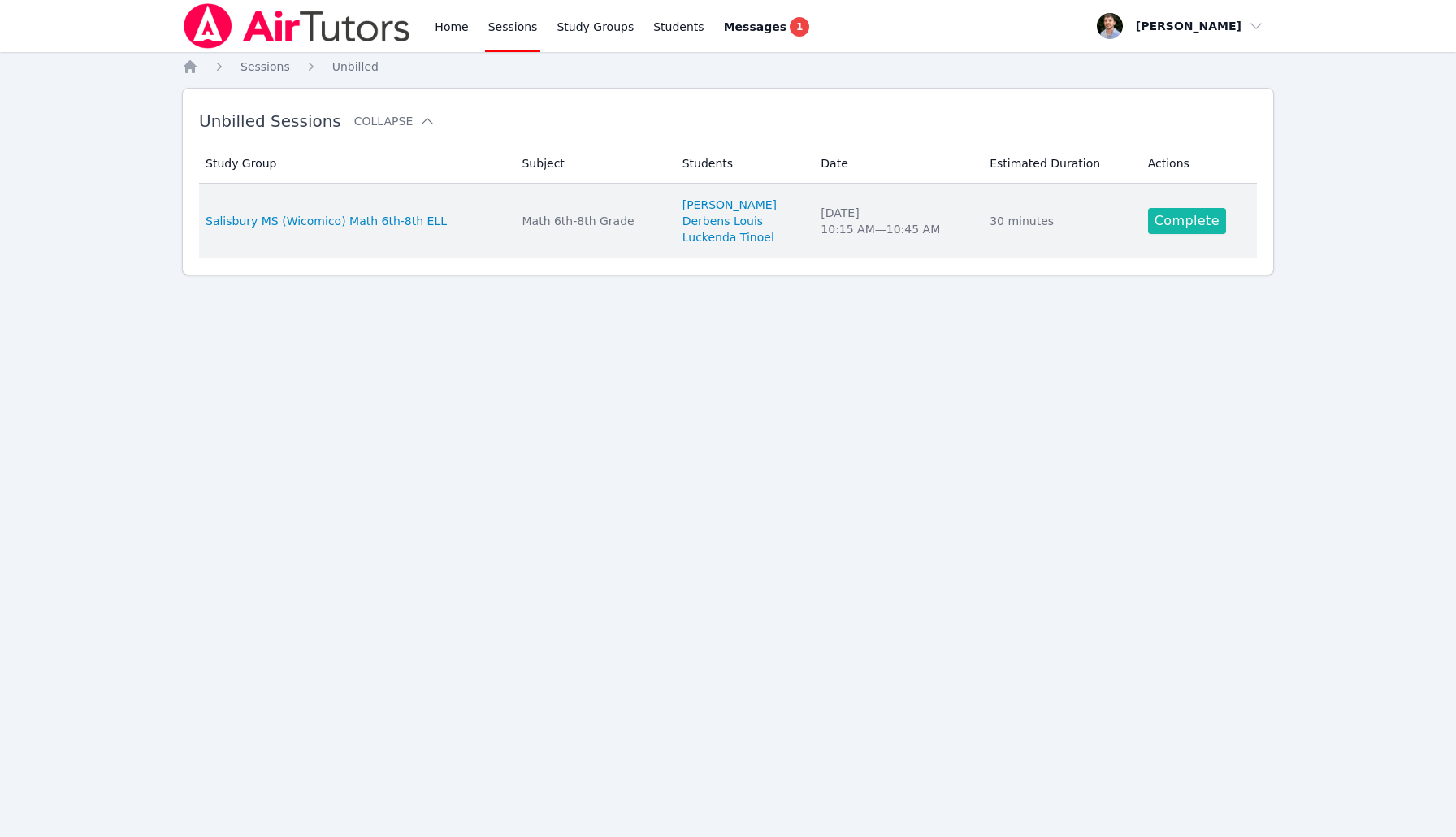
click at [1159, 224] on link "Complete" at bounding box center [1187, 221] width 78 height 26
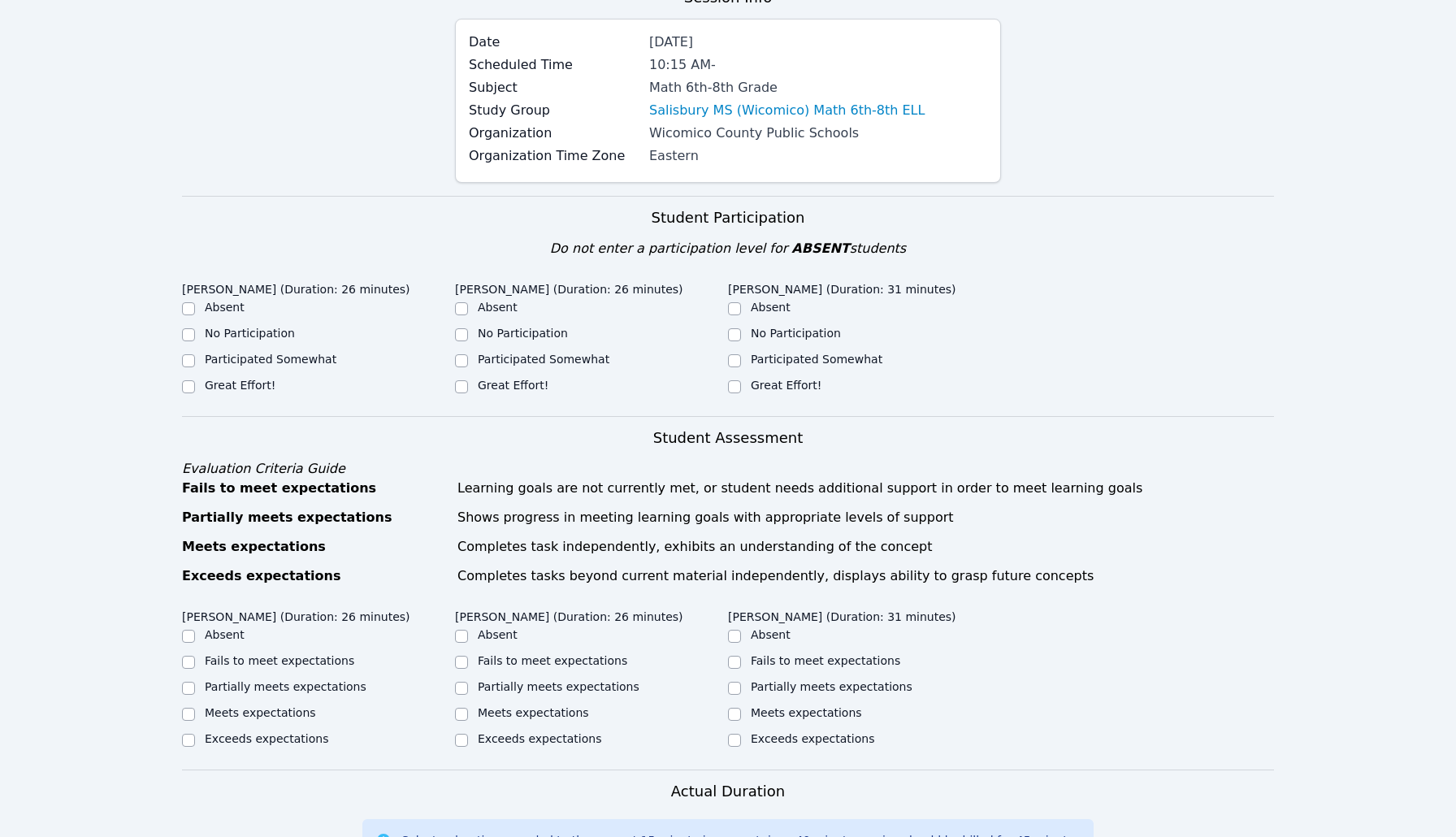
scroll to position [157, 0]
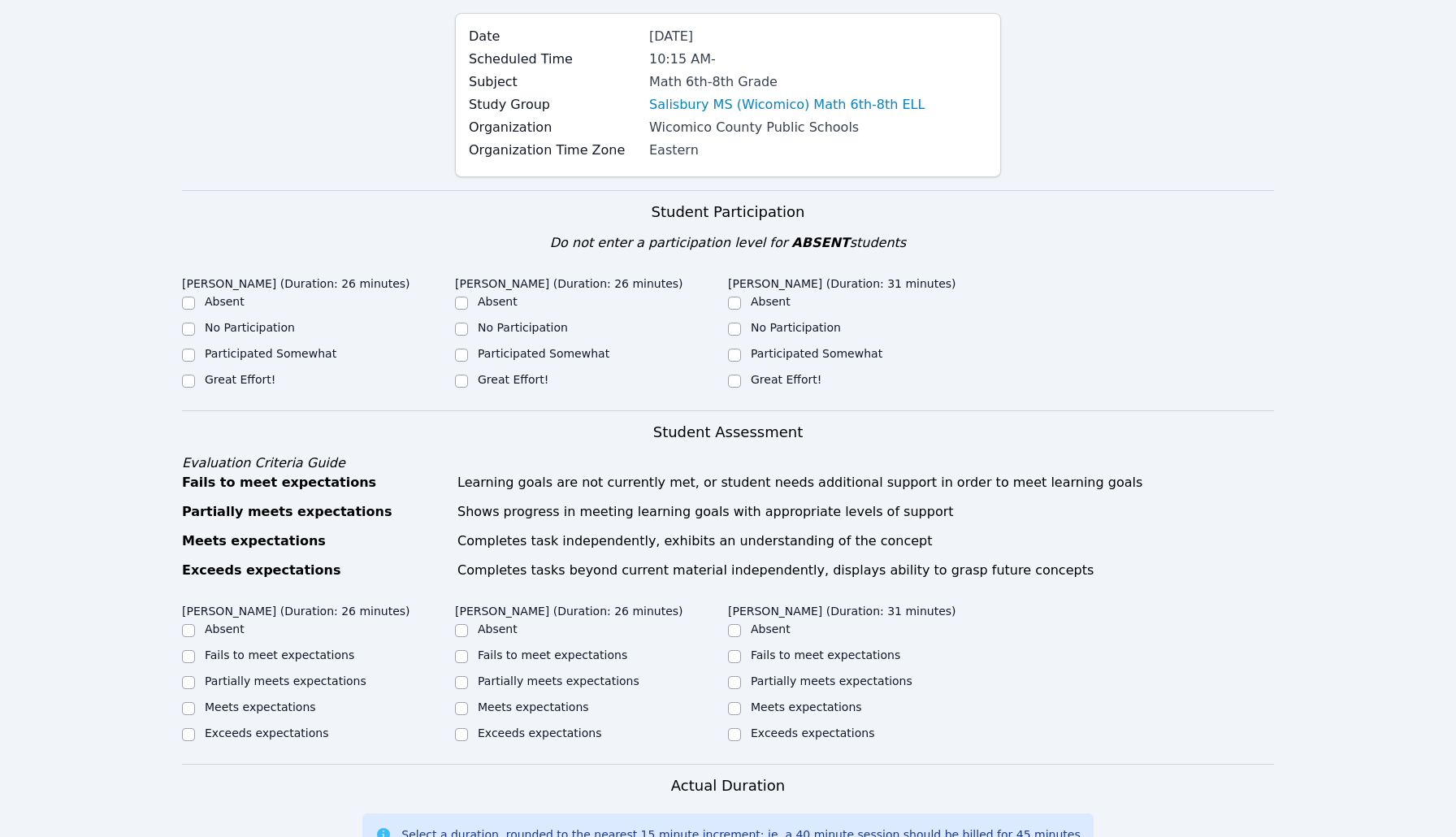
click at [507, 377] on label "Great Effort!" at bounding box center [513, 380] width 70 height 13
click at [468, 377] on input "Great Effort!" at bounding box center [462, 381] width 13 height 13
checkbox input "true"
click at [761, 387] on div "Great Effort!" at bounding box center [786, 380] width 70 height 16
click at [762, 378] on label "Great Effort!" at bounding box center [786, 380] width 70 height 13
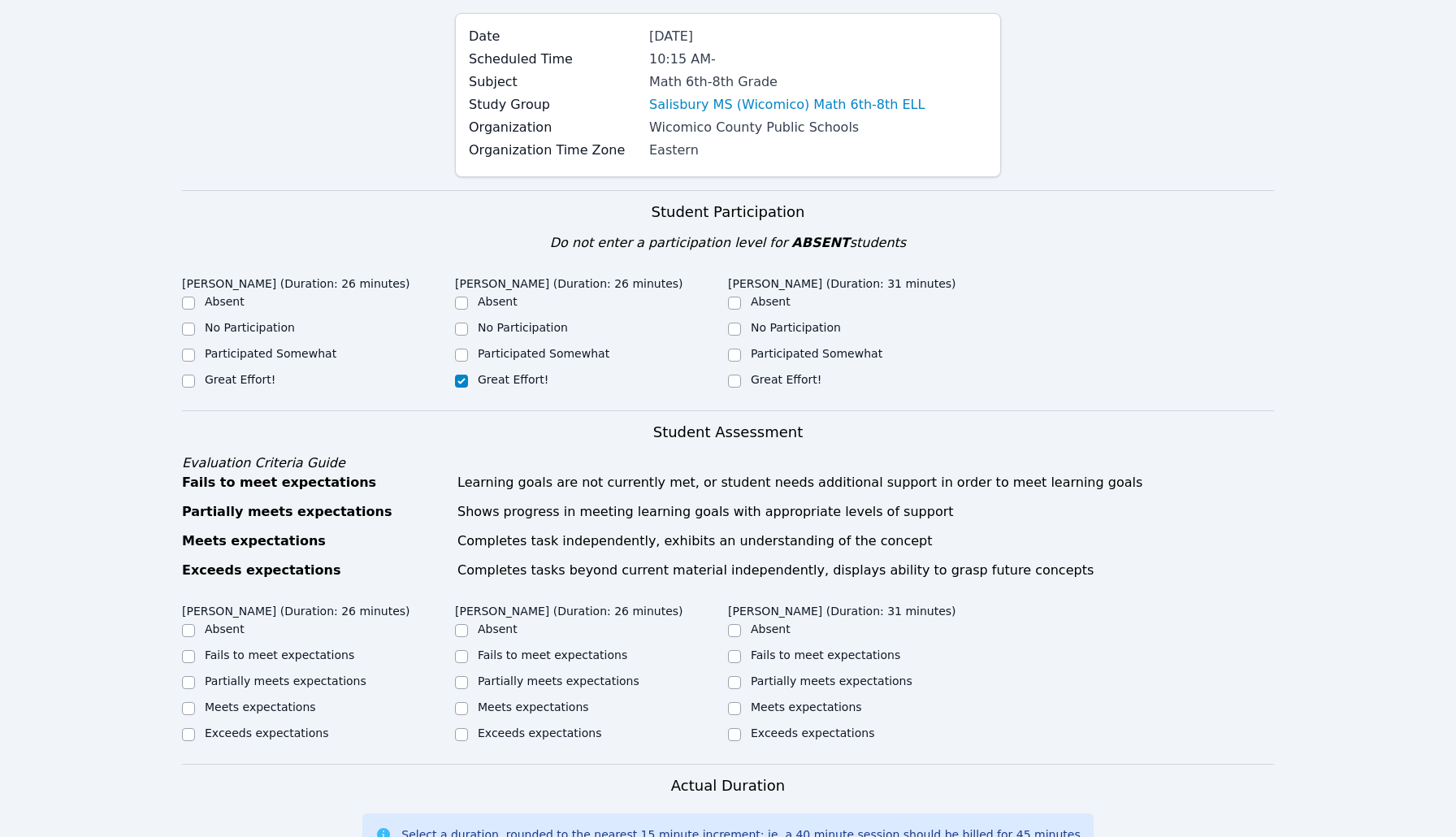
click at [741, 378] on input "Great Effort!" at bounding box center [735, 381] width 13 height 13
checkbox input "true"
click at [211, 377] on label "Great Effort!" at bounding box center [240, 380] width 70 height 13
click at [195, 377] on input "Great Effort!" at bounding box center [188, 381] width 13 height 13
checkbox input "true"
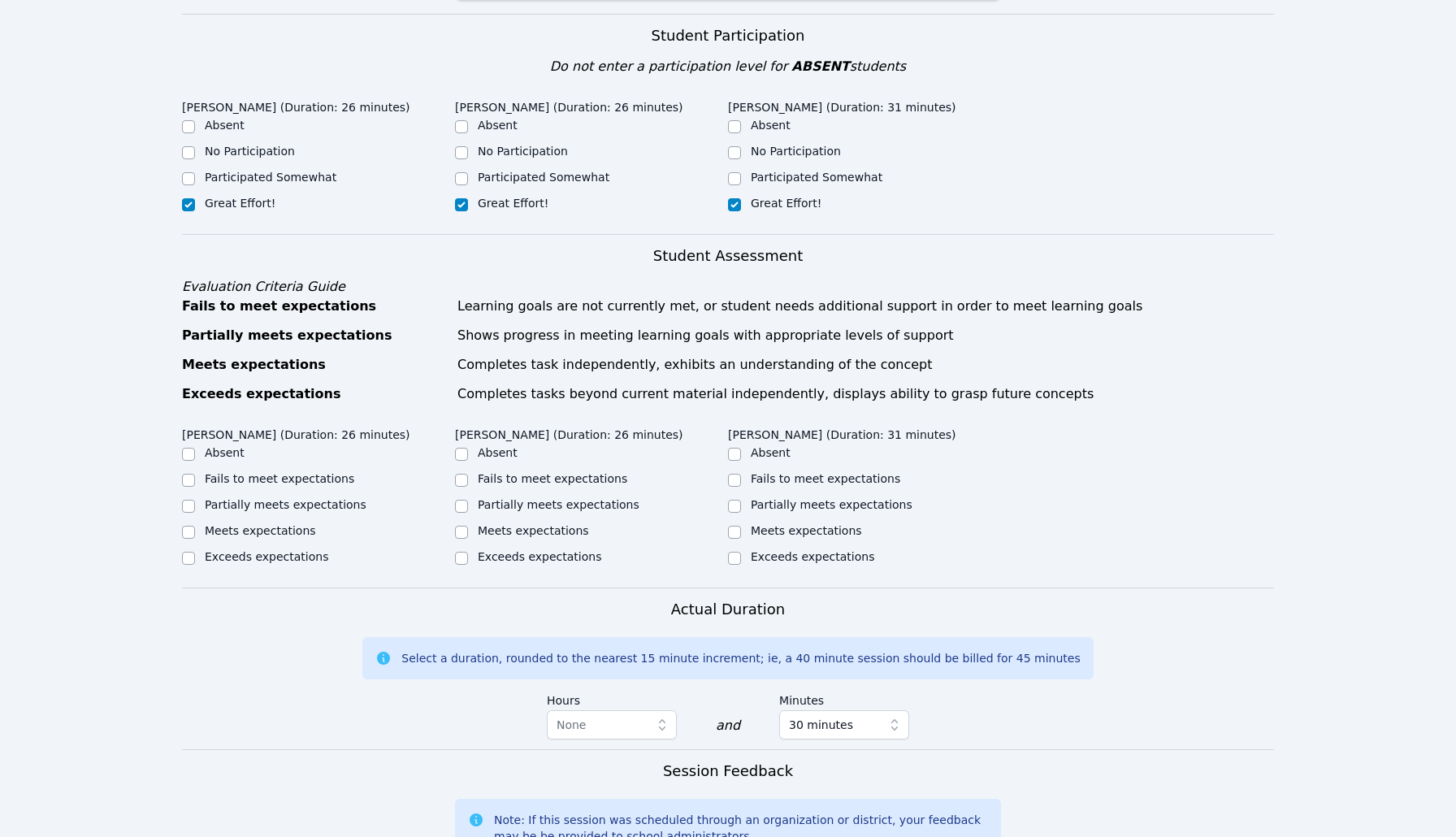
scroll to position [335, 0]
click at [262, 533] on label "Meets expectations" at bounding box center [260, 529] width 111 height 13
click at [195, 533] on input "Meets expectations" at bounding box center [188, 531] width 13 height 13
checkbox input "true"
click at [489, 516] on ul "Absent Fails to meet expectations Partially meets expectations Meets expectatio…" at bounding box center [592, 505] width 273 height 124
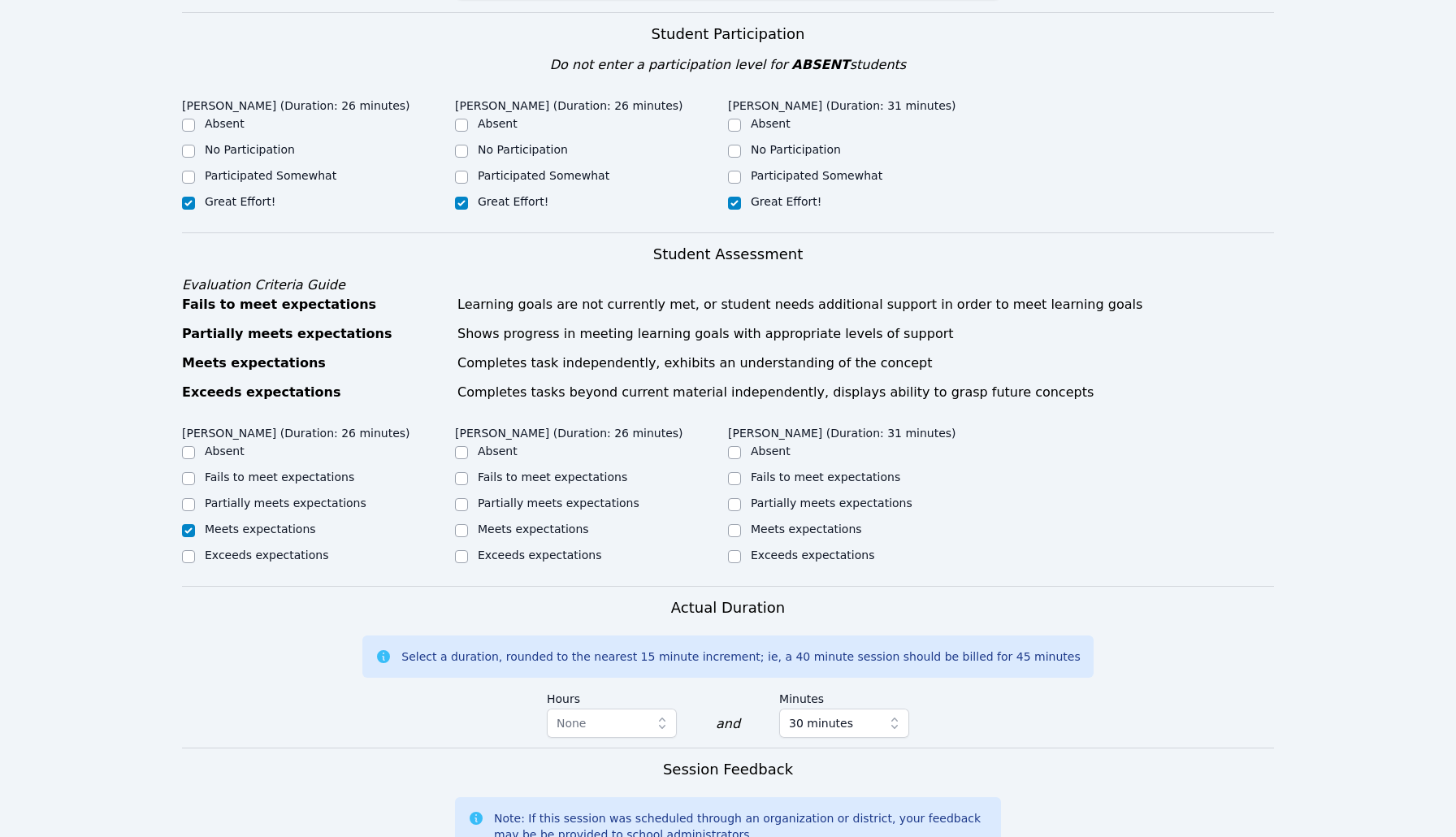
click at [492, 521] on div "Meets expectations" at bounding box center [533, 529] width 111 height 16
click at [514, 528] on label "Meets expectations" at bounding box center [533, 529] width 111 height 13
click at [468, 528] on input "Meets expectations" at bounding box center [462, 531] width 13 height 13
checkbox input "true"
click at [745, 556] on div "Exceeds expectations" at bounding box center [864, 556] width 273 height 20
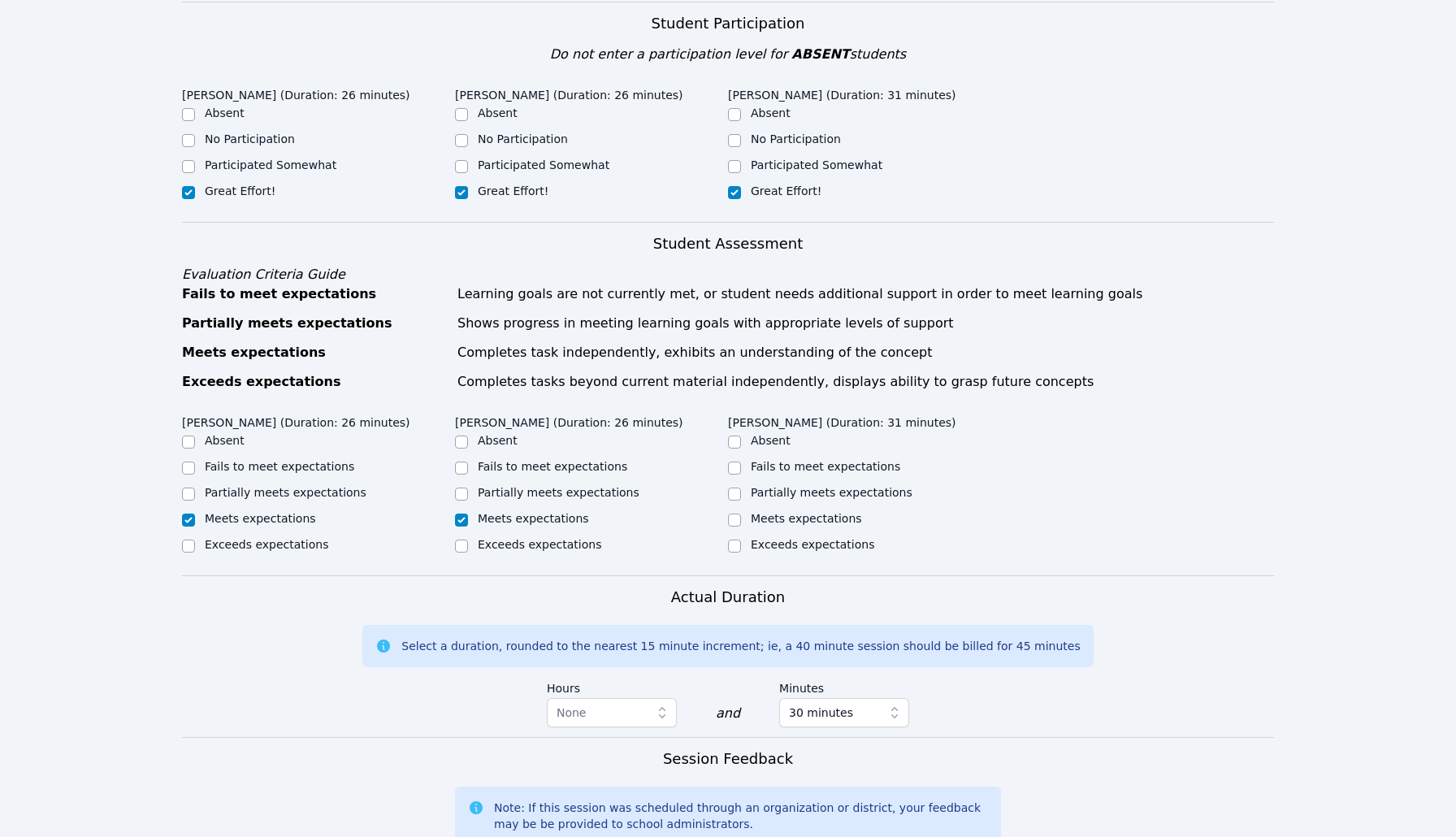
click at [729, 547] on input "Exceeds expectations" at bounding box center [735, 546] width 13 height 13
checkbox input "true"
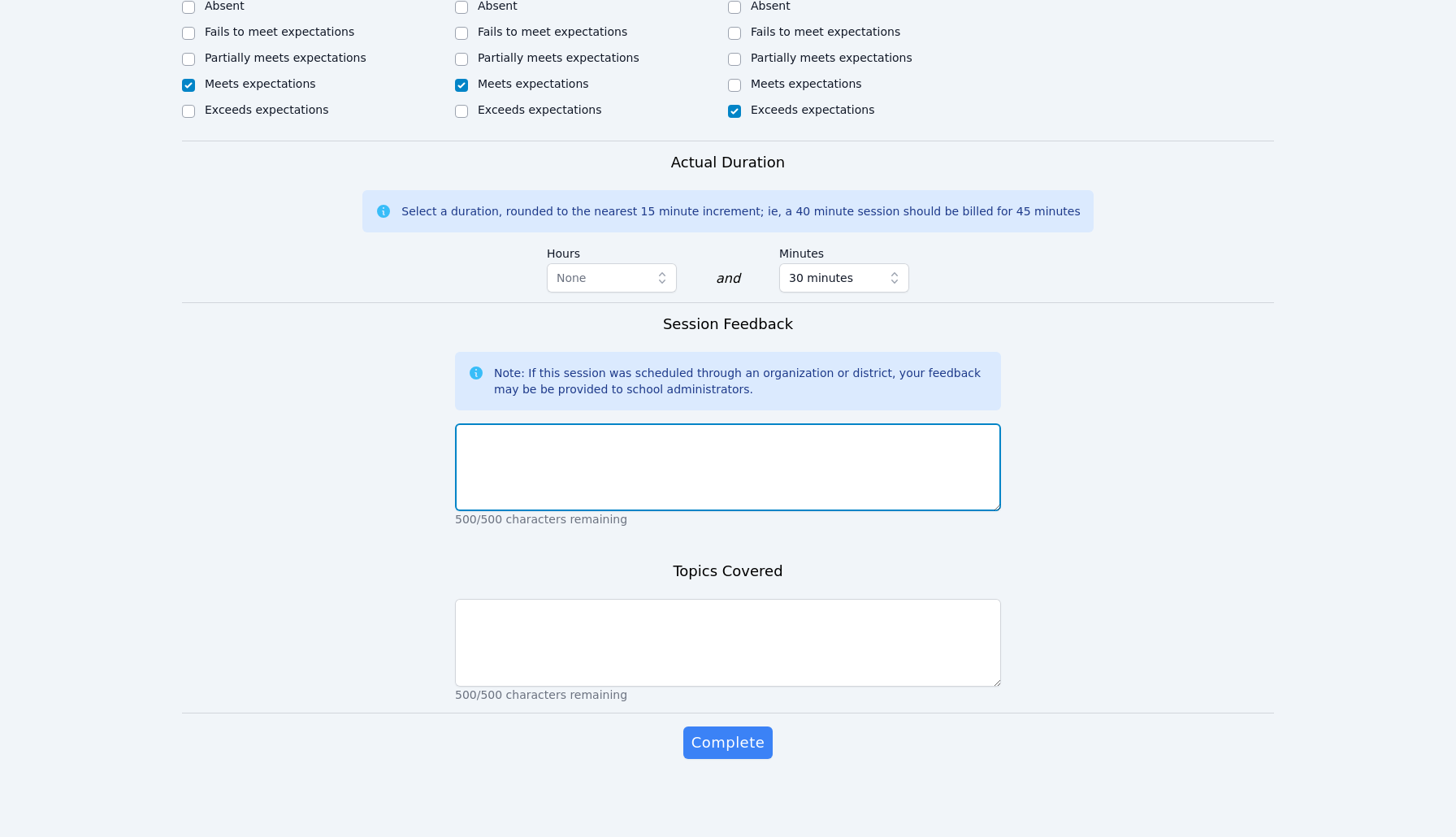
click at [741, 472] on textarea at bounding box center [728, 467] width 546 height 88
type textarea "Session went well."
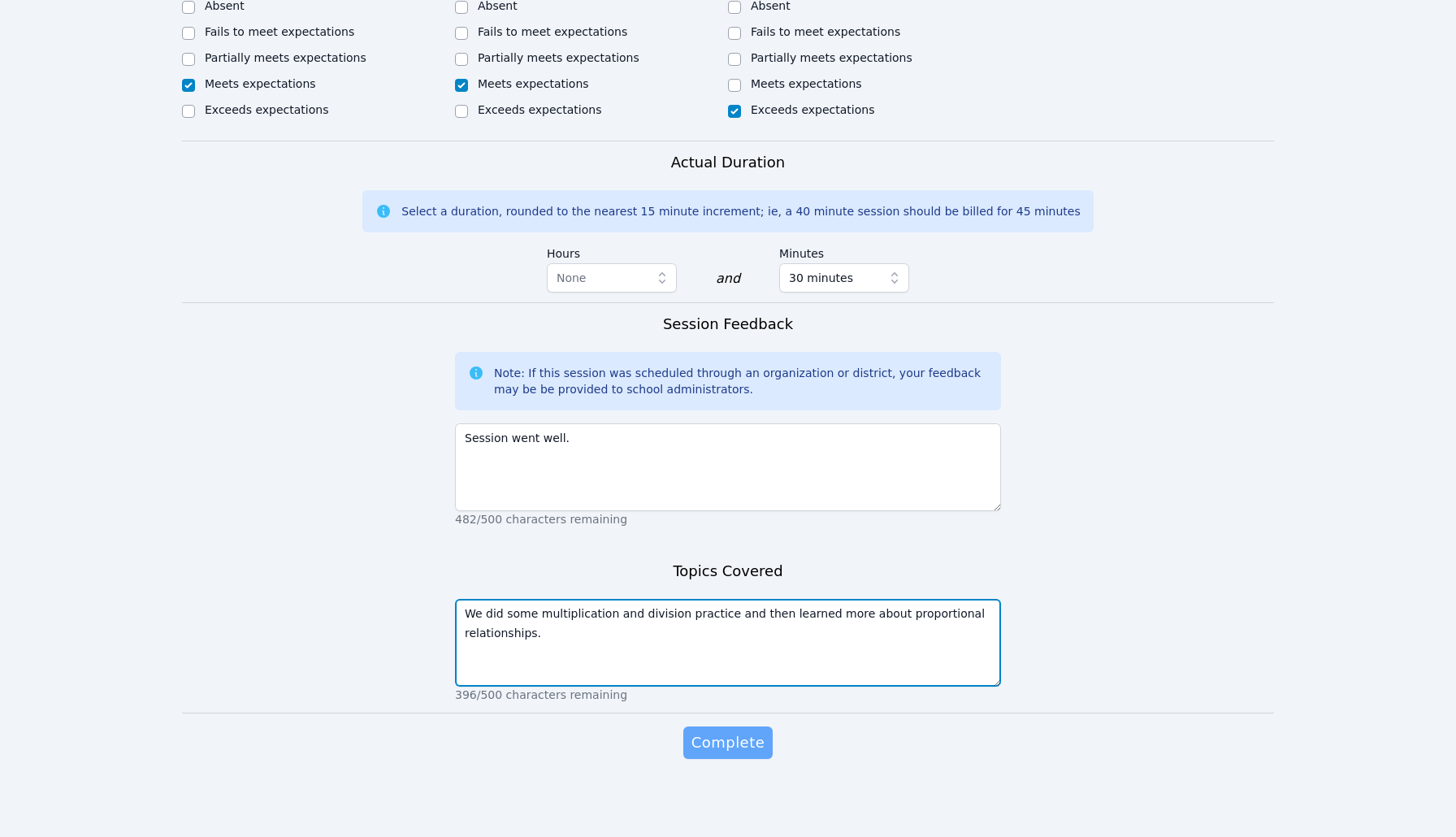
type textarea "We did some multiplication and division practice and then learned more about pr…"
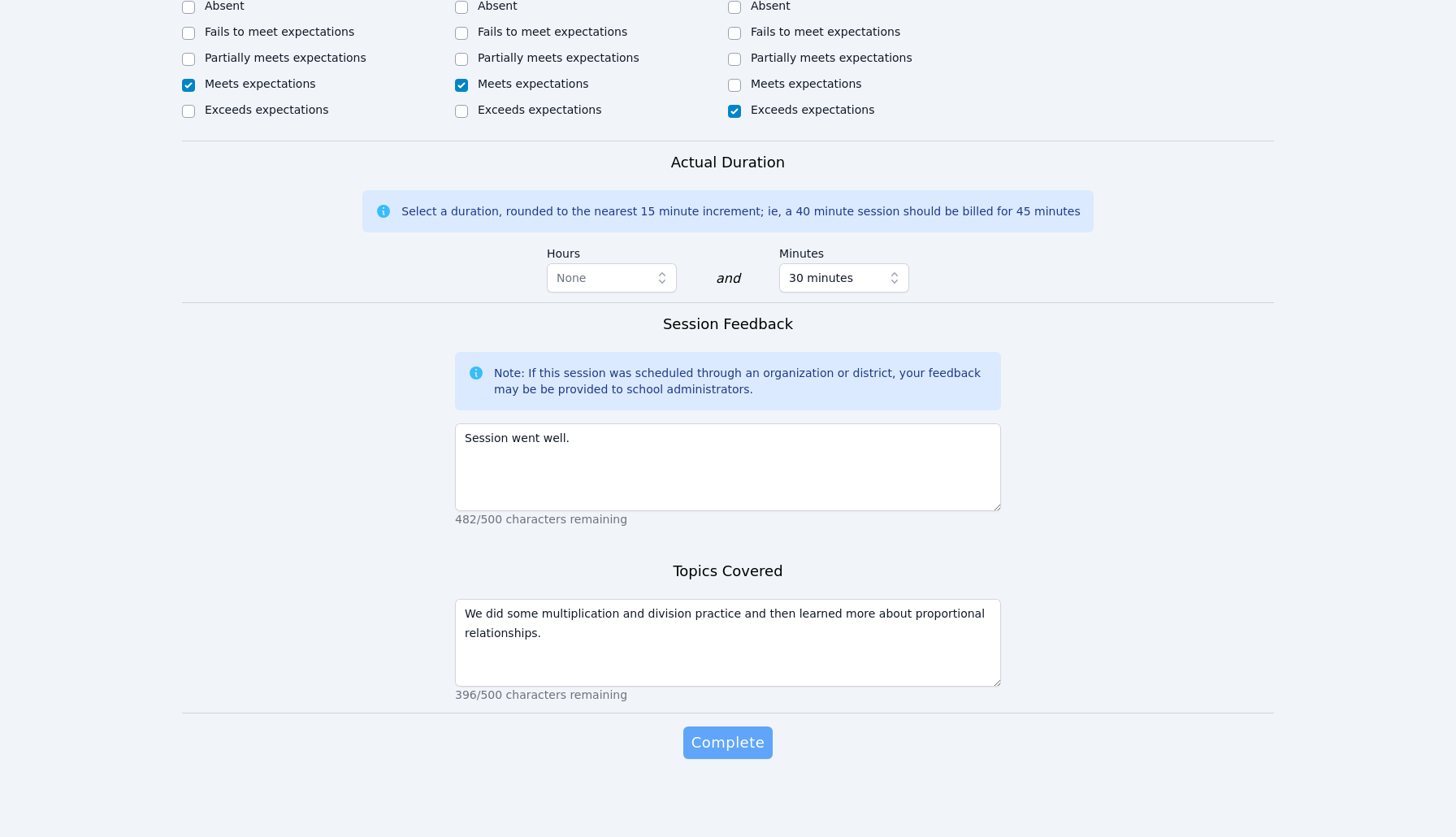
click at [740, 753] on span "Complete" at bounding box center [728, 743] width 73 height 23
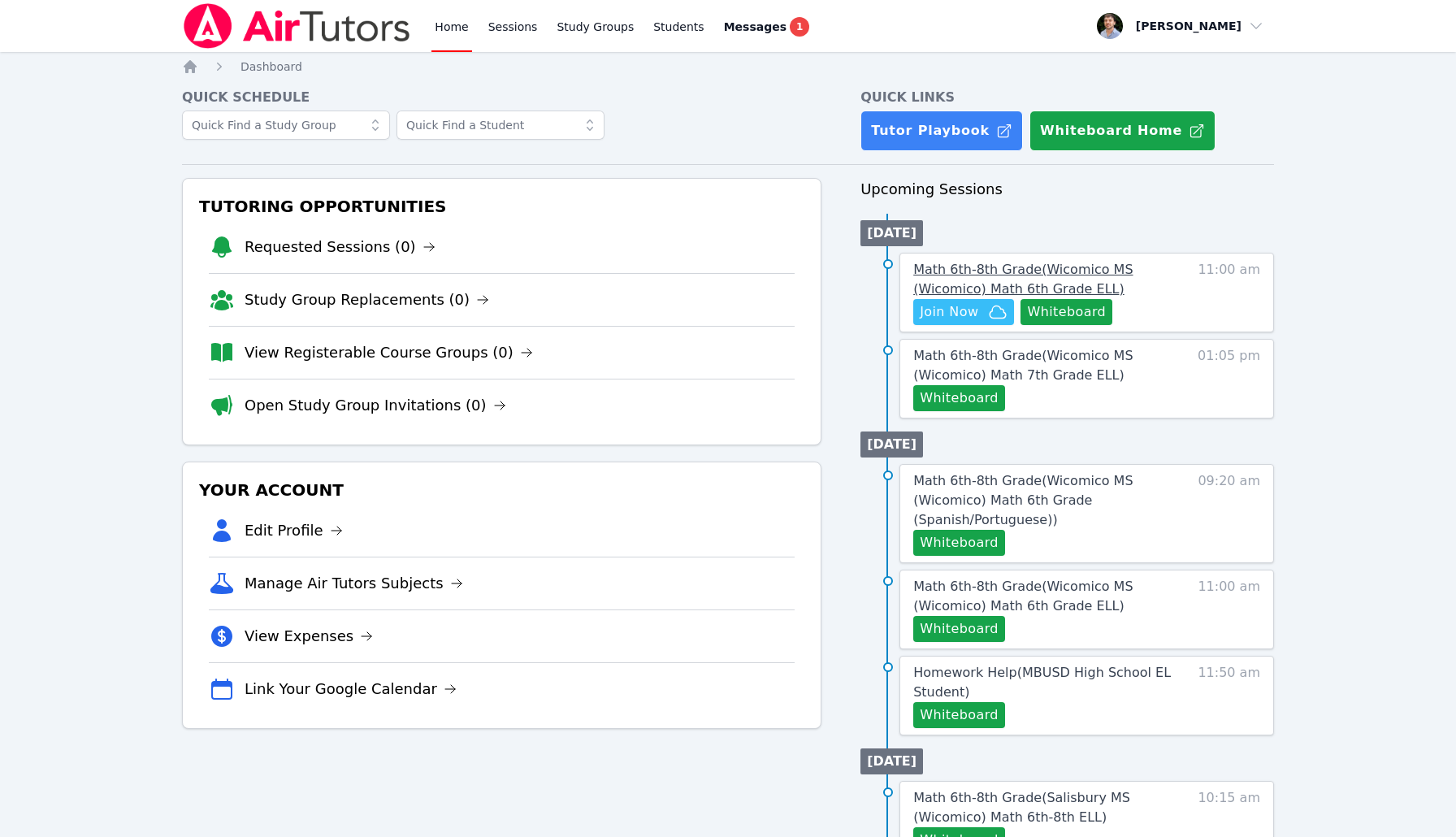
click at [1094, 272] on span "Math 6th-8th Grade ( Wicomico MS (Wicomico) Math 6th Grade ELL )" at bounding box center [1023, 279] width 220 height 35
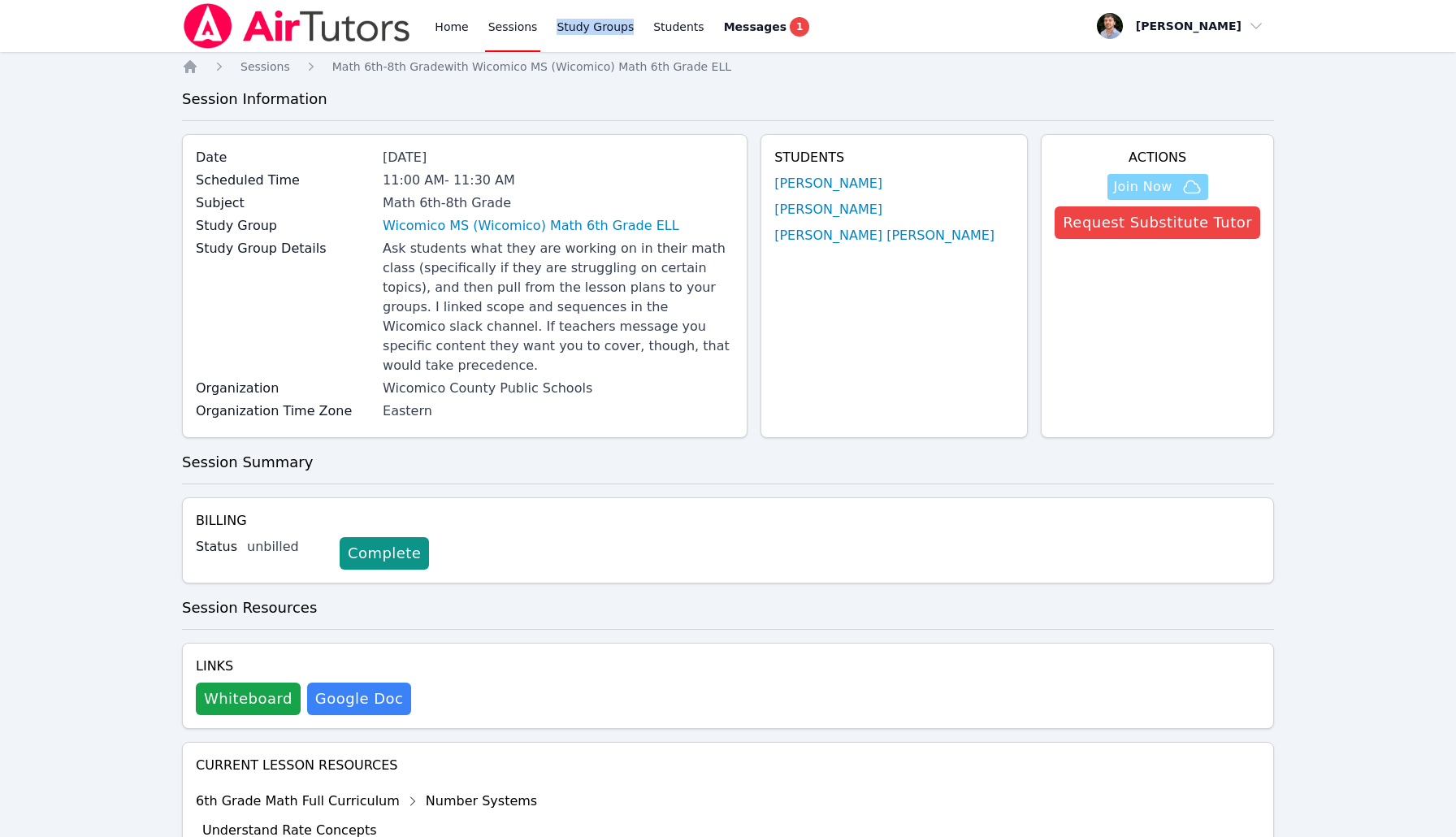
click at [1201, 182] on icon "button" at bounding box center [1192, 186] width 20 height 20
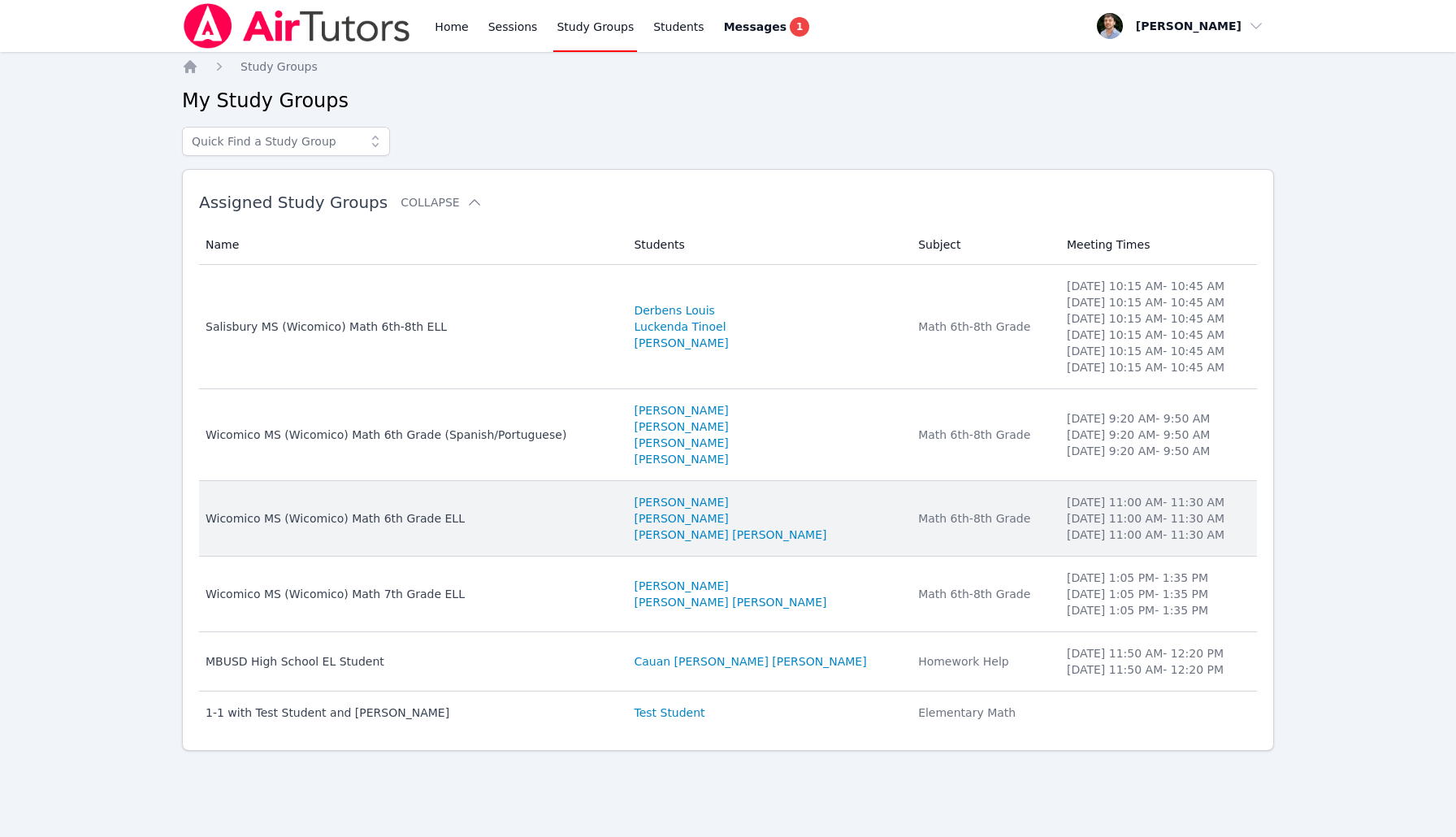
click at [614, 520] on div "Wicomico MS (Wicomico) Math 6th Grade ELL" at bounding box center [410, 518] width 409 height 16
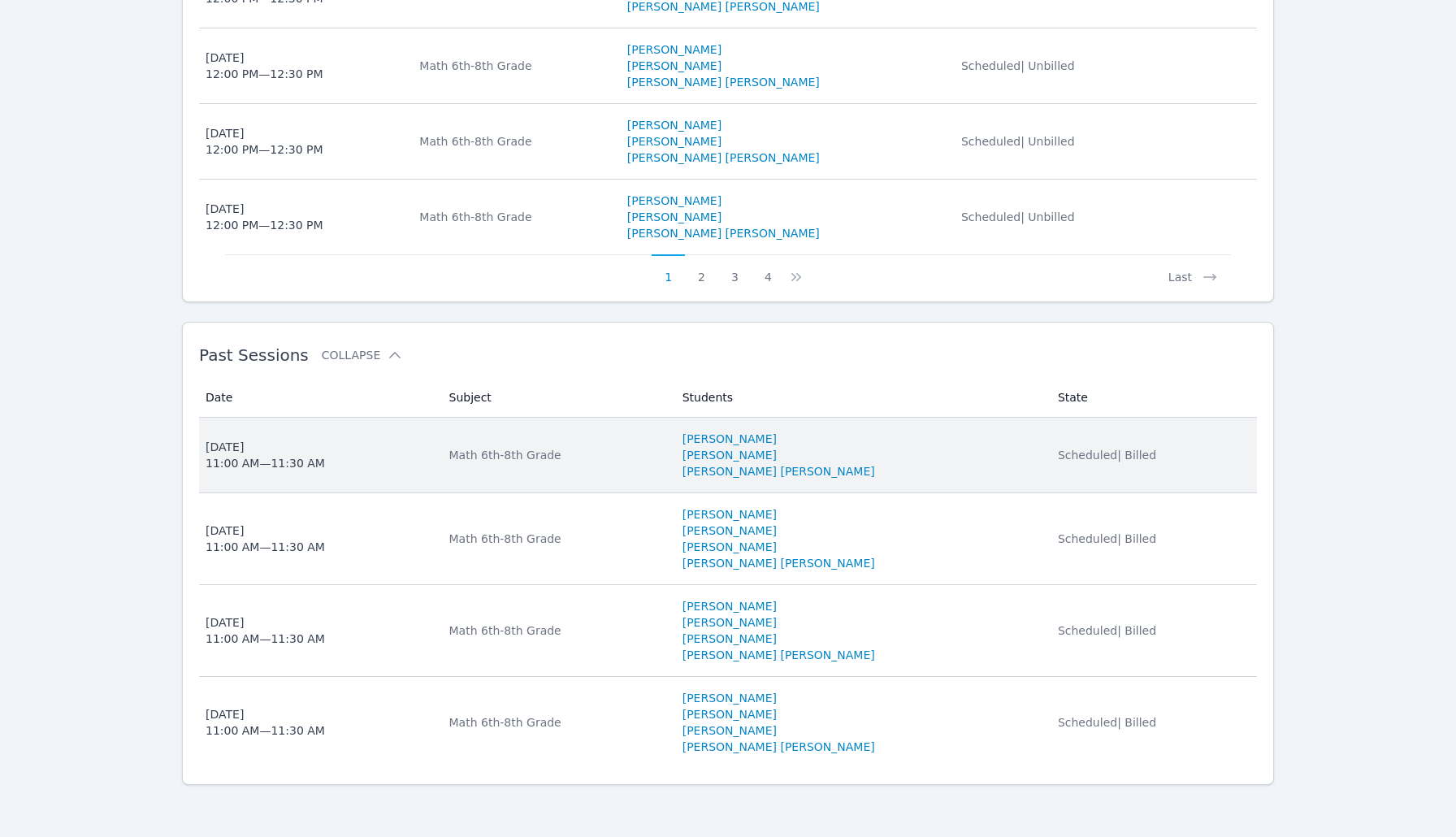
scroll to position [1178, 0]
click at [986, 478] on li "[PERSON_NAME] [PERSON_NAME]" at bounding box center [861, 471] width 356 height 16
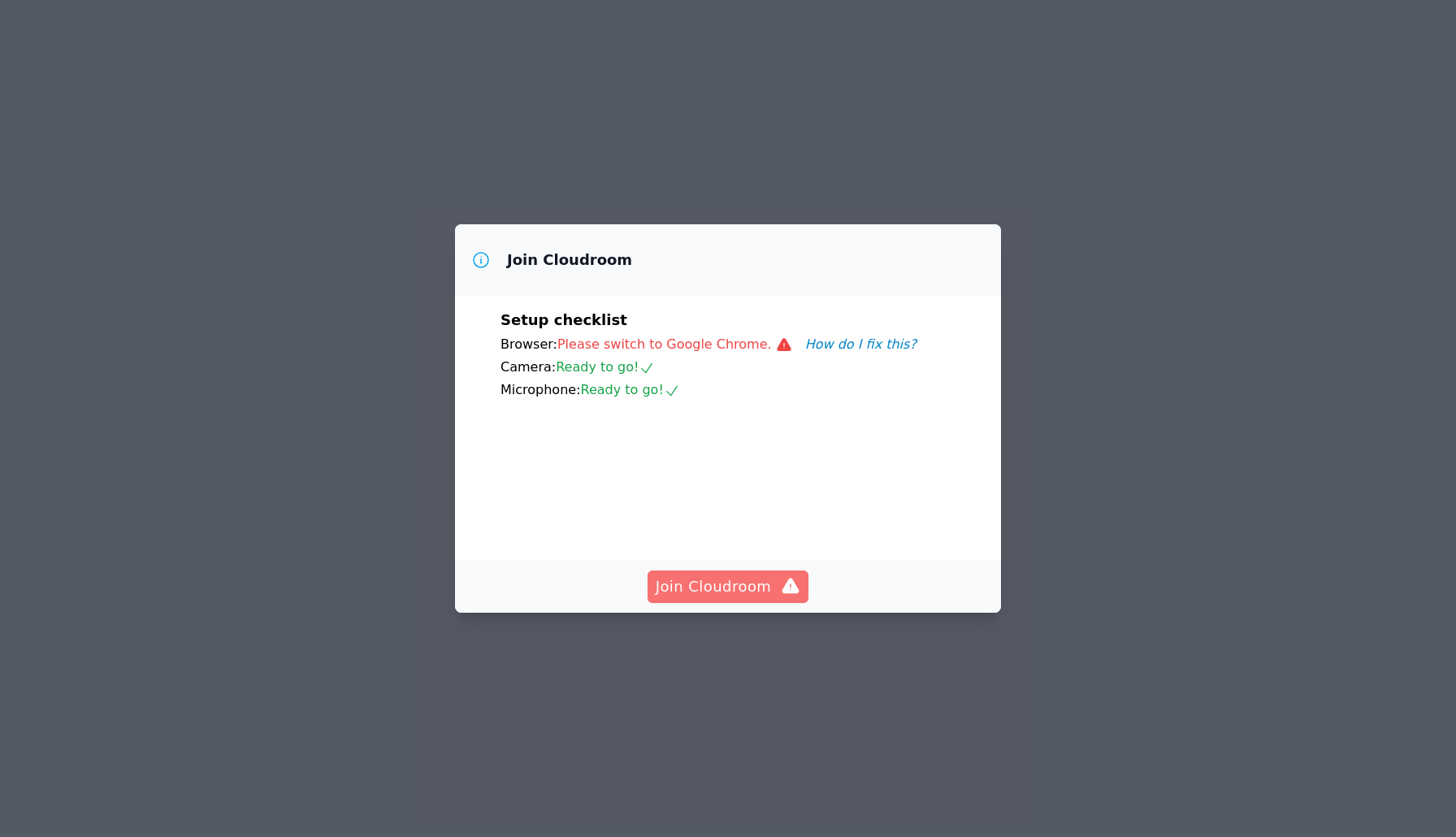
click at [760, 573] on button "Join Cloudroom" at bounding box center [728, 587] width 162 height 32
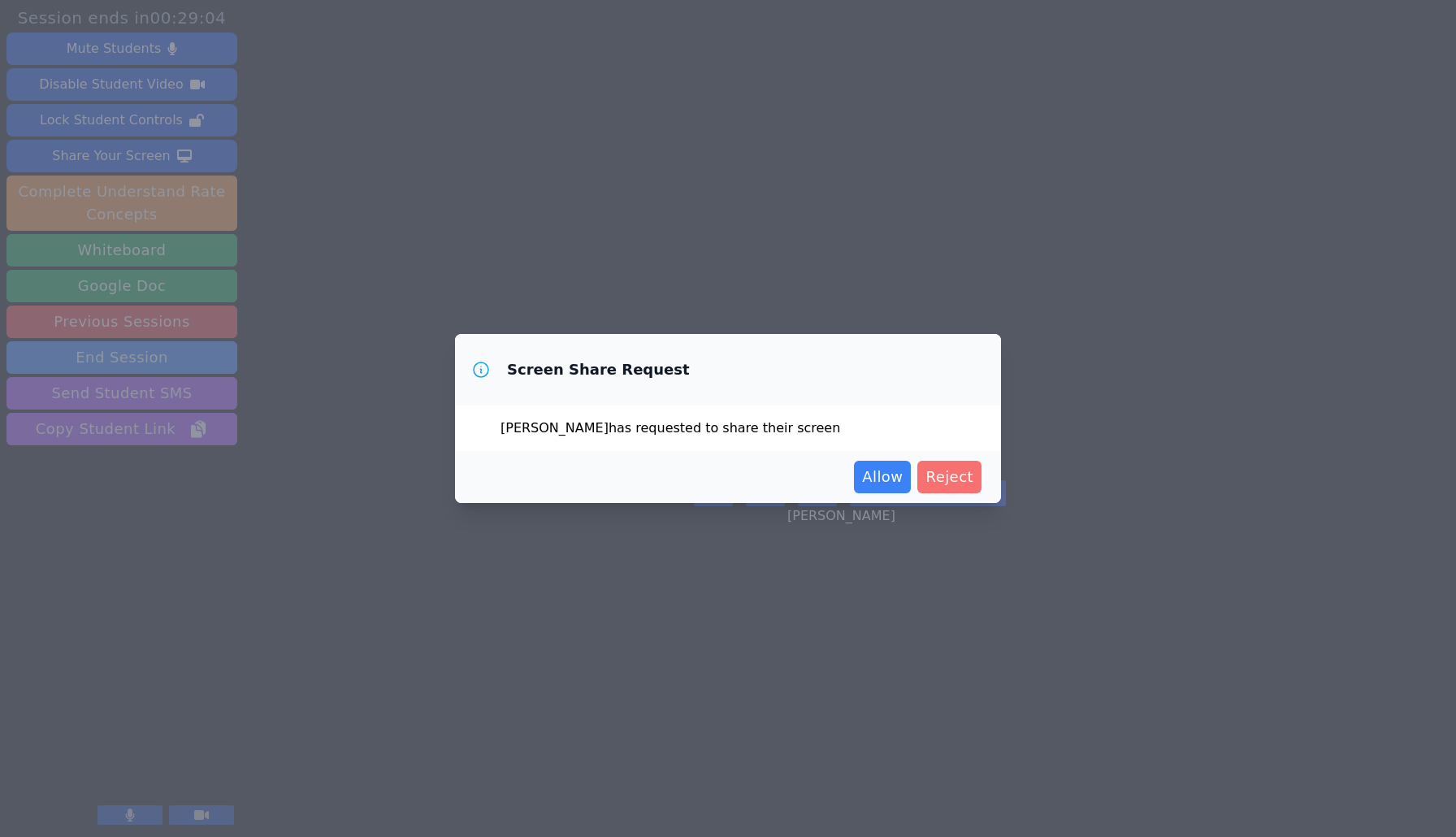
click at [937, 465] on button "Reject" at bounding box center [950, 477] width 65 height 32
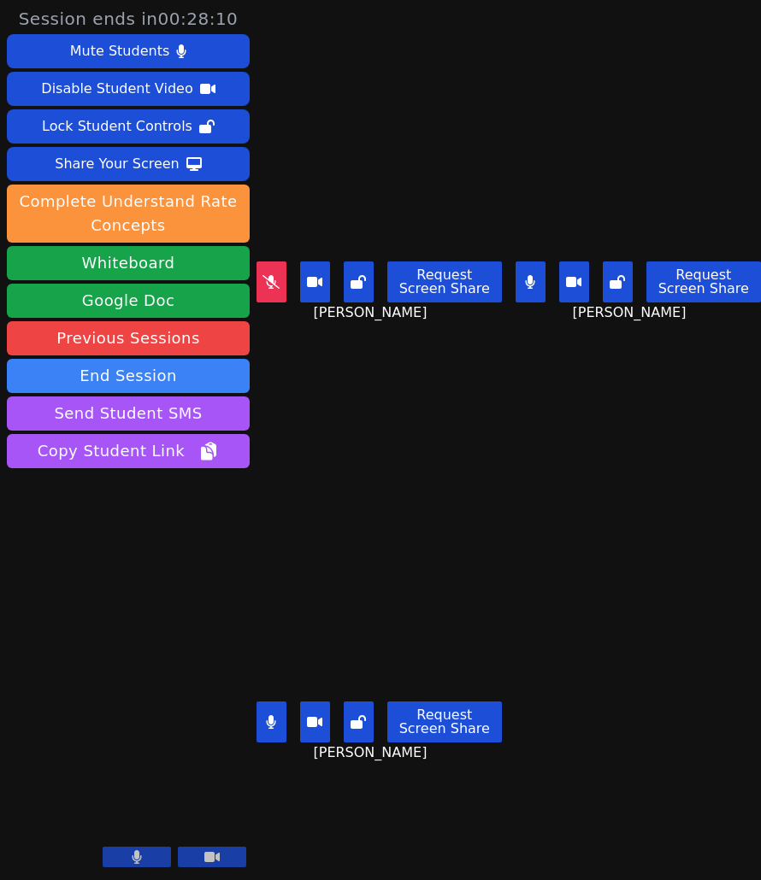
click at [537, 358] on div "Gabrielly Coelho Maia Request Screen Share Gabrielly Coelho Maia" at bounding box center [637, 220] width 245 height 440
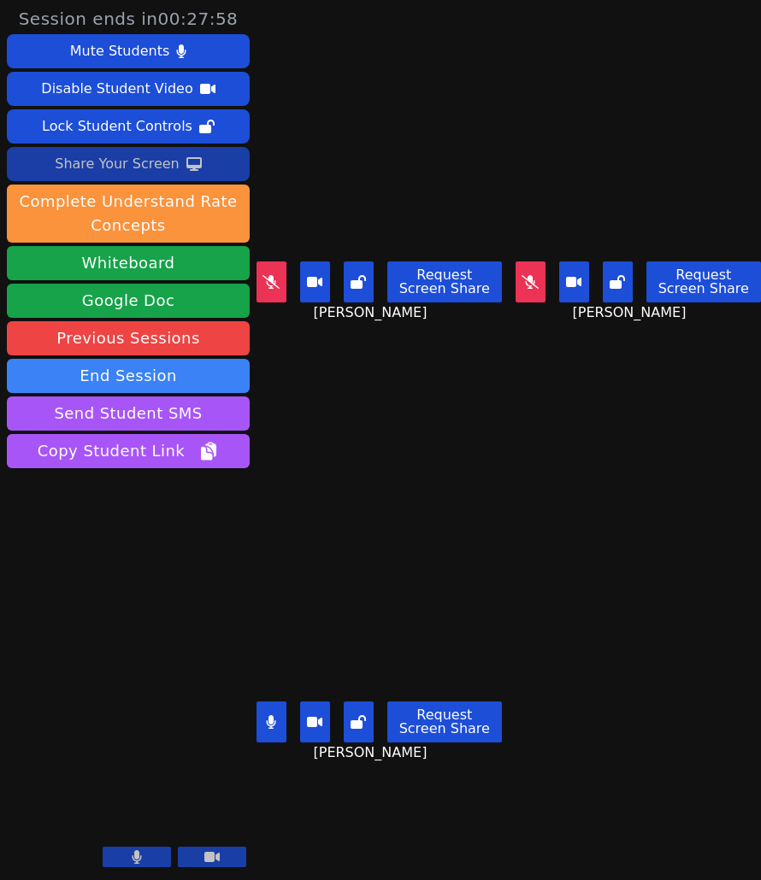
click at [158, 173] on div "Share Your Screen" at bounding box center [117, 163] width 125 height 27
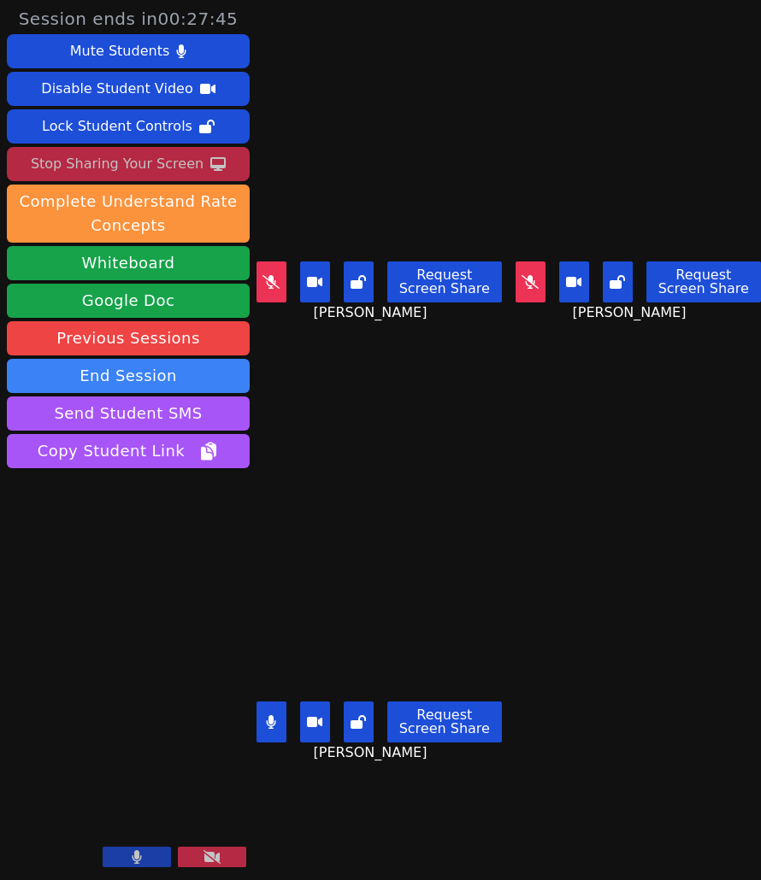
click at [189, 161] on div "Stop Sharing Your Screen" at bounding box center [117, 163] width 173 height 27
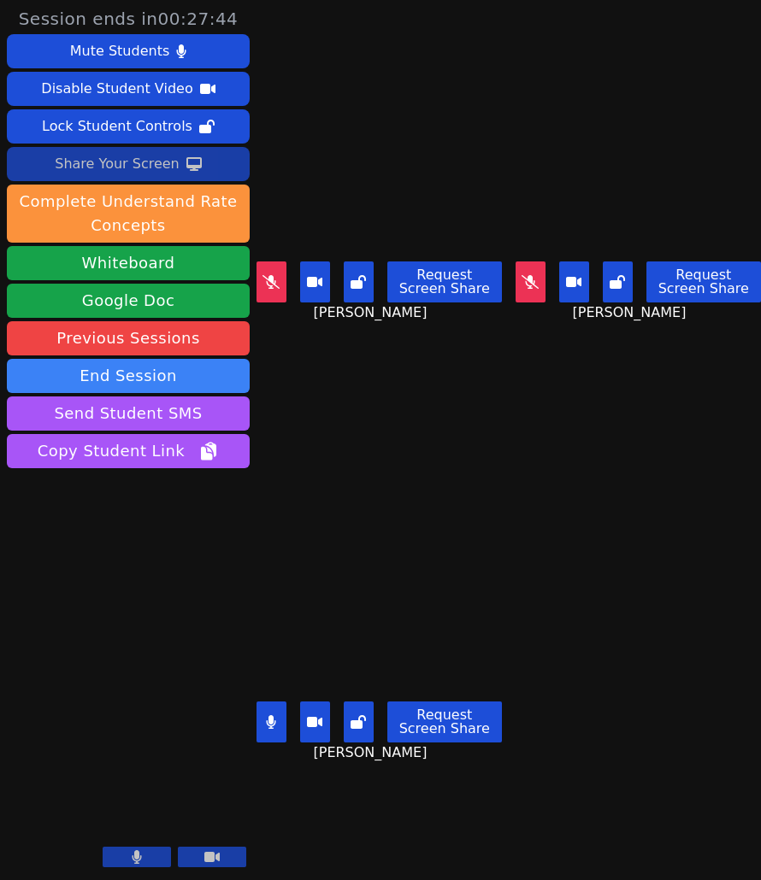
click at [186, 167] on icon at bounding box center [193, 164] width 15 height 14
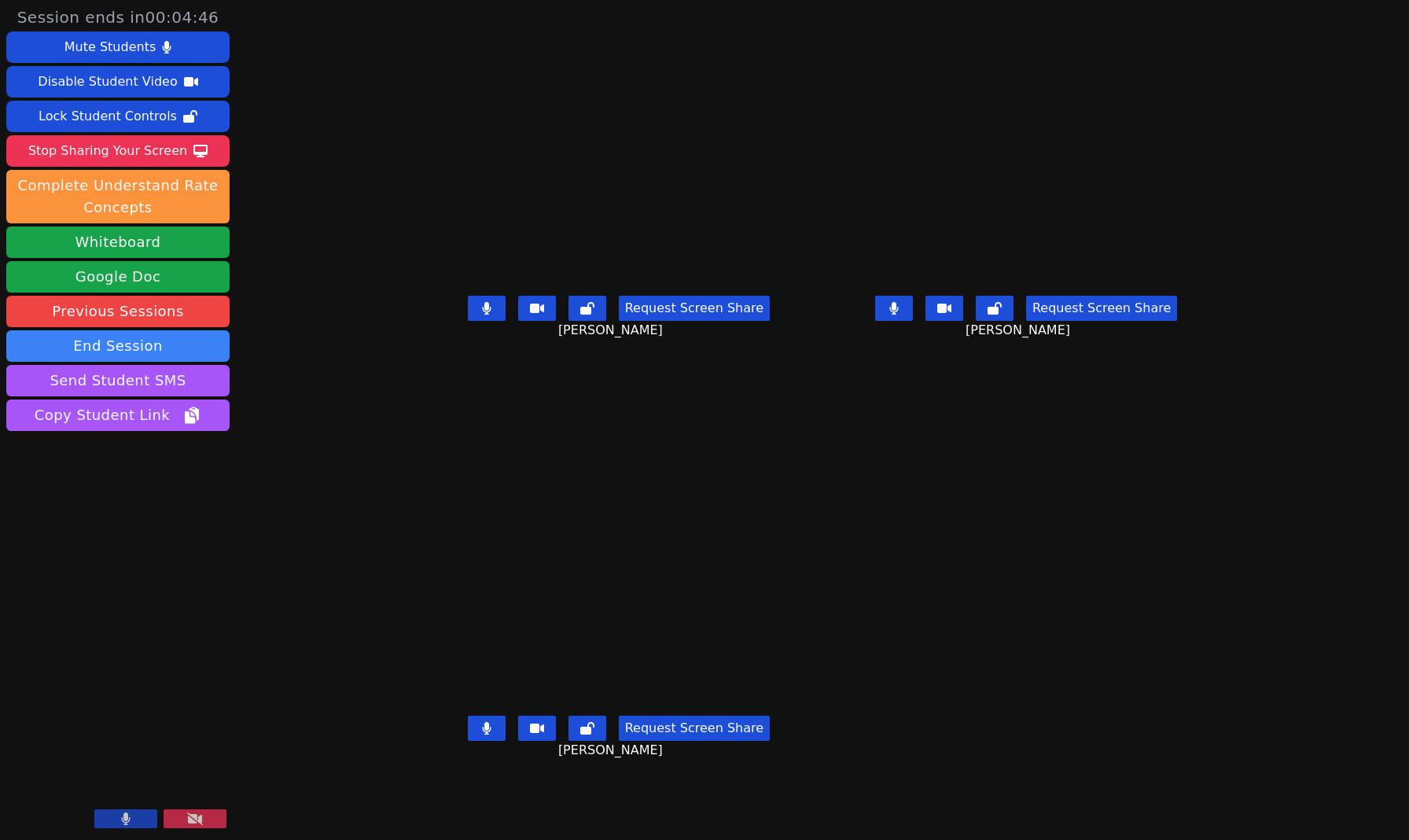
click at [948, 548] on main "Gabrielly Coelho Maia Request Screen Share Gabrielly Coelho Maia Hevelin Dos Sa…" at bounding box center [823, 420] width 803 height 840
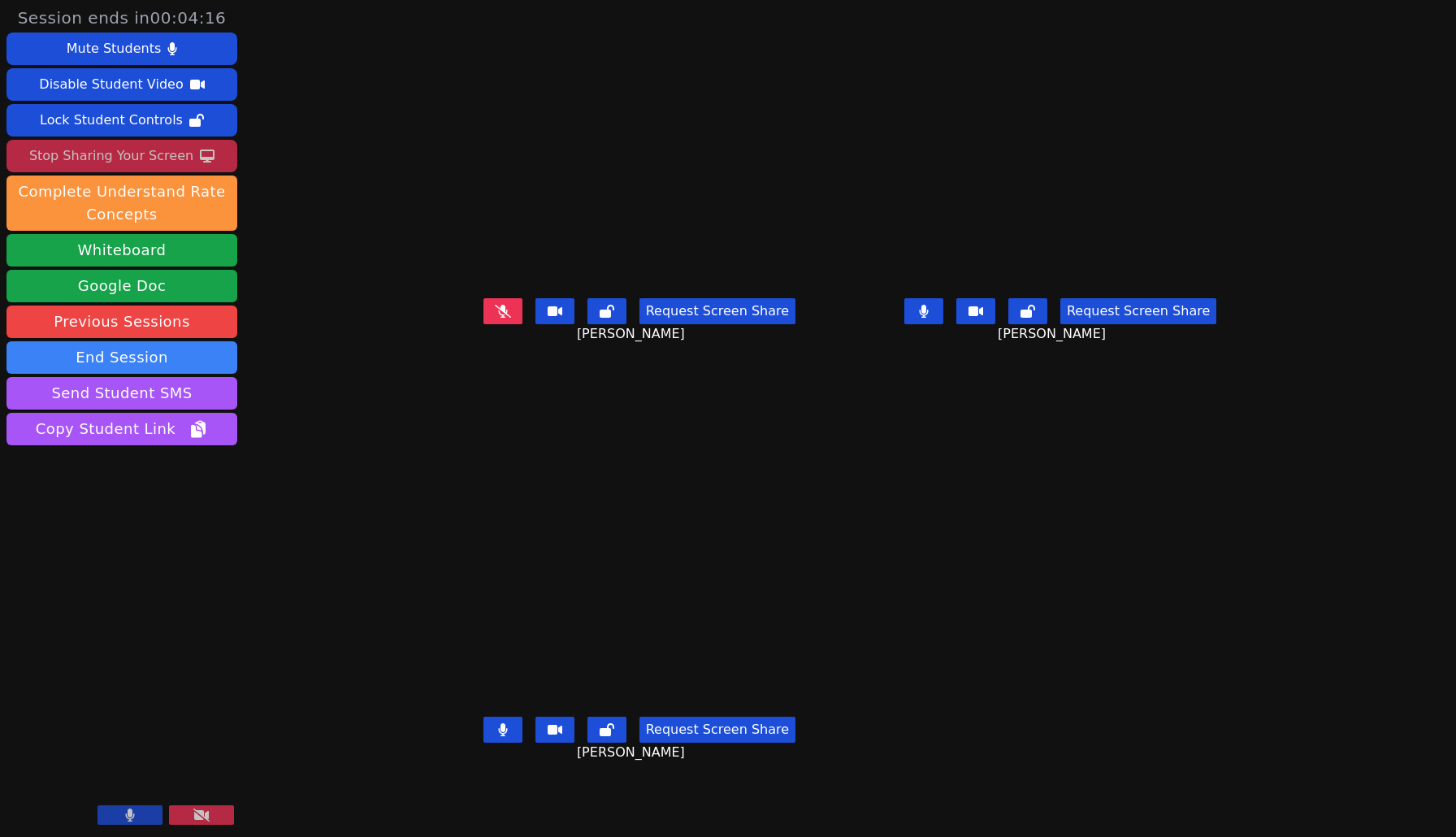
click at [167, 150] on div "Stop Sharing Your Screen" at bounding box center [111, 155] width 165 height 26
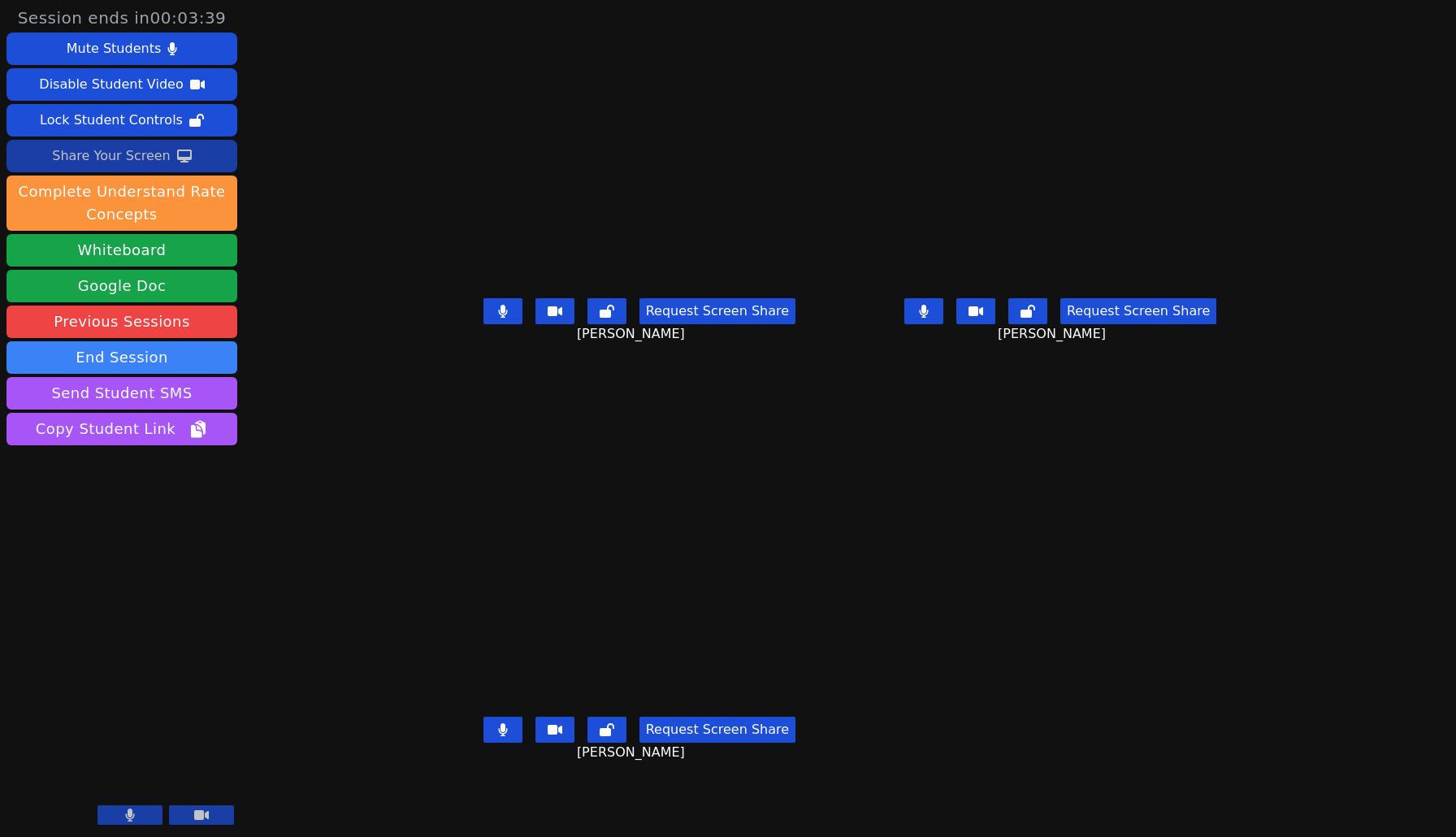
click at [195, 822] on icon at bounding box center [201, 815] width 14 height 13
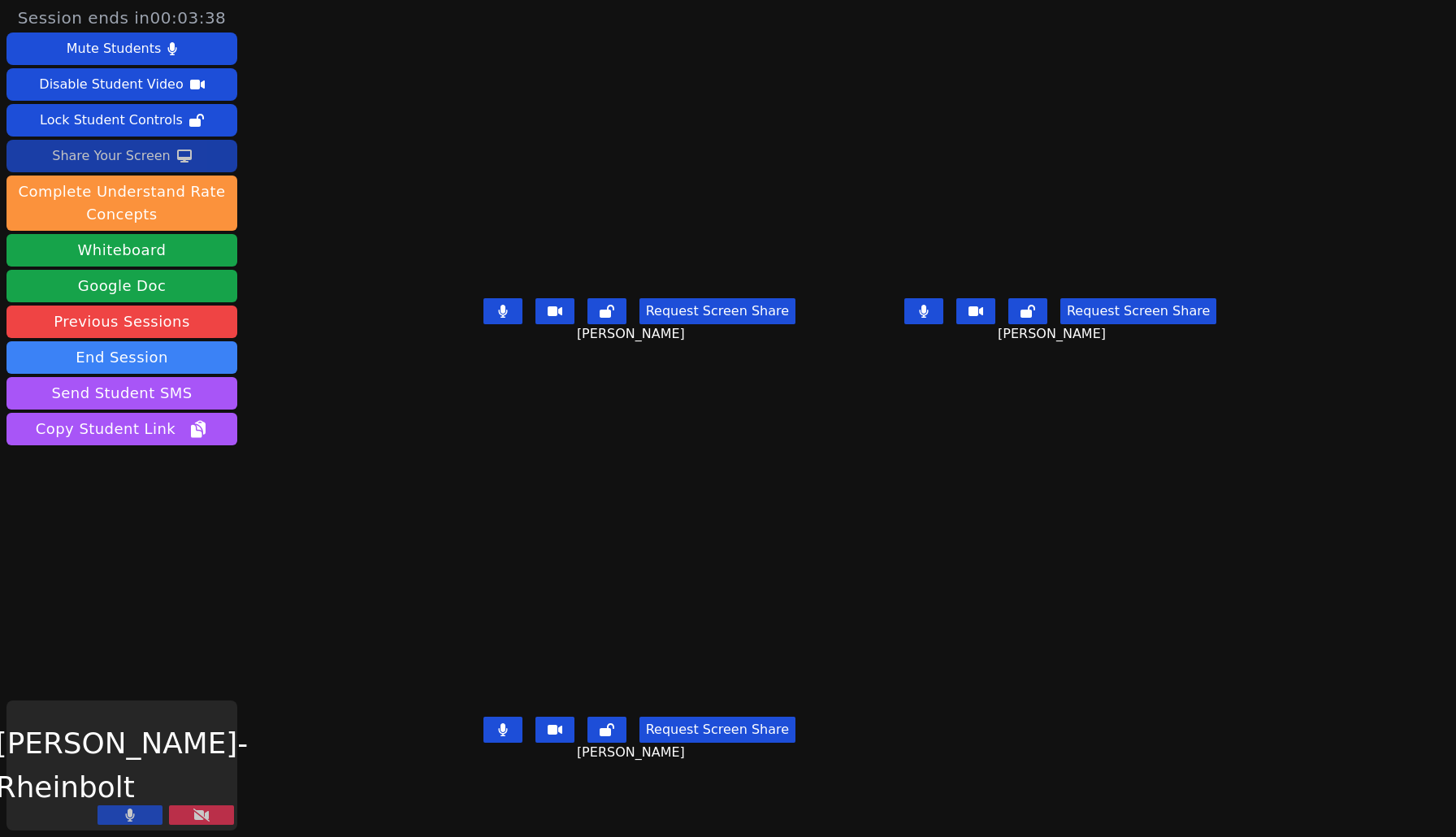
click at [201, 806] on div "[PERSON_NAME]" at bounding box center [122, 766] width 231 height 130
click at [203, 816] on icon at bounding box center [201, 815] width 16 height 13
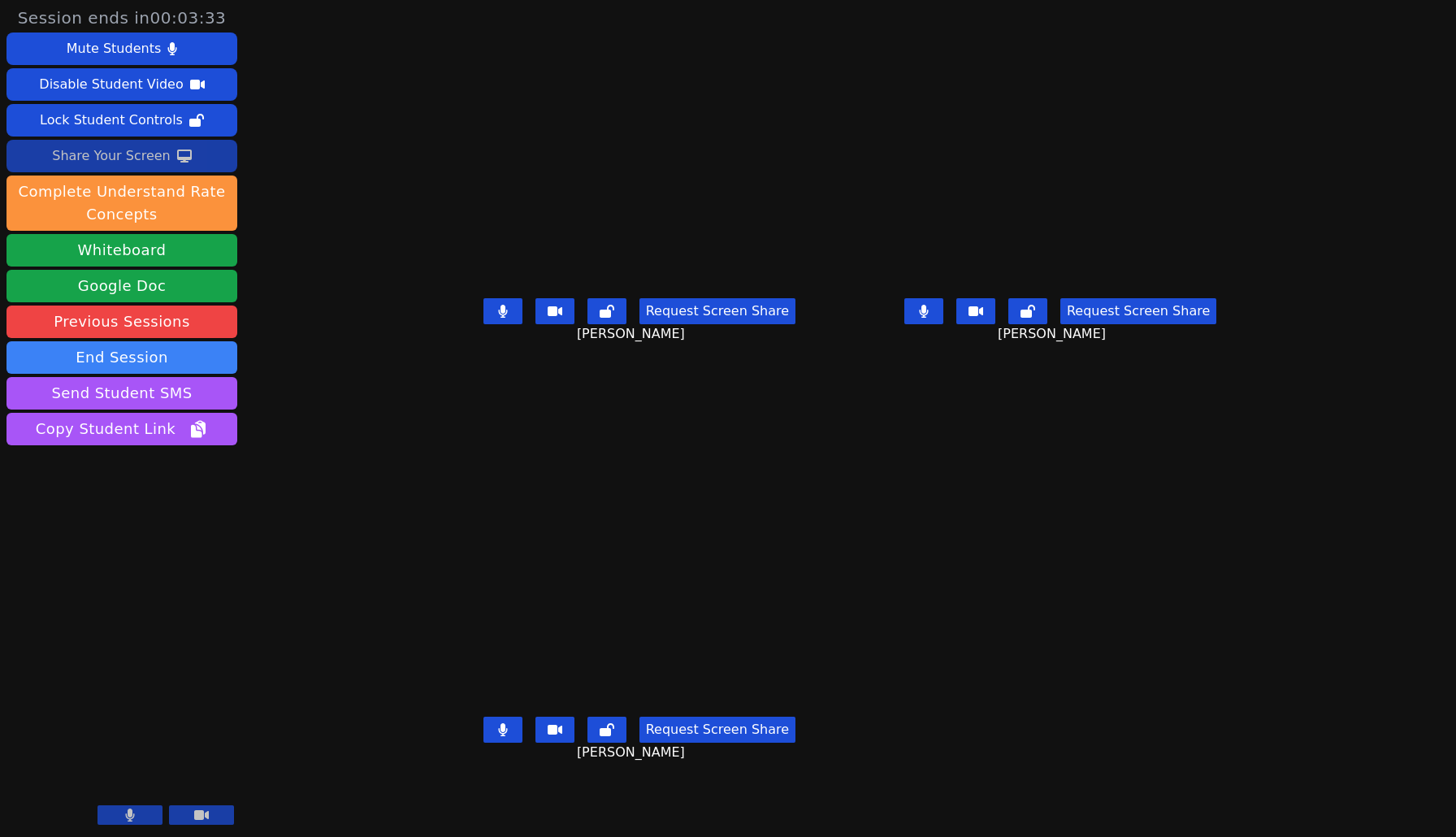
click at [148, 162] on div "Share Your Screen" at bounding box center [111, 155] width 119 height 26
click at [194, 146] on button "Stop Sharing Your Screen" at bounding box center [122, 156] width 231 height 32
